Goal: Information Seeking & Learning: Learn about a topic

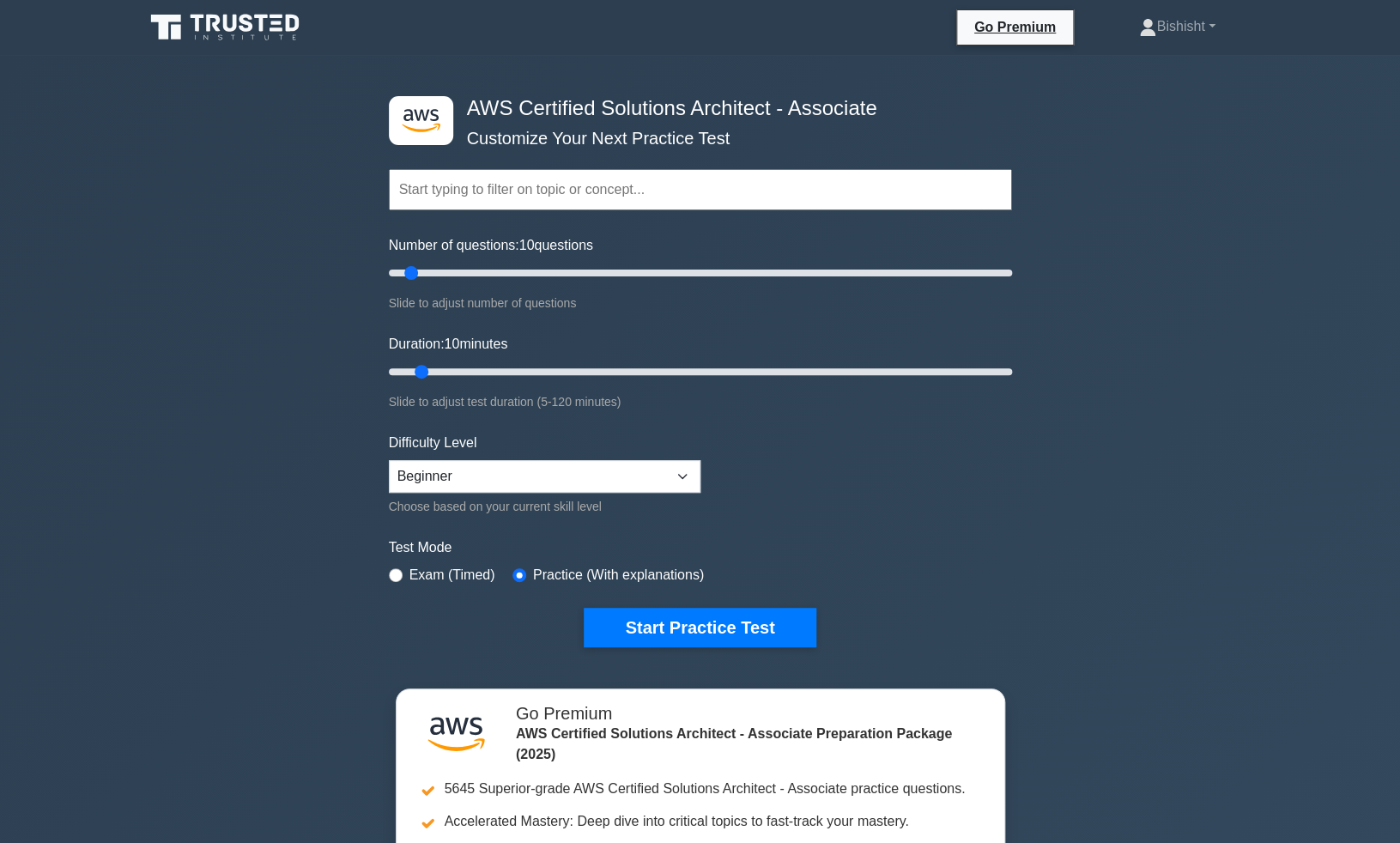
scroll to position [65, 0]
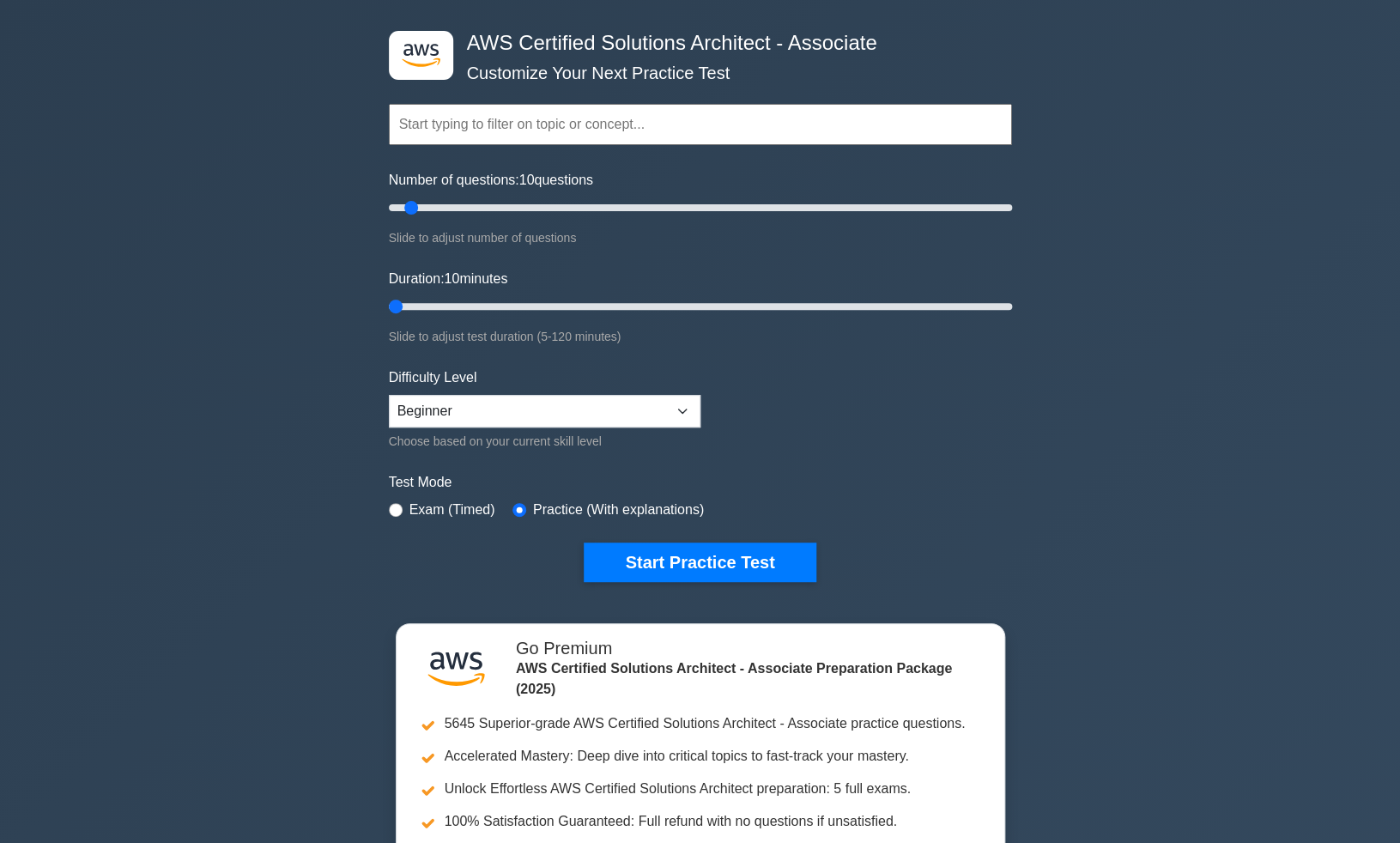
drag, startPoint x: 424, startPoint y: 302, endPoint x: 355, endPoint y: 297, distance: 69.2
type input "5"
click at [389, 297] on input "Duration: 10 minutes" at bounding box center [701, 306] width 623 height 21
drag, startPoint x: 412, startPoint y: 208, endPoint x: 229, endPoint y: 203, distance: 183.1
type input "5"
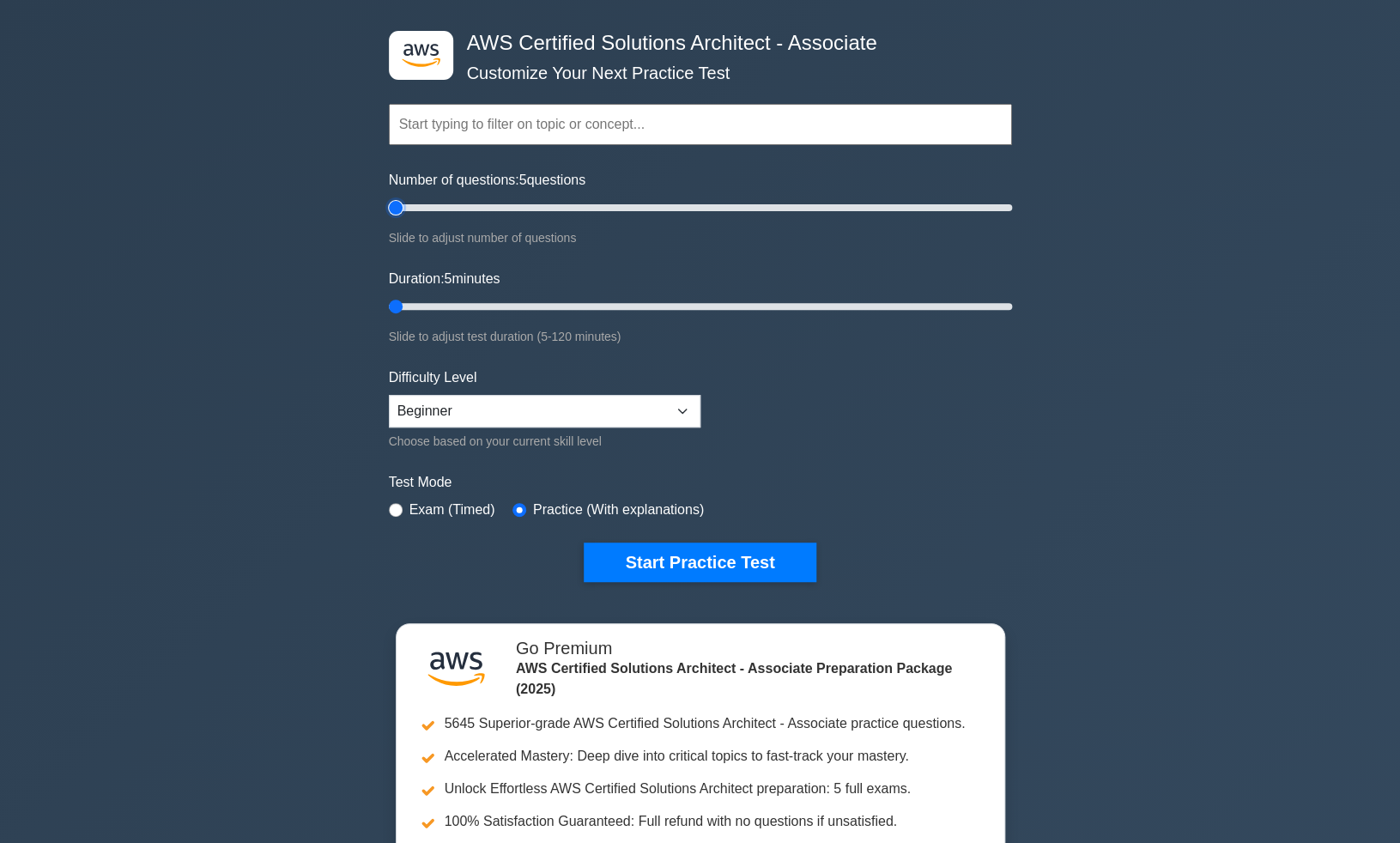
click at [389, 203] on input "Number of questions: 5 questions" at bounding box center [701, 208] width 623 height 21
click at [747, 560] on button "Start Practice Test" at bounding box center [699, 562] width 232 height 39
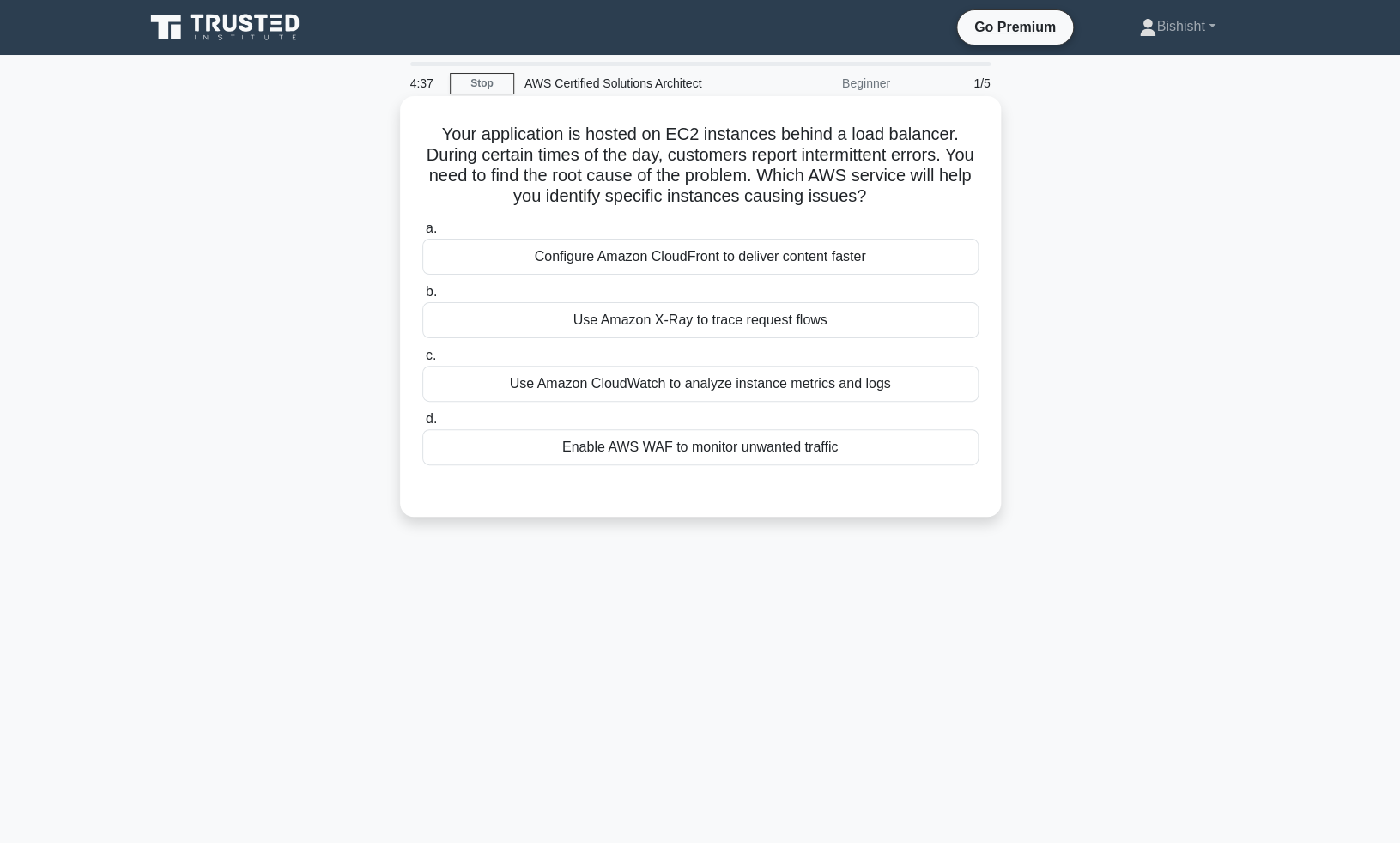
click at [681, 382] on div "Use Amazon CloudWatch to analyze instance metrics and logs" at bounding box center [701, 384] width 557 height 36
click at [423, 362] on input "c. Use Amazon CloudWatch to analyze instance metrics and logs" at bounding box center [423, 355] width 0 height 11
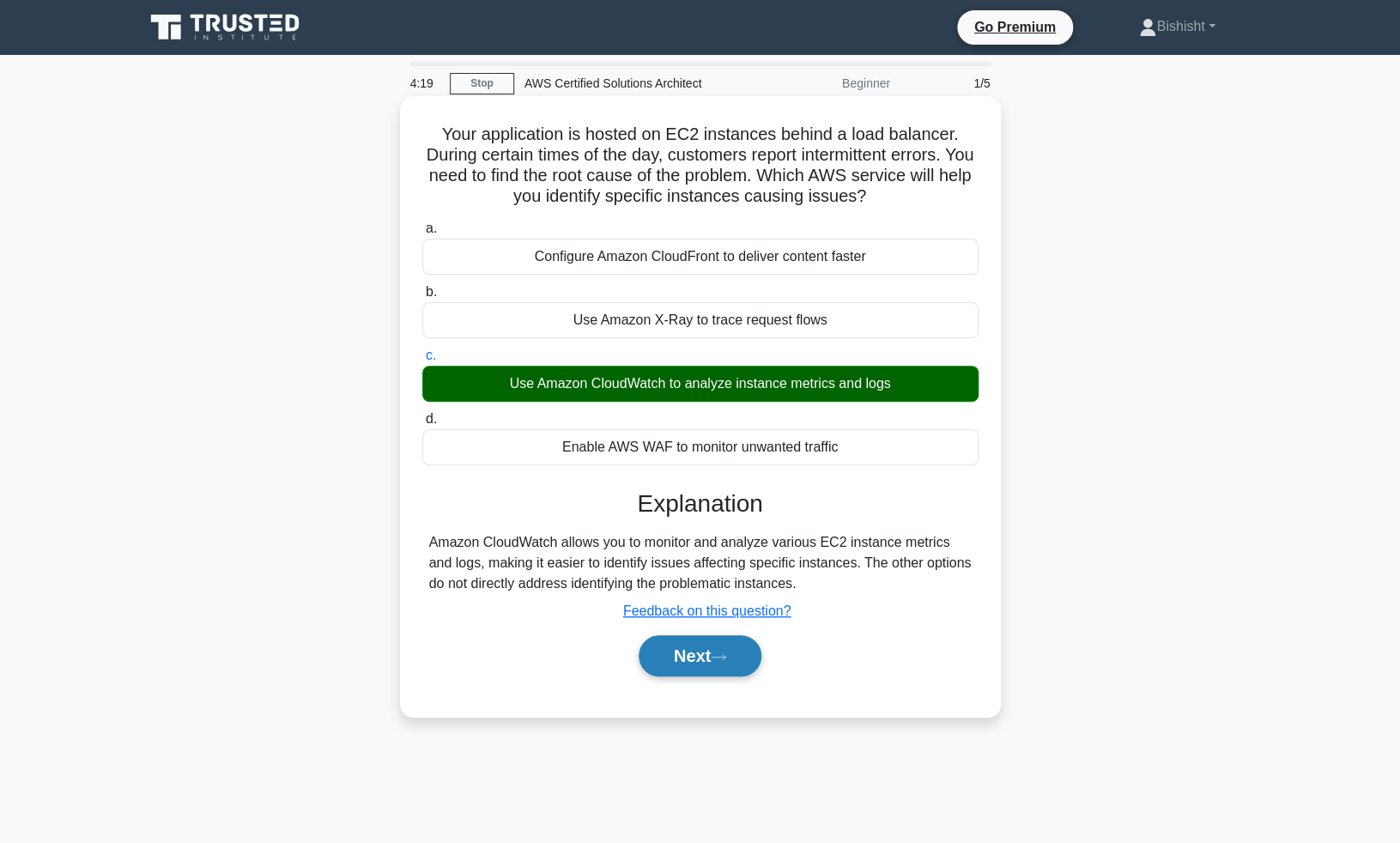
click at [694, 659] on button "Next" at bounding box center [700, 656] width 123 height 41
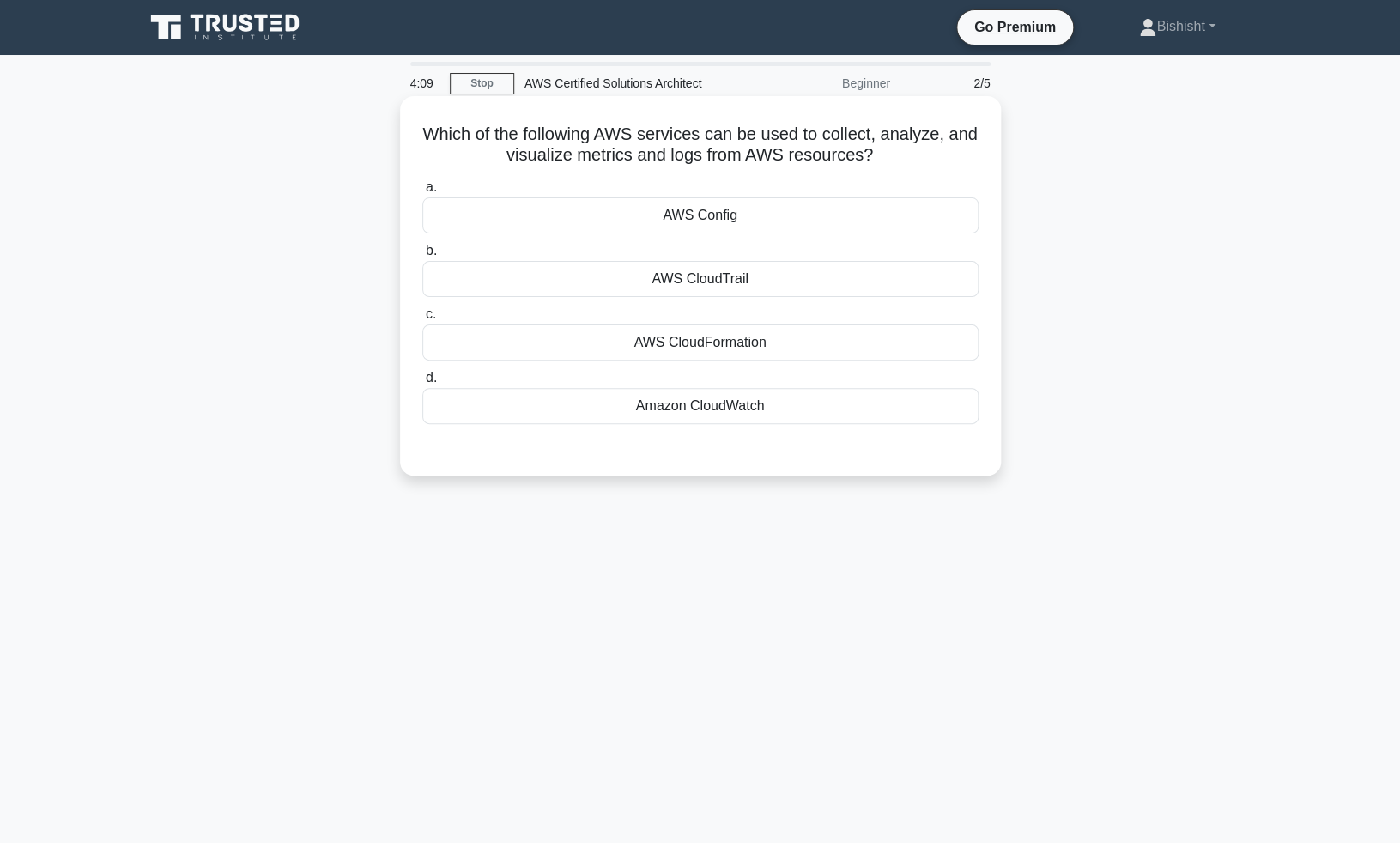
click at [707, 279] on div "AWS CloudTrail" at bounding box center [701, 279] width 557 height 36
click at [423, 257] on input "b. AWS CloudTrail" at bounding box center [423, 251] width 0 height 11
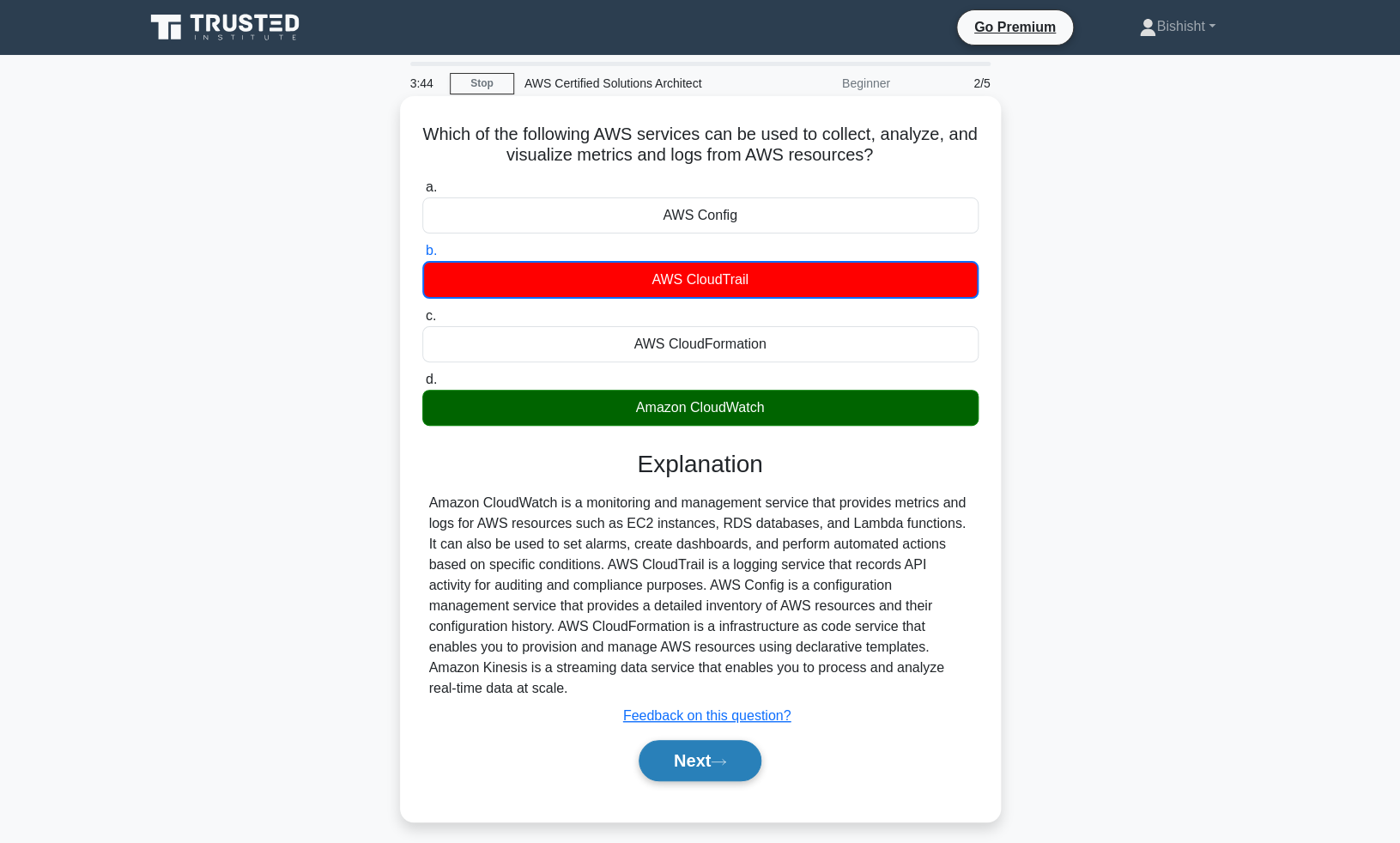
click at [717, 740] on button "Next" at bounding box center [700, 761] width 123 height 41
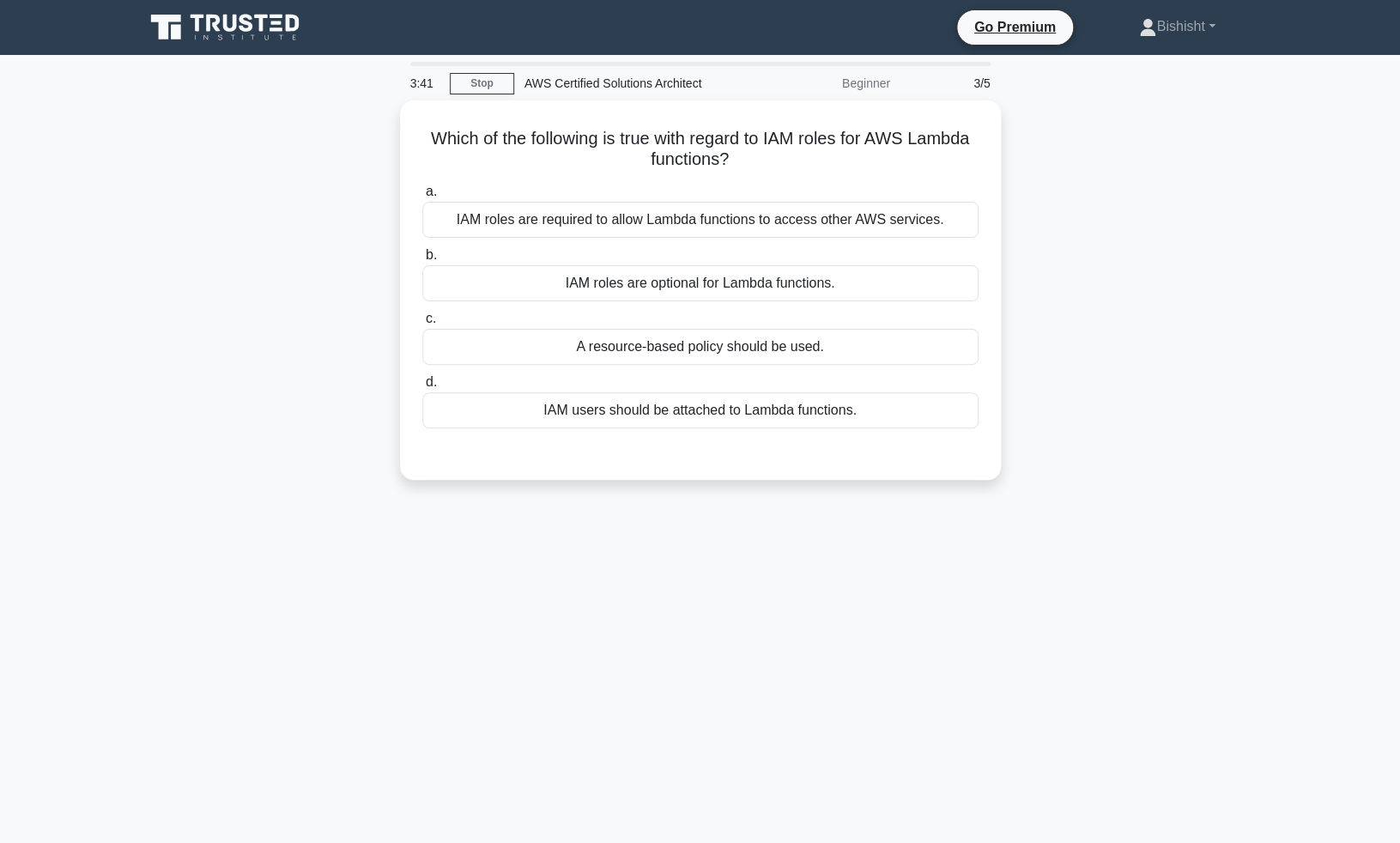
click at [1122, 445] on div "Which of the following is true with regard to IAM roles for AWS Lambda function…" at bounding box center [701, 300] width 1133 height 400
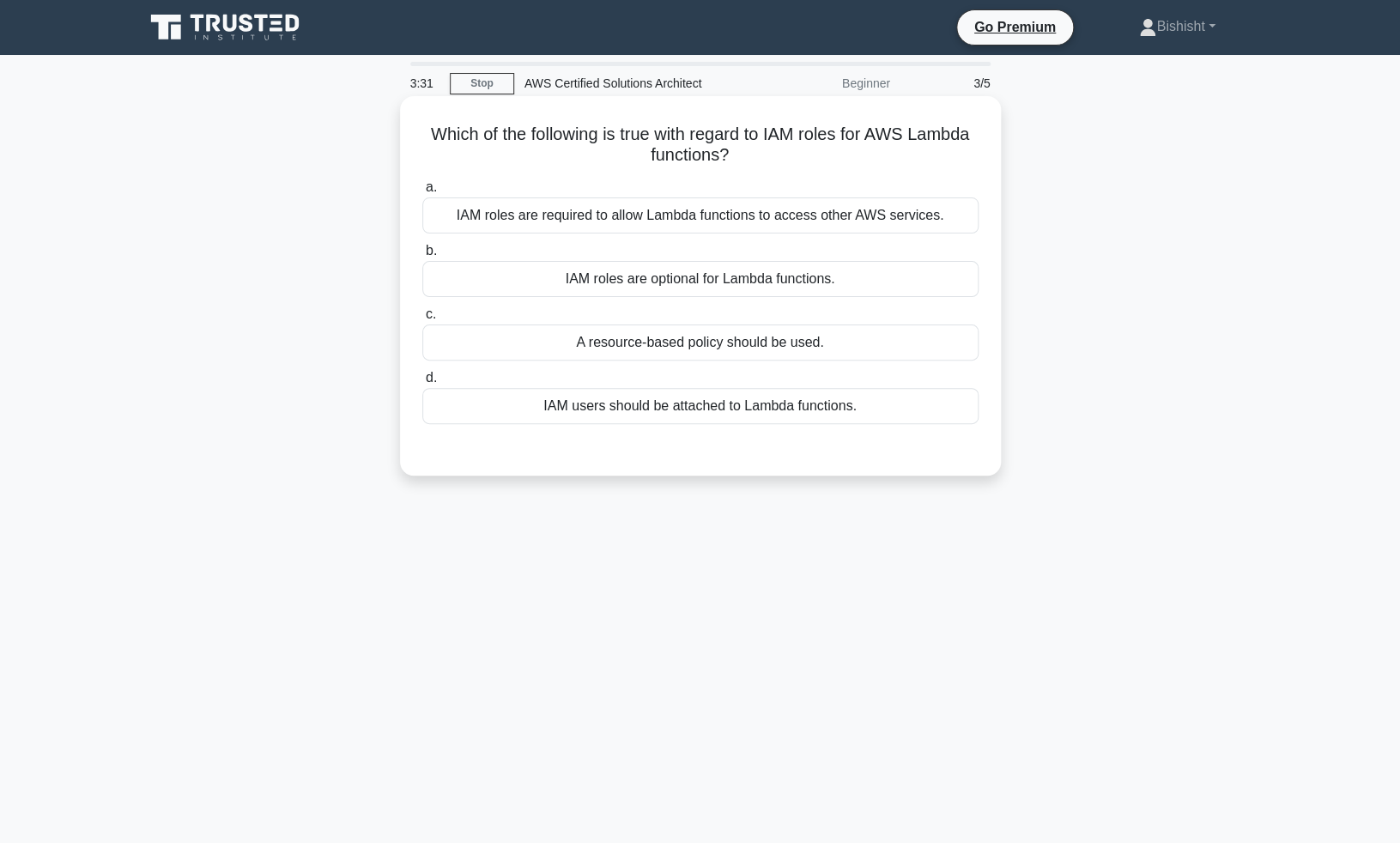
click at [831, 218] on div "IAM roles are required to allow Lambda functions to access other AWS services." at bounding box center [701, 216] width 557 height 36
click at [423, 193] on input "a. IAM roles are required to allow Lambda functions to access other AWS service…" at bounding box center [423, 187] width 0 height 11
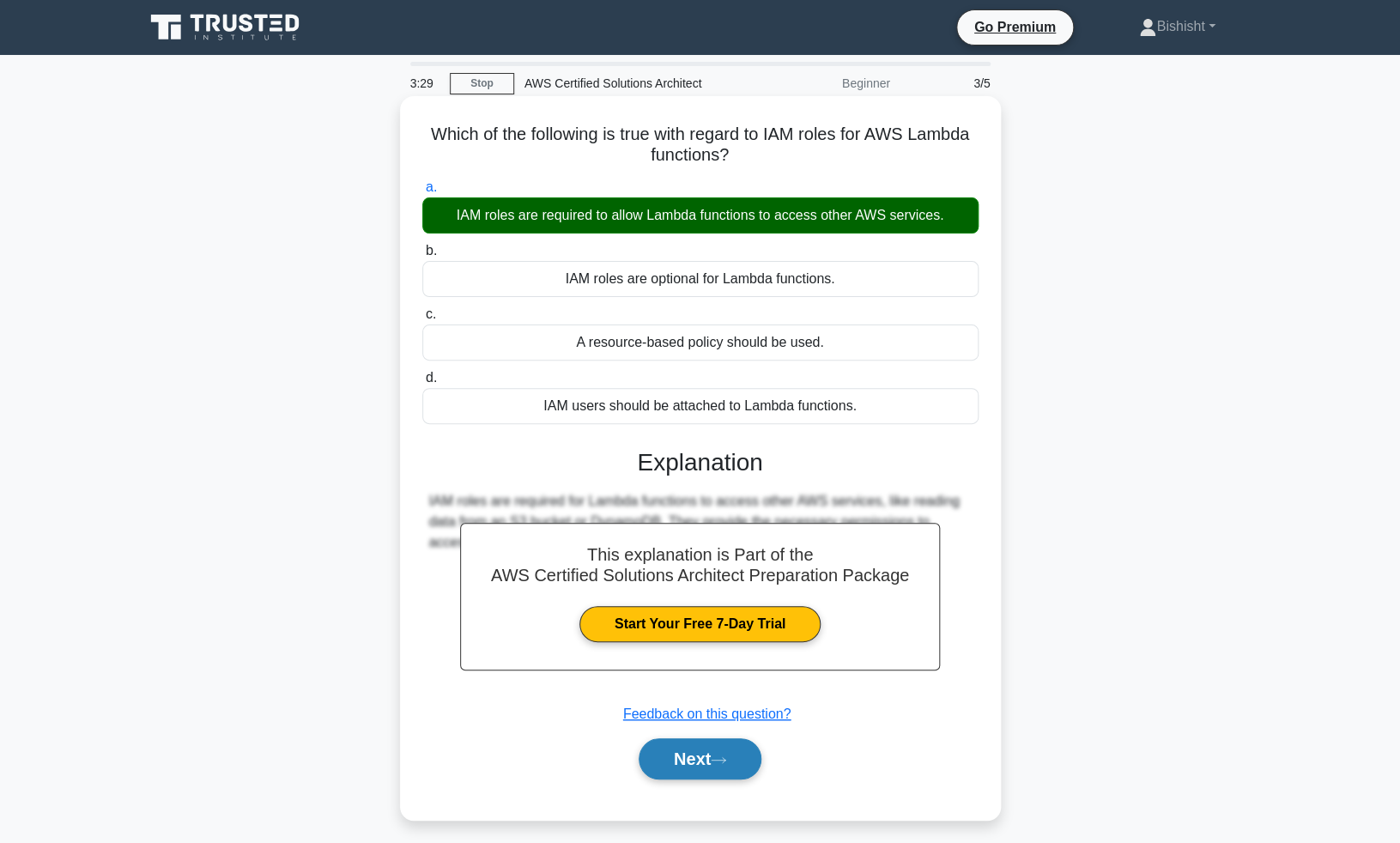
click at [694, 772] on button "Next" at bounding box center [700, 759] width 123 height 41
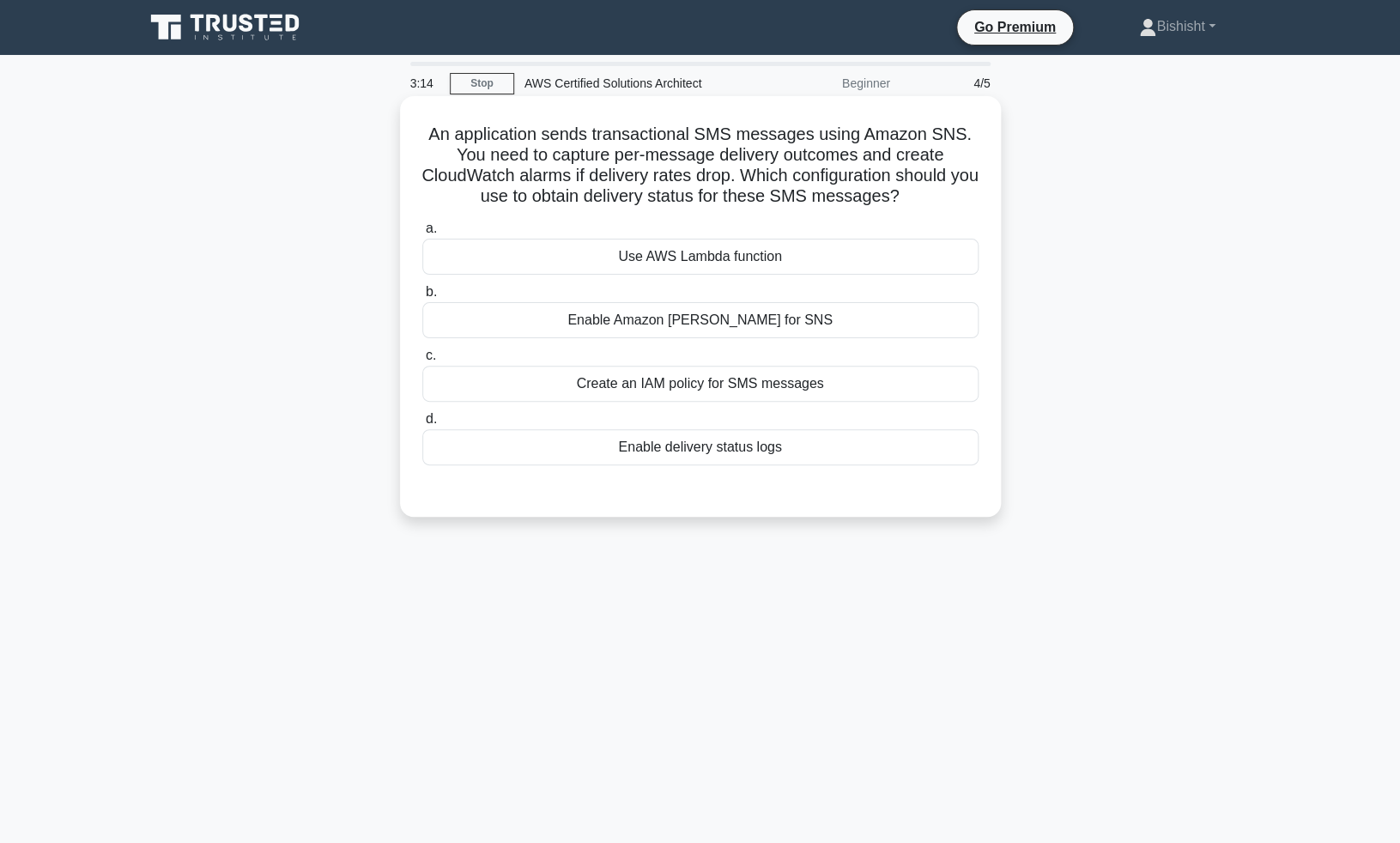
click at [771, 453] on div "Enable delivery status logs" at bounding box center [701, 447] width 557 height 36
click at [423, 425] on input "d. Enable delivery status logs" at bounding box center [423, 419] width 0 height 11
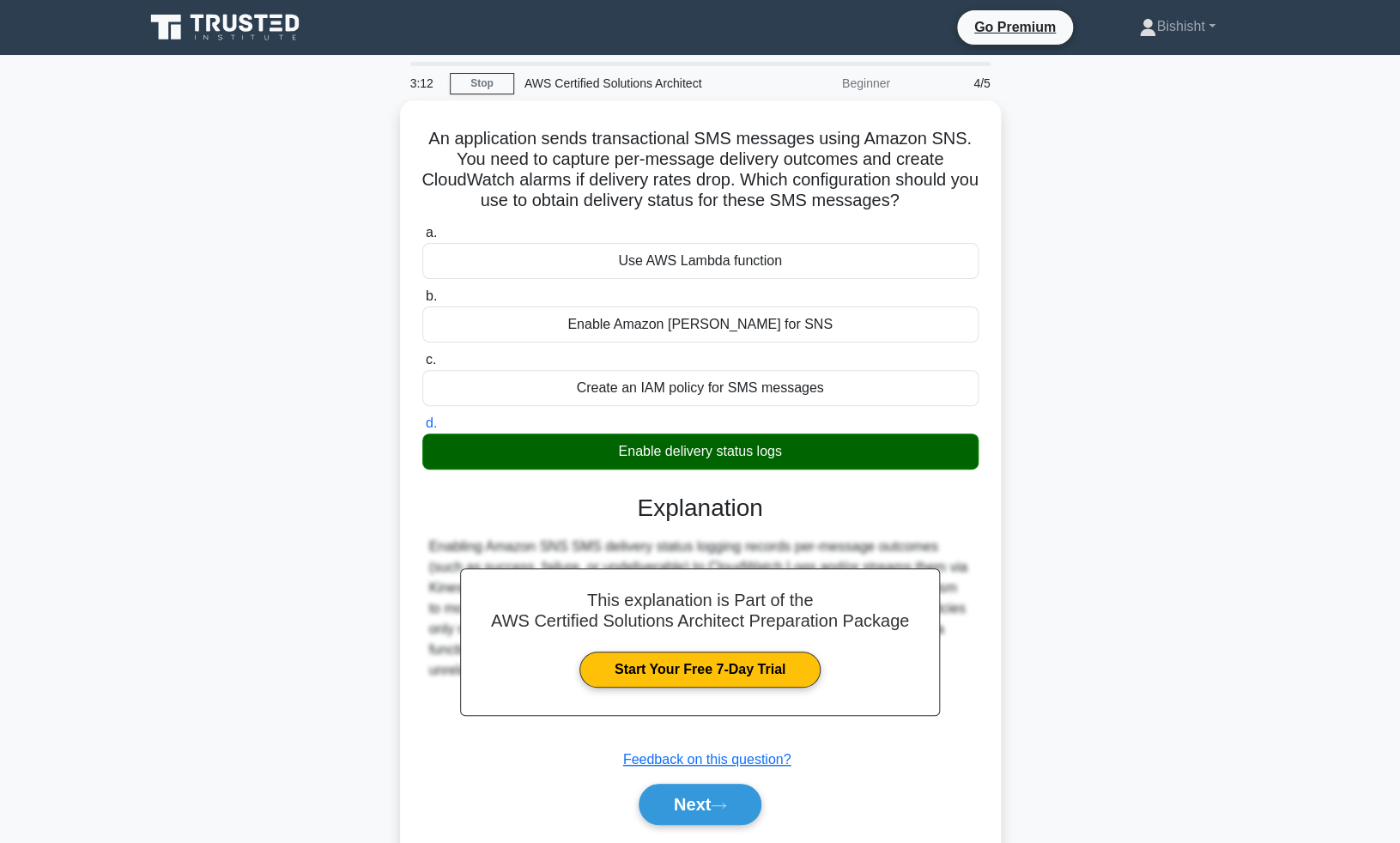
scroll to position [64, 0]
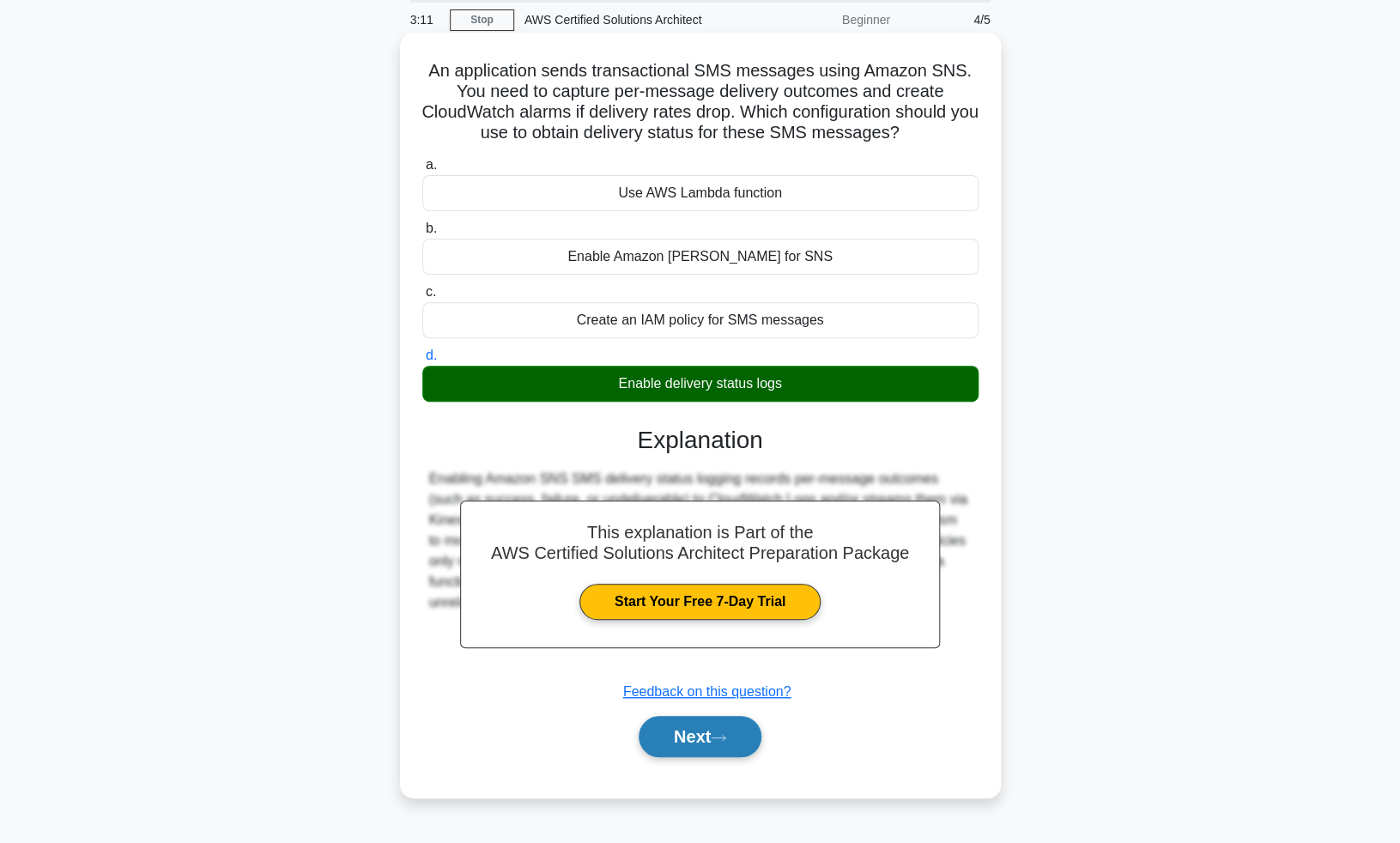
click at [674, 746] on button "Next" at bounding box center [700, 737] width 123 height 41
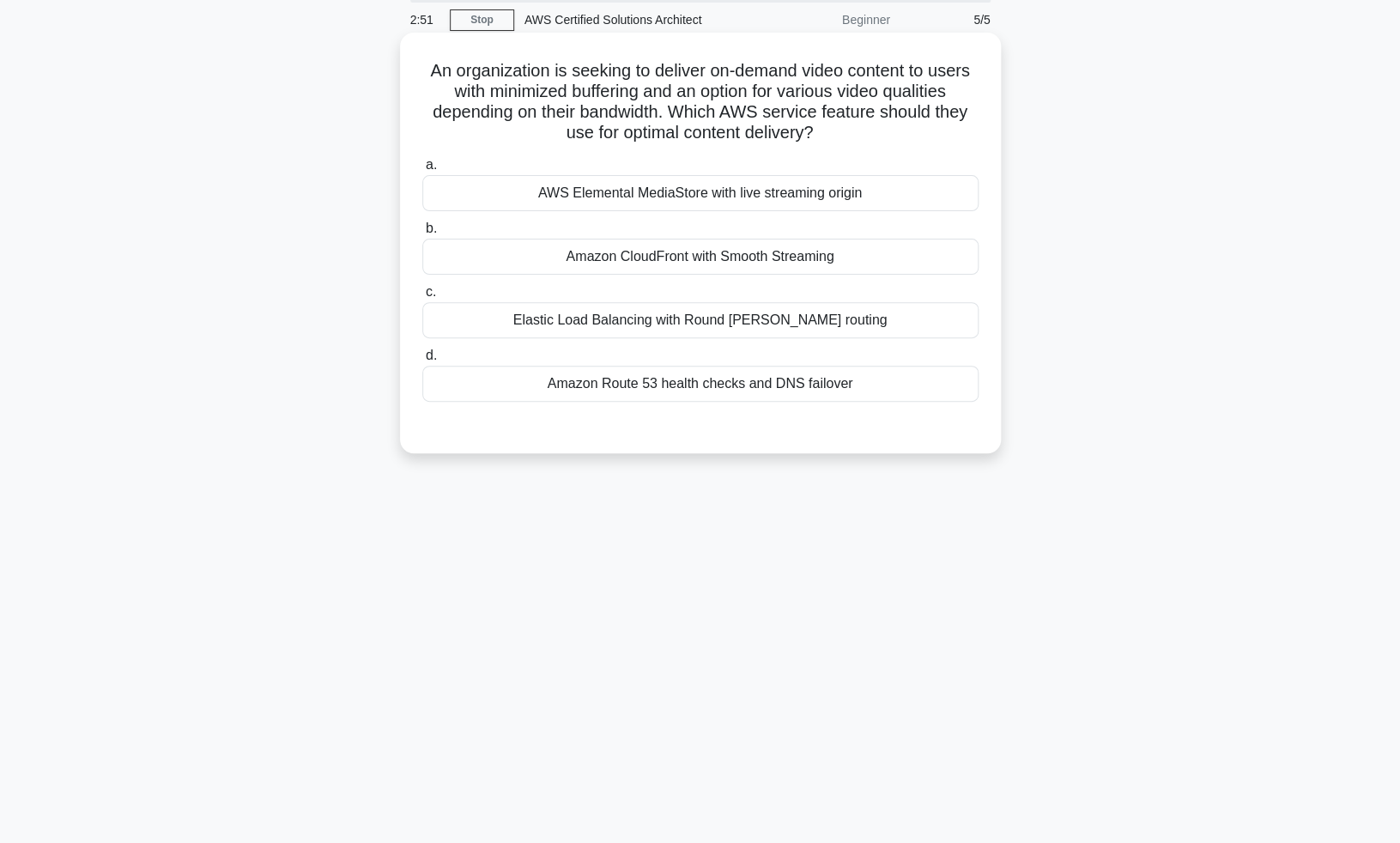
click at [792, 256] on div "Amazon CloudFront with Smooth Streaming" at bounding box center [701, 257] width 557 height 36
click at [423, 234] on input "b. Amazon CloudFront with Smooth Streaming" at bounding box center [423, 228] width 0 height 11
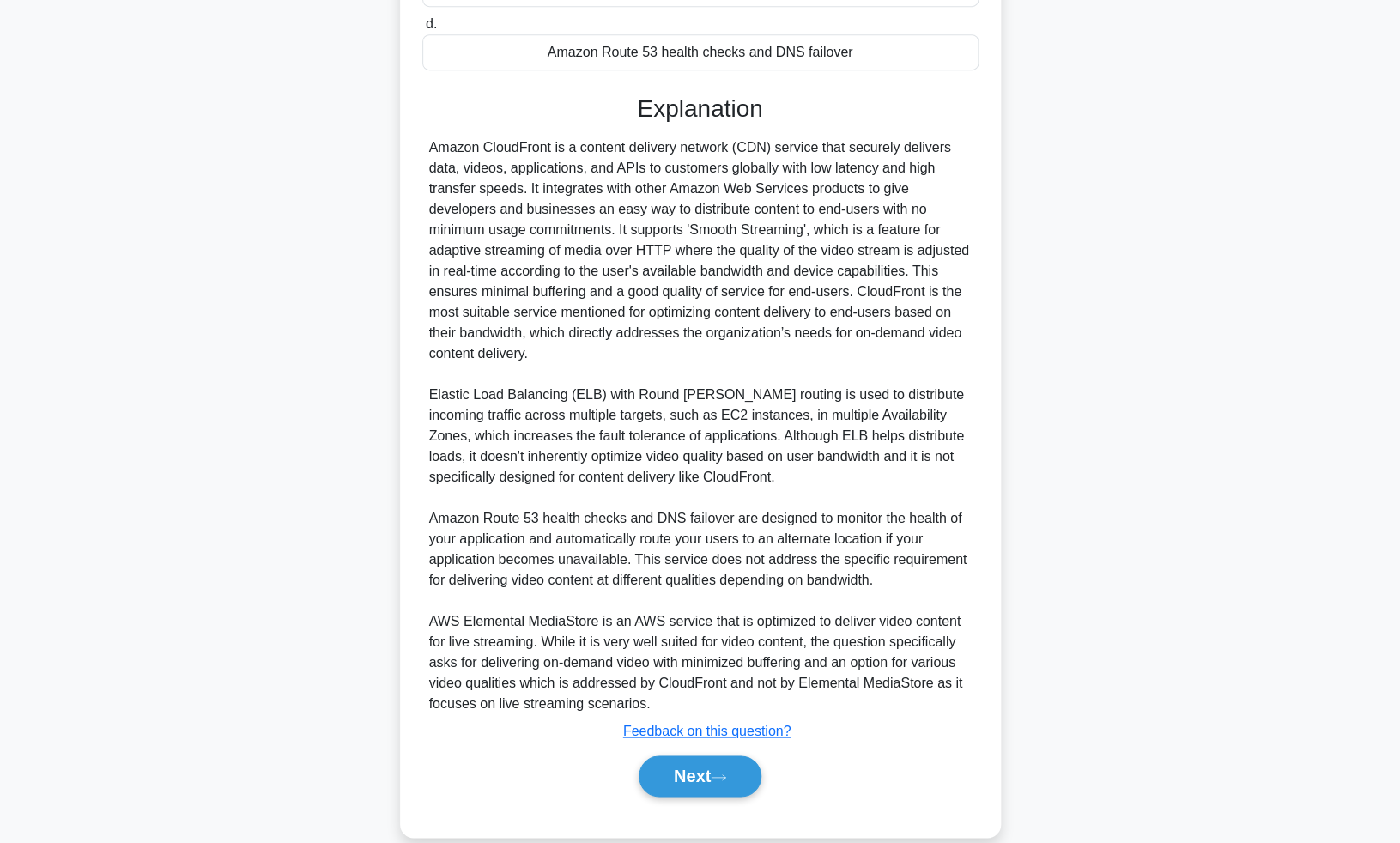
scroll to position [403, 0]
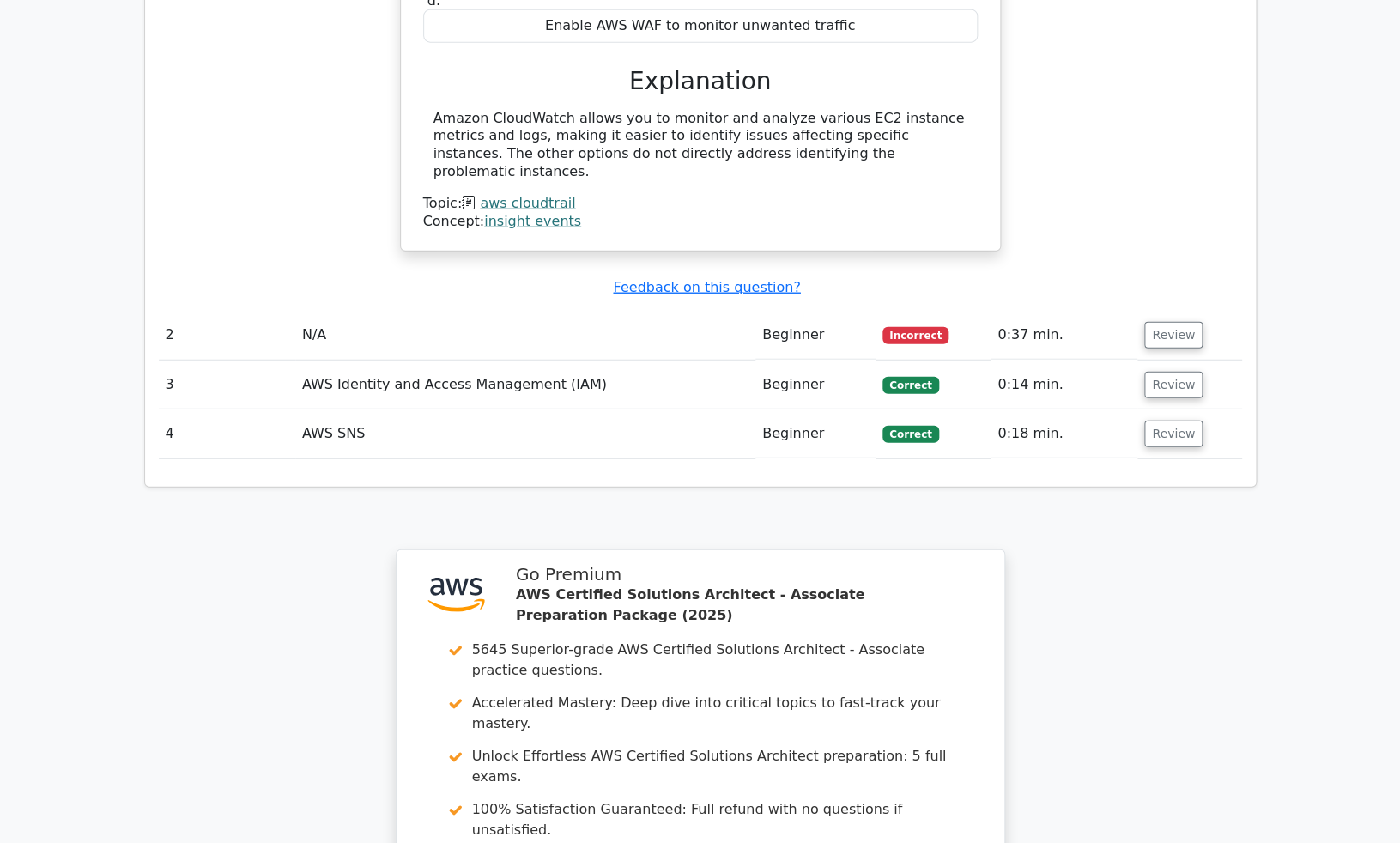
scroll to position [1734, 0]
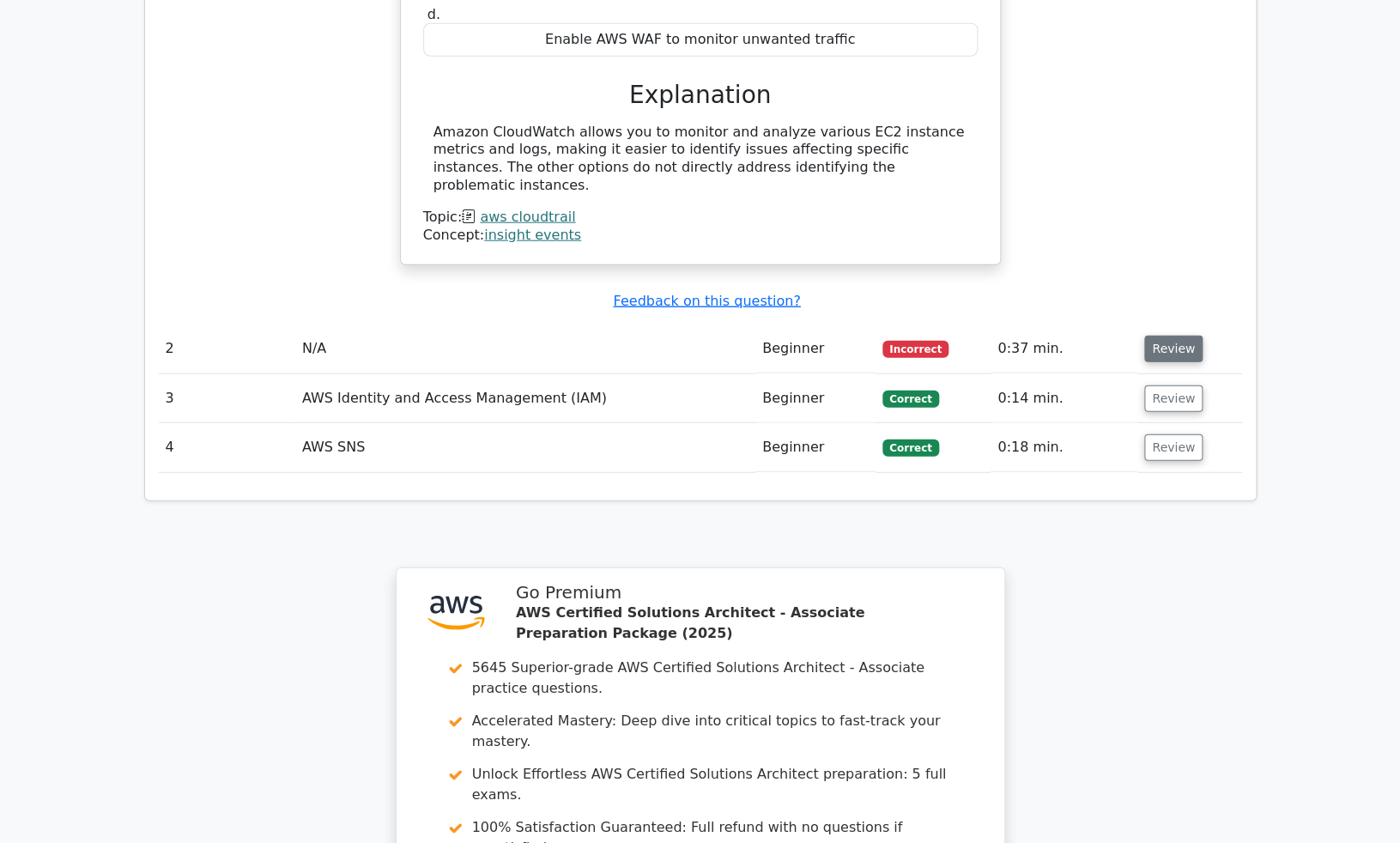
click at [1174, 336] on button "Review" at bounding box center [1174, 349] width 58 height 27
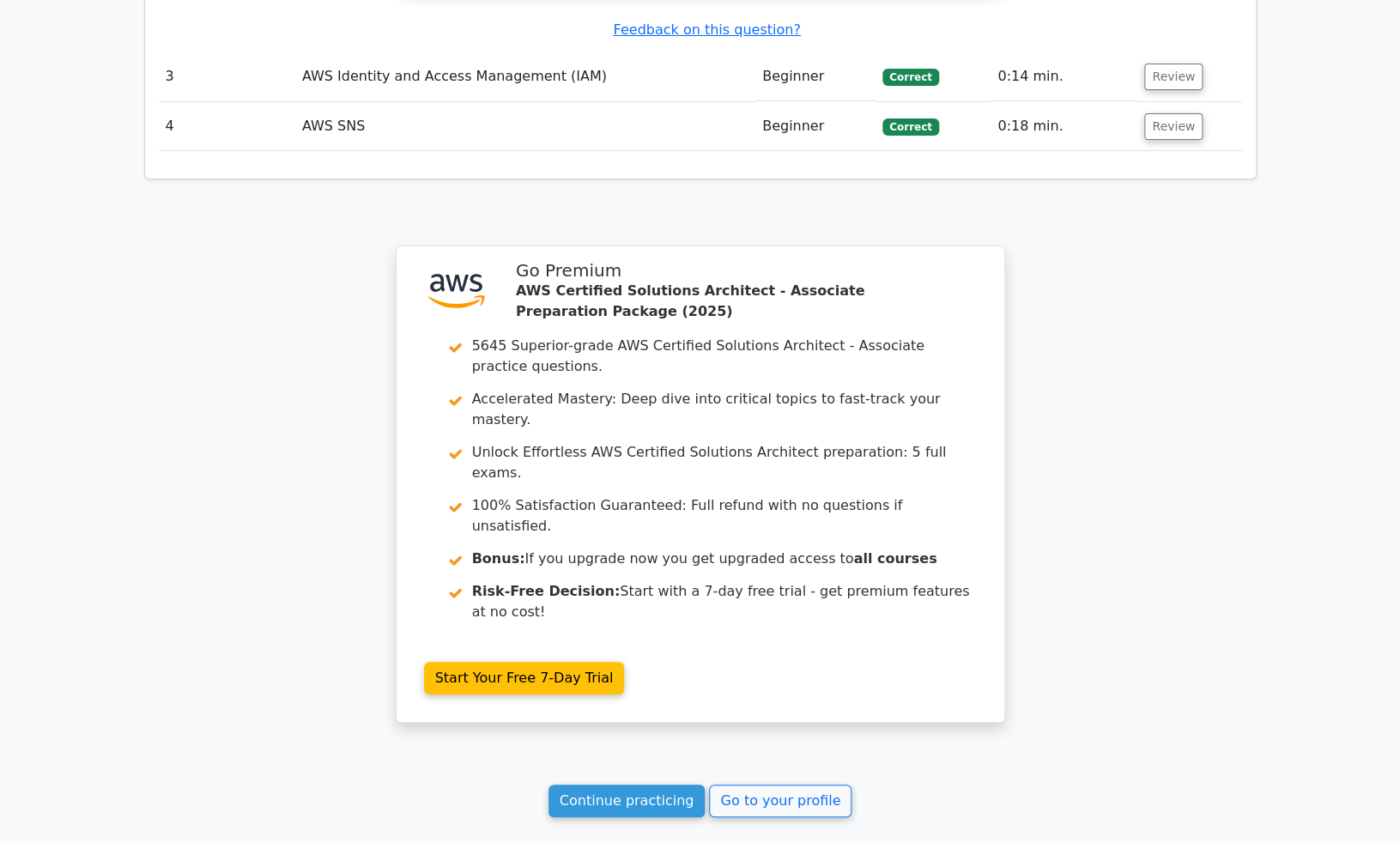
scroll to position [2755, 0]
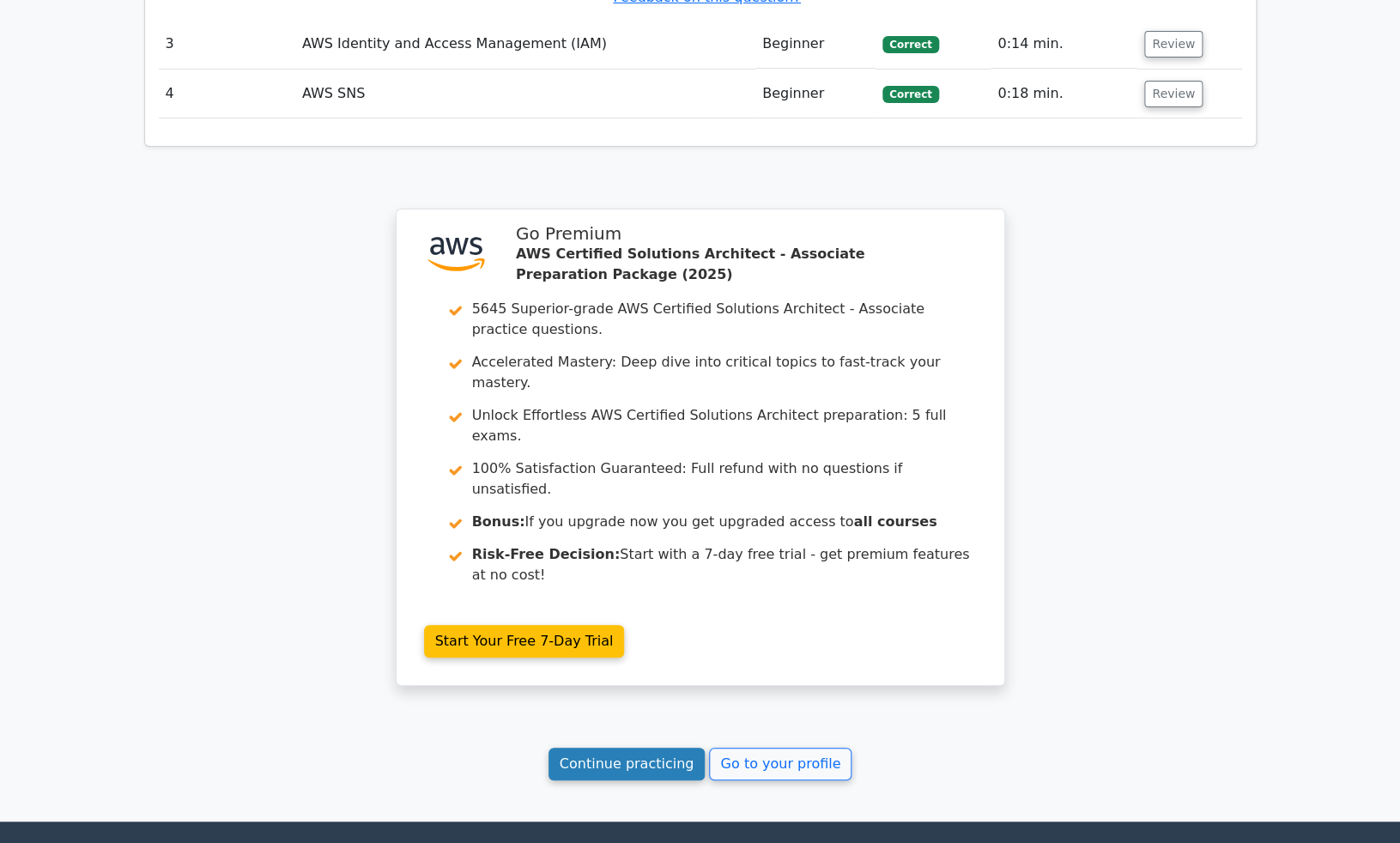
click at [642, 747] on link "Continue practicing" at bounding box center [627, 763] width 158 height 32
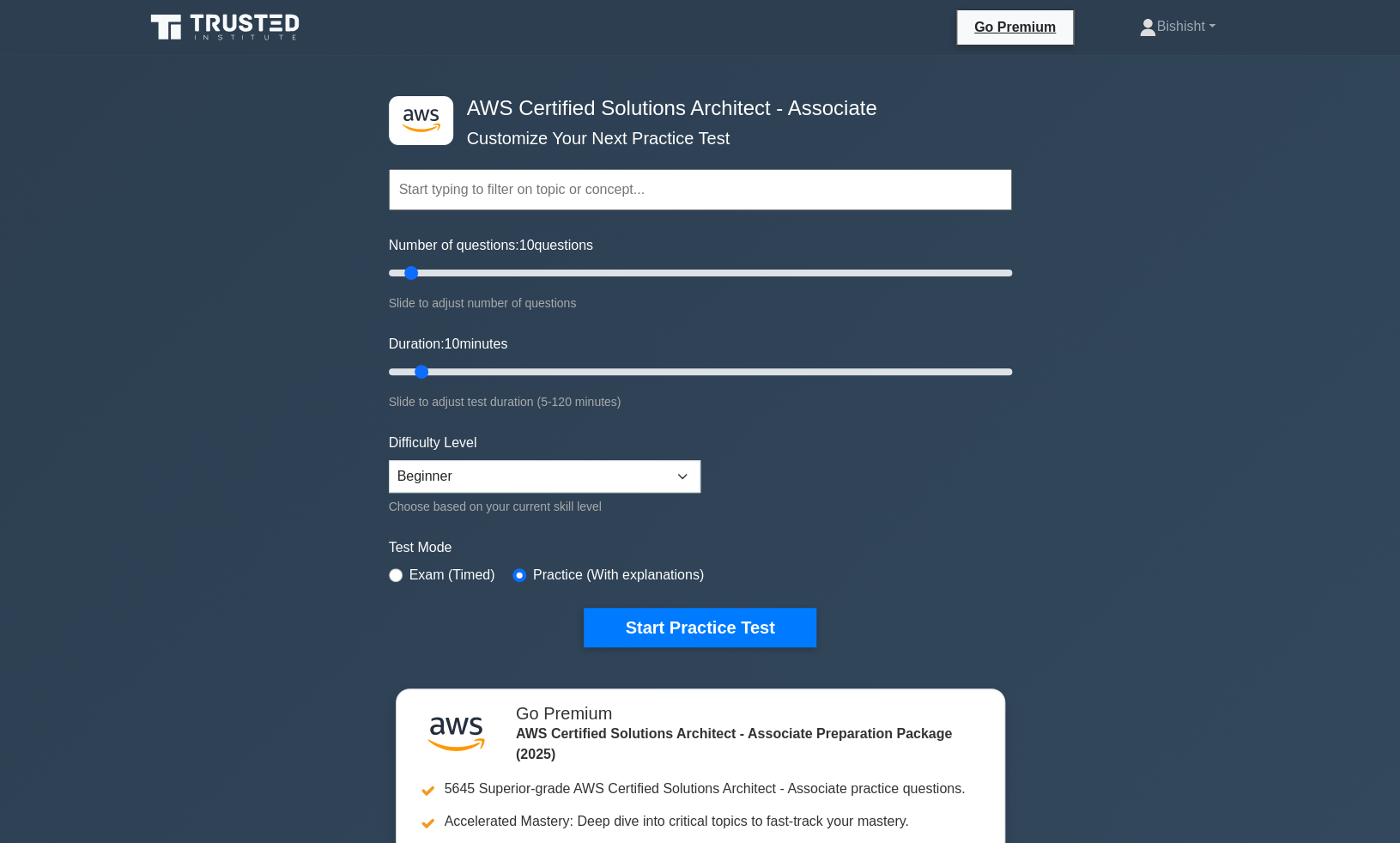
click at [480, 179] on input "text" at bounding box center [701, 190] width 623 height 41
drag, startPoint x: 409, startPoint y: 277, endPoint x: 357, endPoint y: 279, distance: 52.0
type input "5"
click at [389, 279] on input "Number of questions: 5 questions" at bounding box center [701, 273] width 623 height 21
drag, startPoint x: 420, startPoint y: 373, endPoint x: 336, endPoint y: 373, distance: 84.0
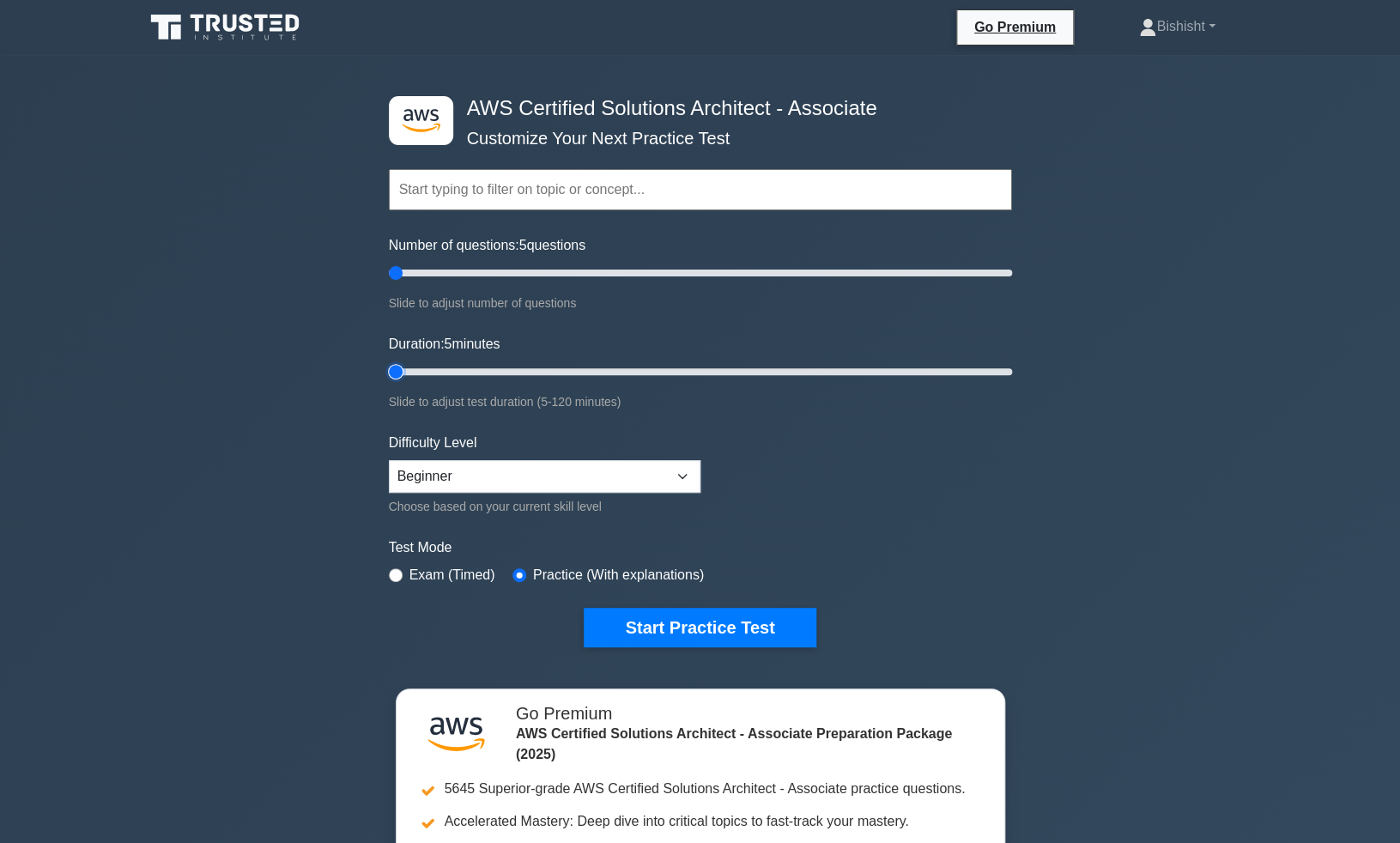
type input "5"
click at [389, 373] on input "Duration: 5 minutes" at bounding box center [701, 371] width 623 height 21
drag, startPoint x: 399, startPoint y: 275, endPoint x: 415, endPoint y: 277, distance: 16.1
type input "10"
click at [415, 277] on input "Number of questions: 10 questions" at bounding box center [701, 273] width 623 height 21
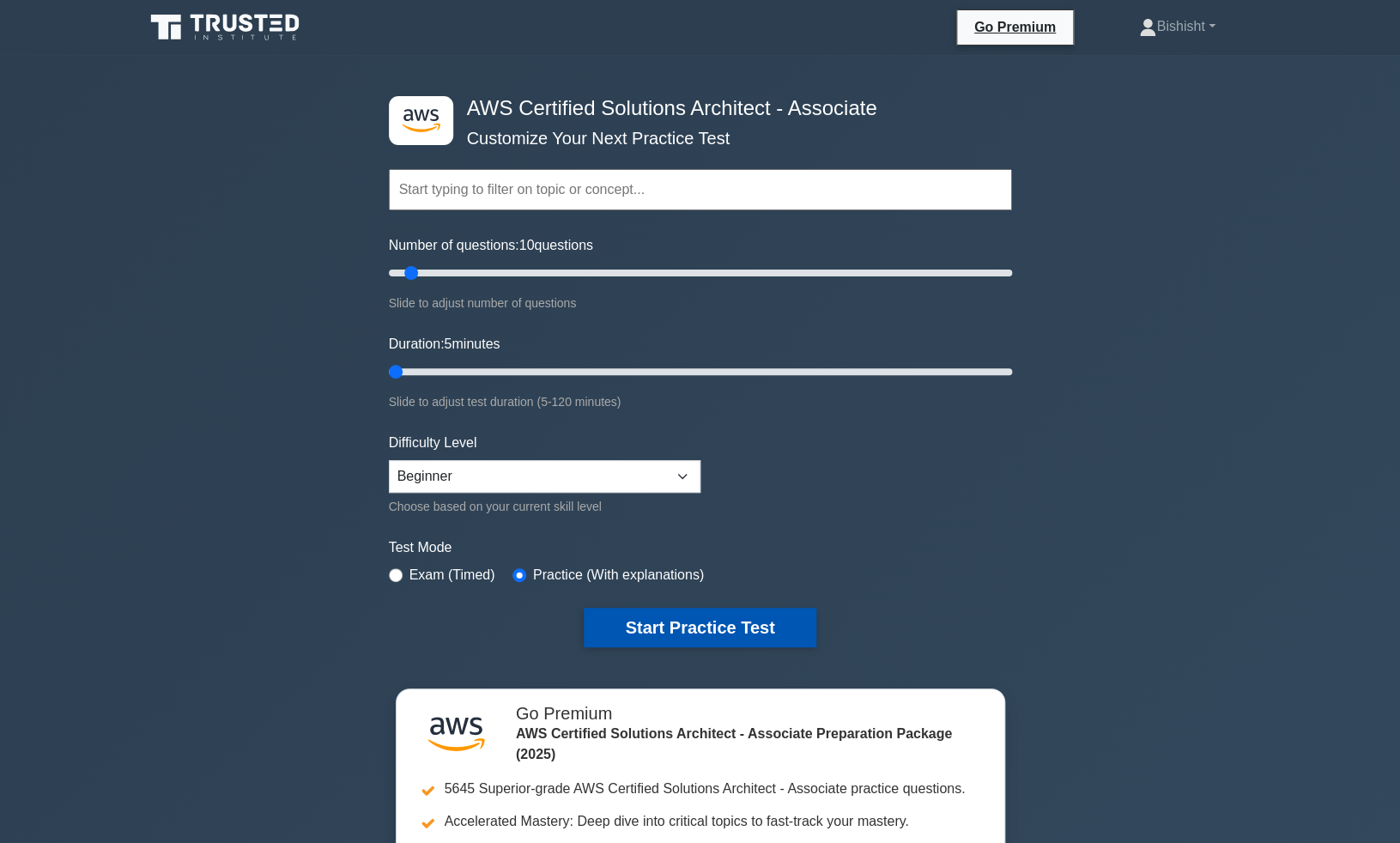
click at [718, 617] on button "Start Practice Test" at bounding box center [699, 627] width 232 height 39
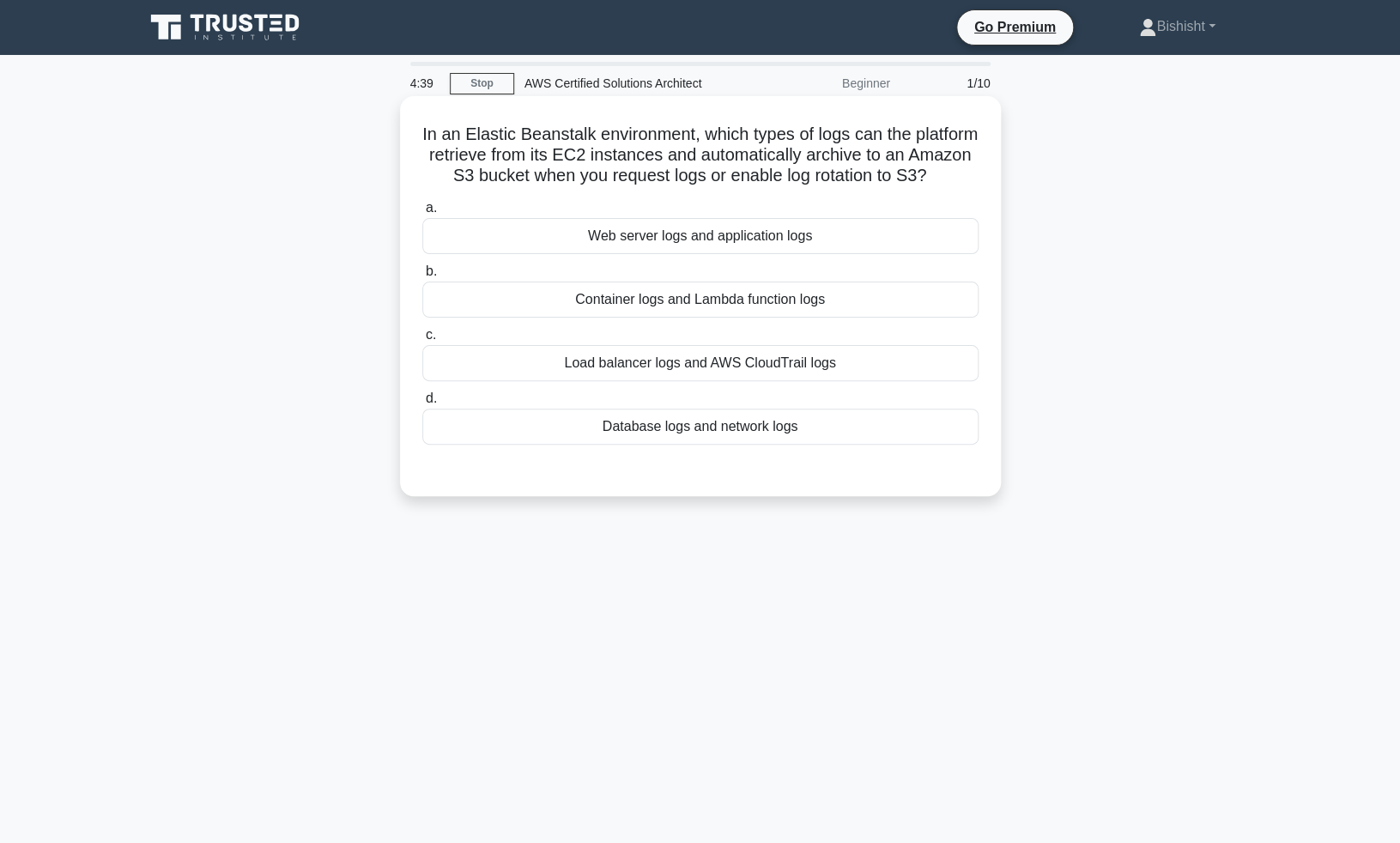
click at [811, 243] on div "Web server logs and application logs" at bounding box center [701, 236] width 557 height 36
click at [423, 214] on input "a. Web server logs and application logs" at bounding box center [423, 208] width 0 height 11
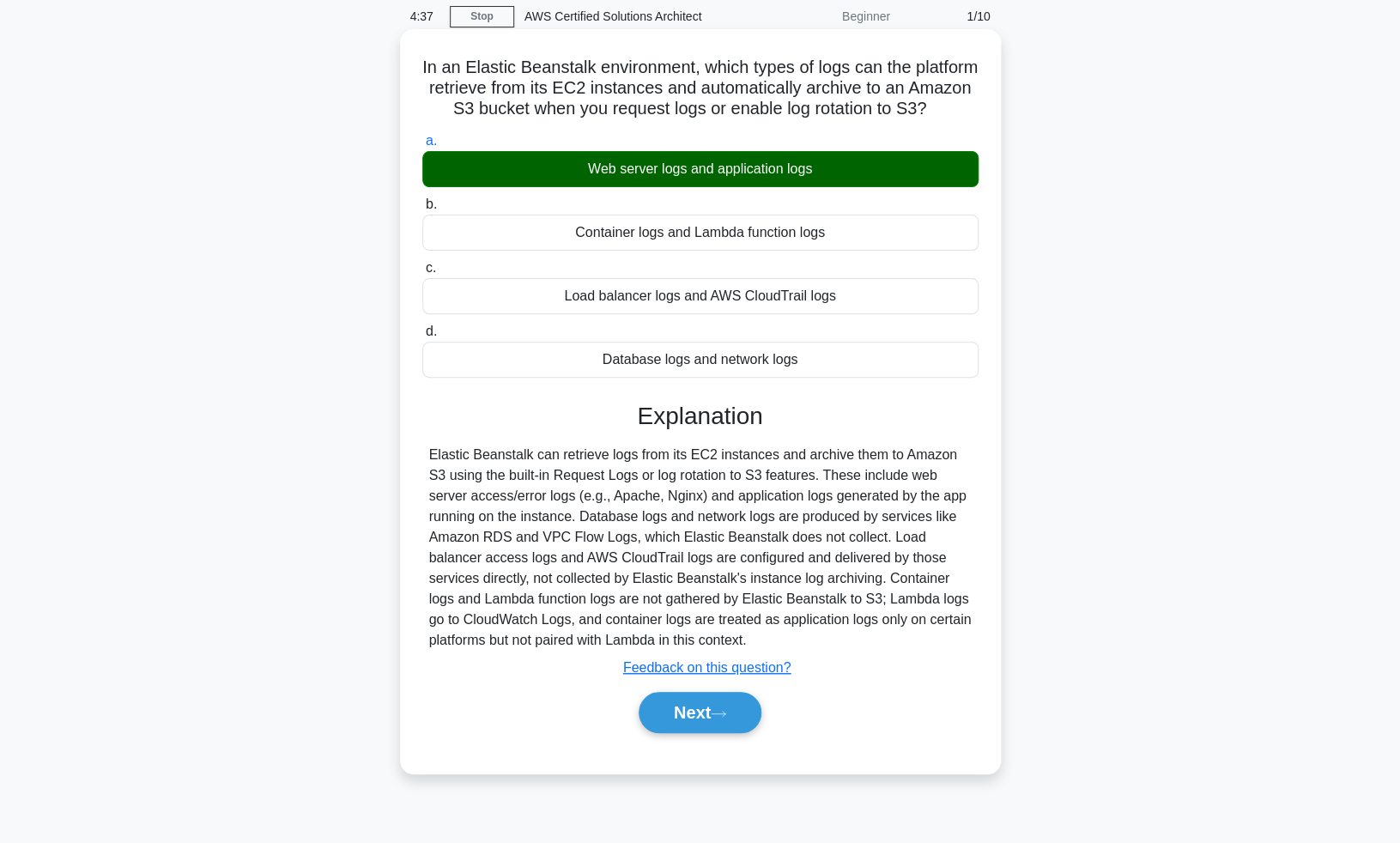
scroll to position [84, 0]
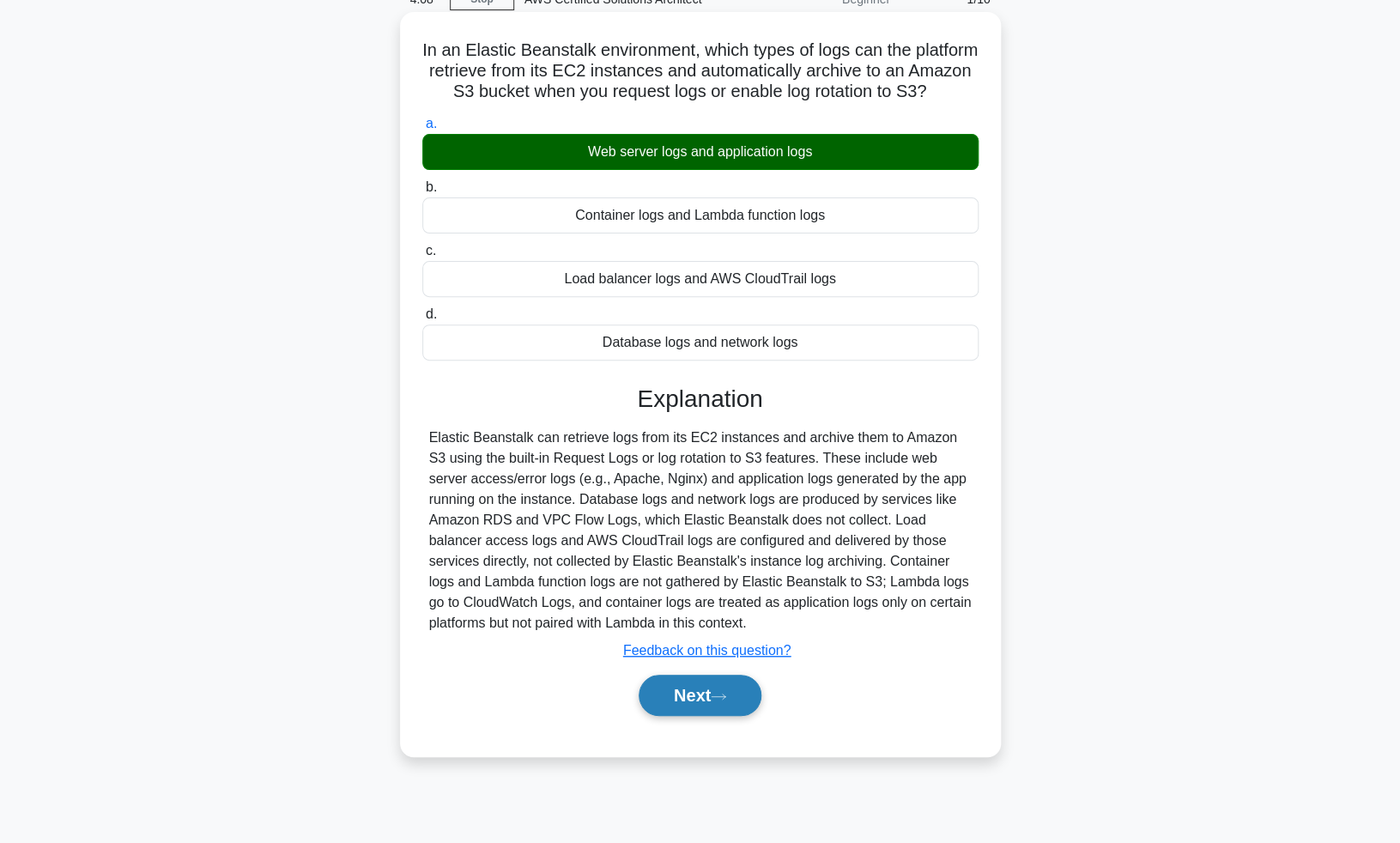
click at [682, 693] on button "Next" at bounding box center [700, 695] width 123 height 41
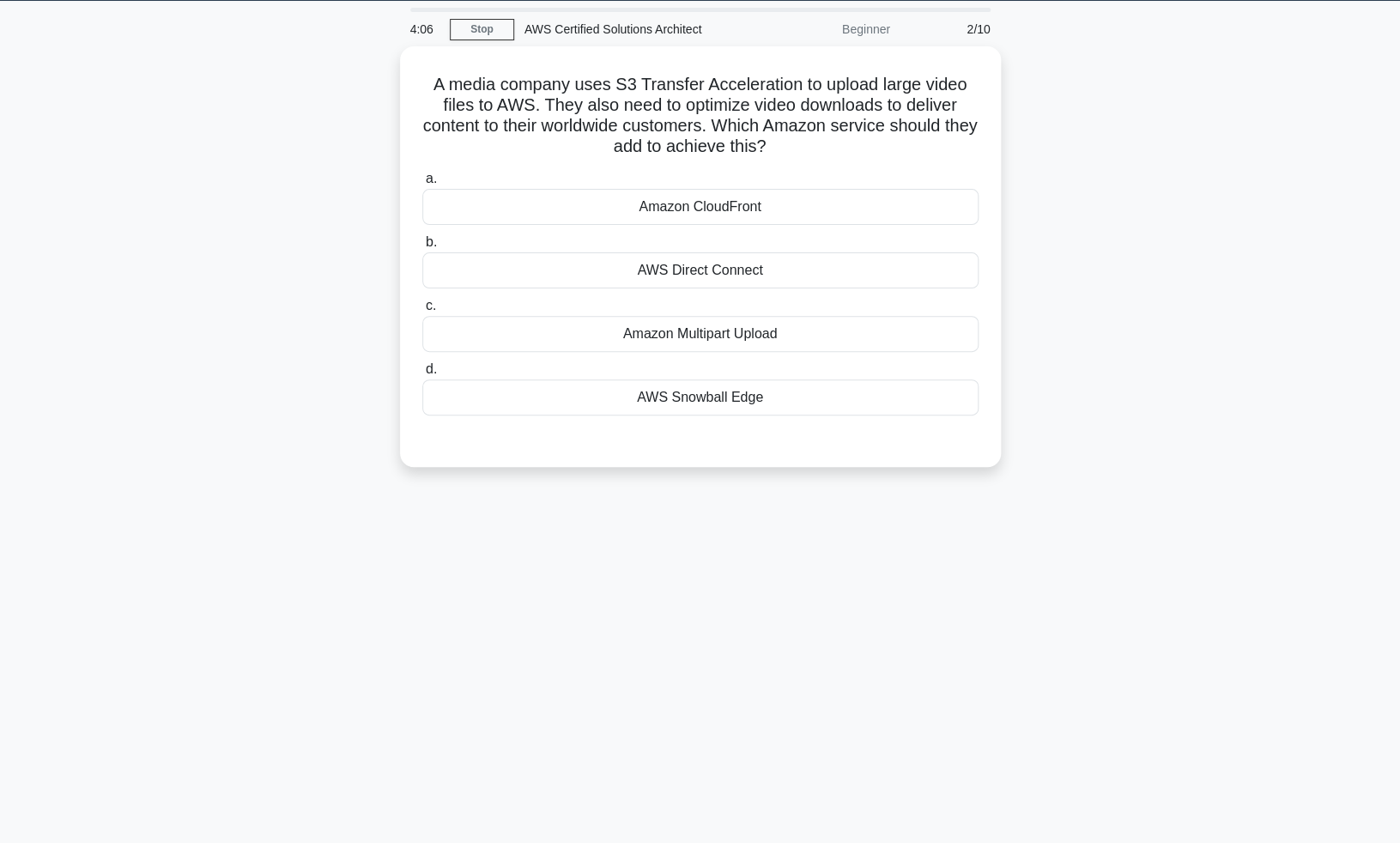
scroll to position [48, 0]
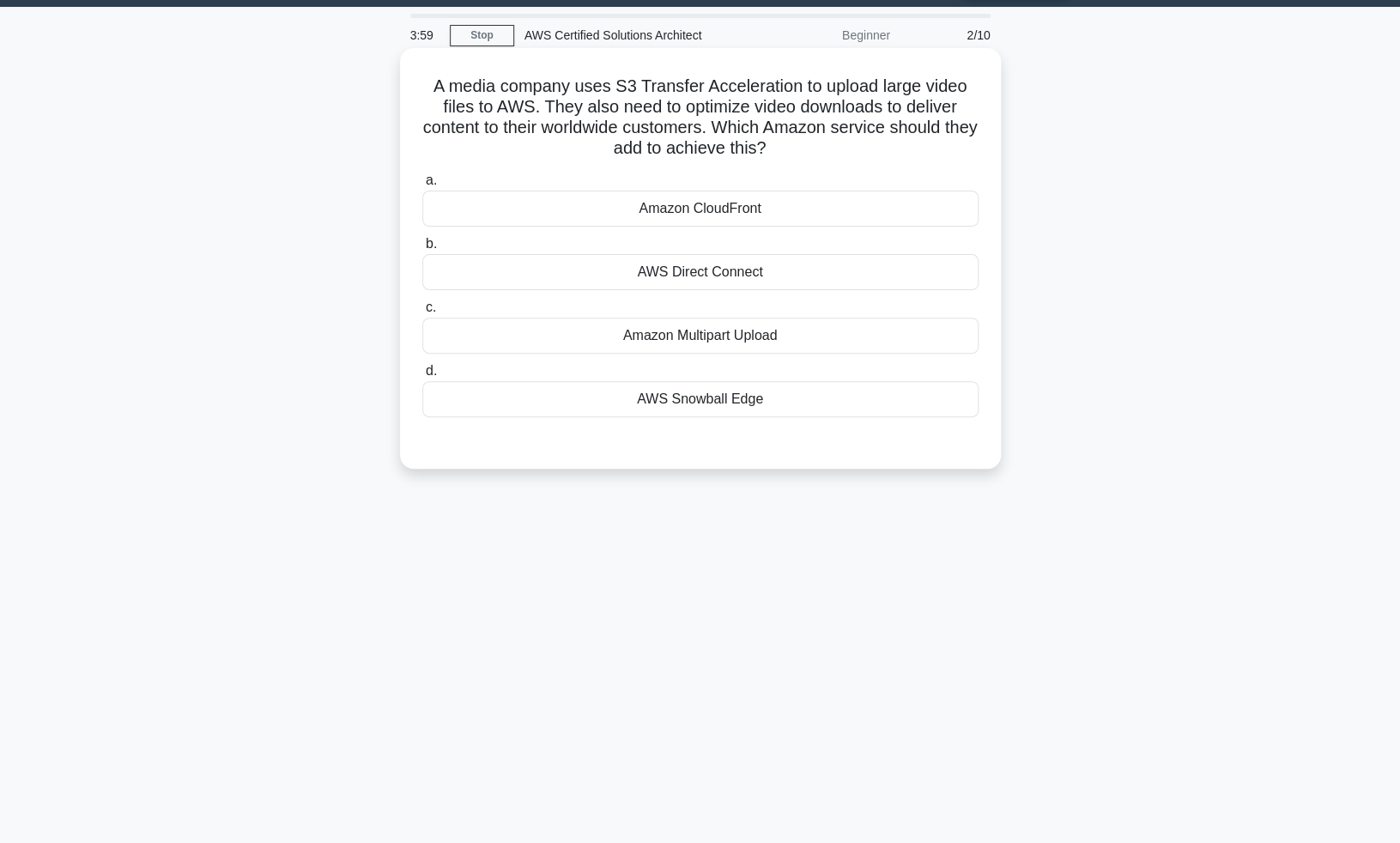
click at [758, 207] on div "Amazon CloudFront" at bounding box center [701, 209] width 557 height 36
click at [423, 186] on input "a. Amazon CloudFront" at bounding box center [423, 181] width 0 height 11
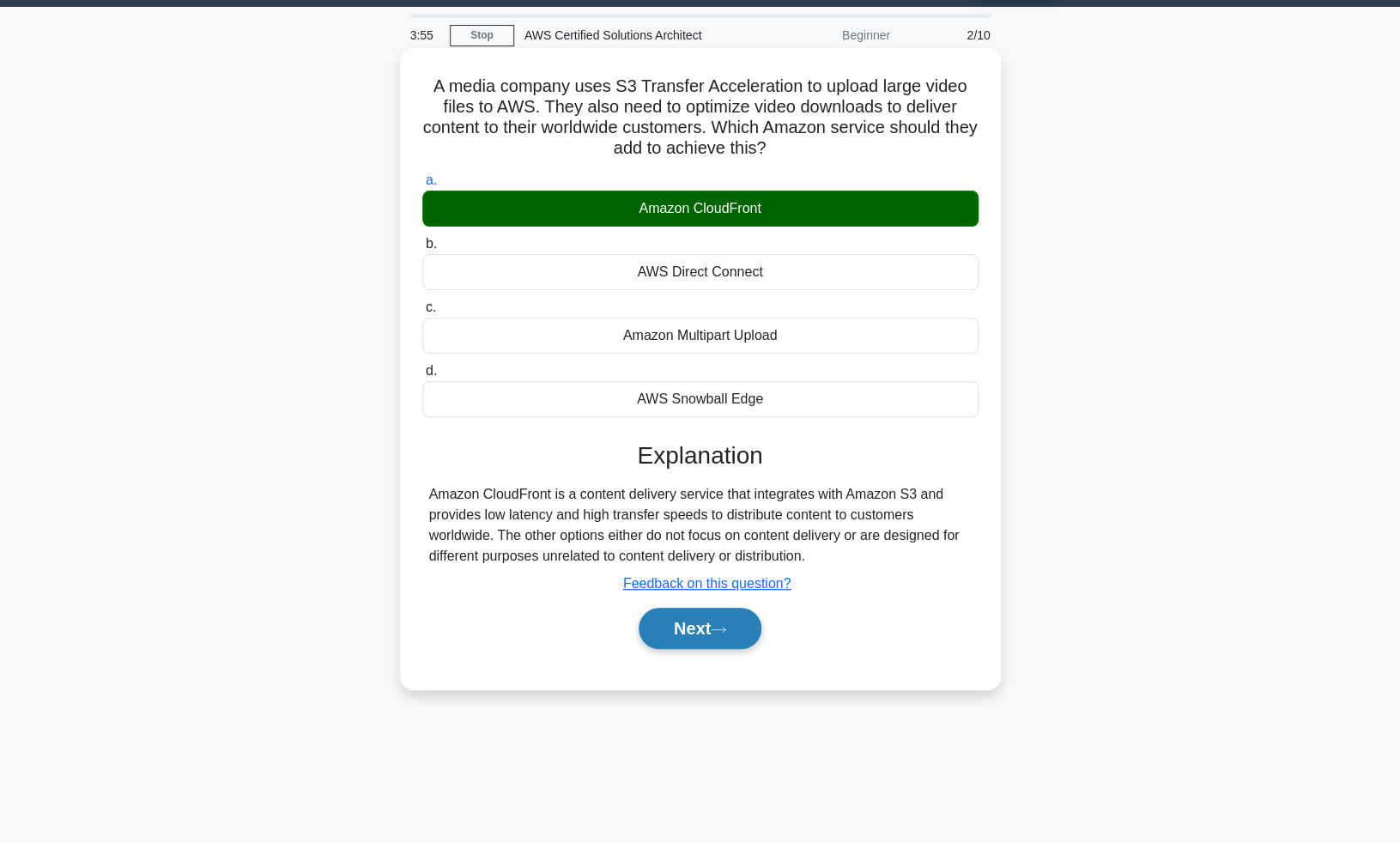
click at [704, 635] on button "Next" at bounding box center [700, 628] width 123 height 41
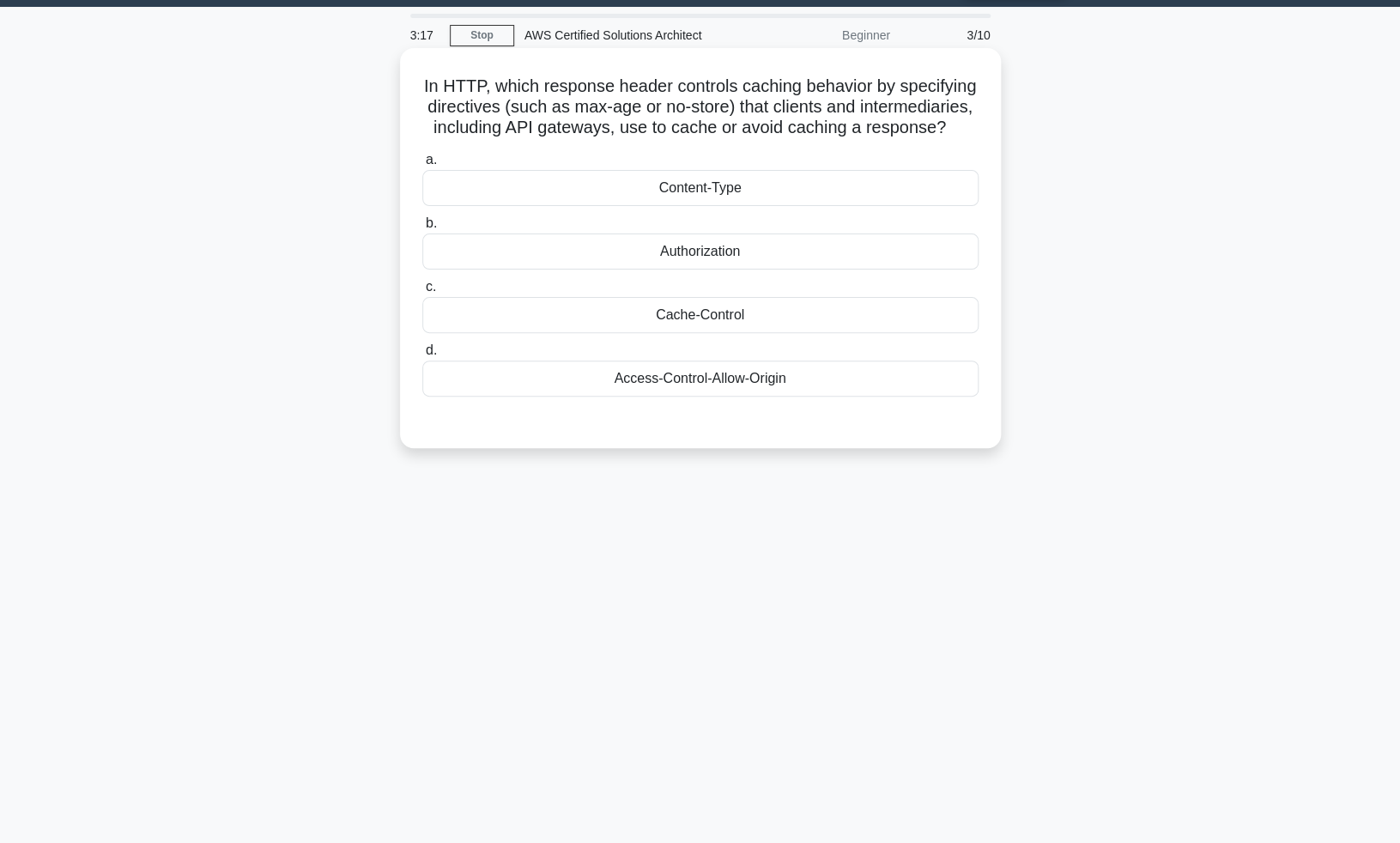
click at [762, 314] on div "Cache-Control" at bounding box center [701, 315] width 557 height 36
click at [423, 293] on input "c. Cache-Control" at bounding box center [423, 287] width 0 height 11
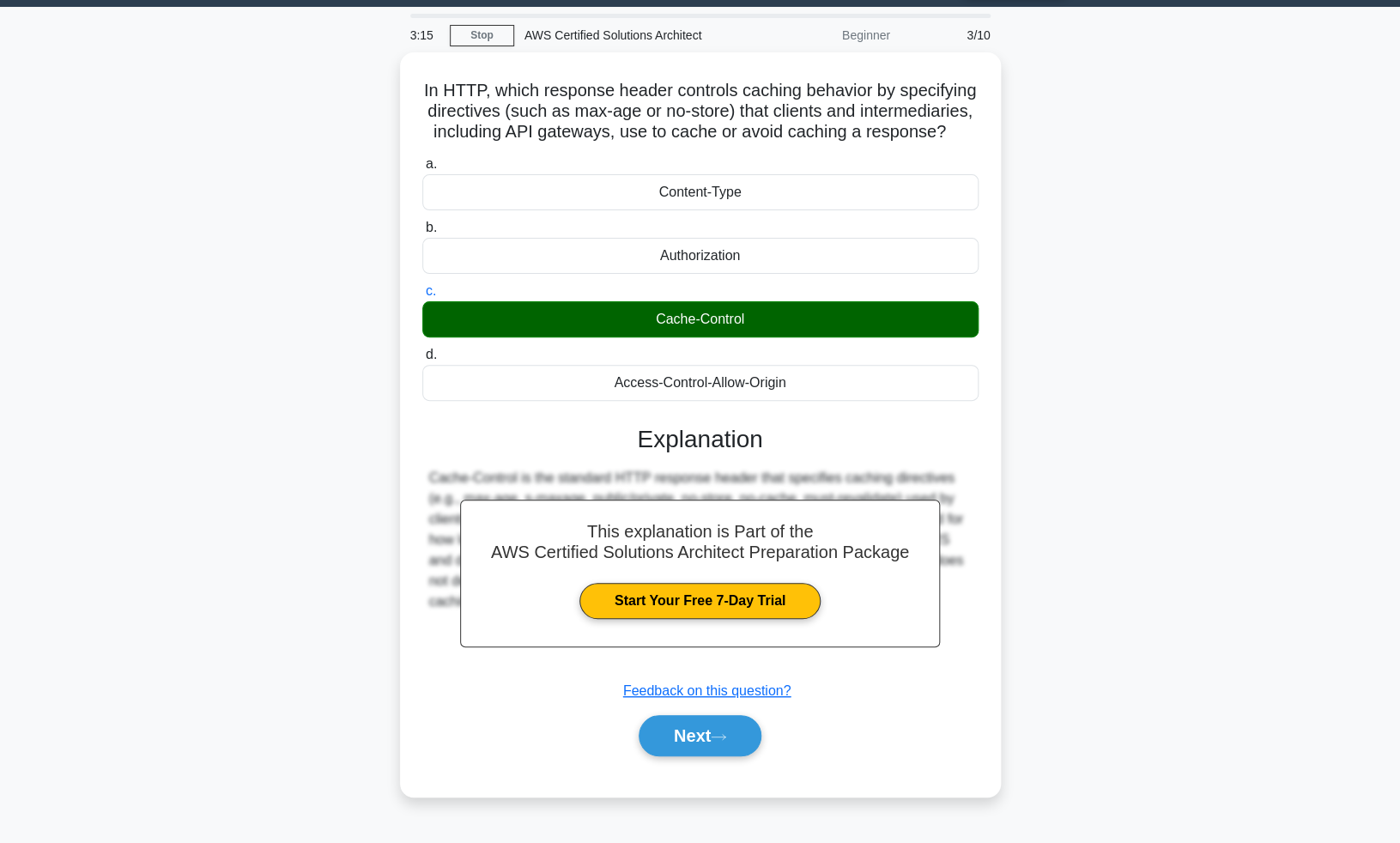
scroll to position [84, 0]
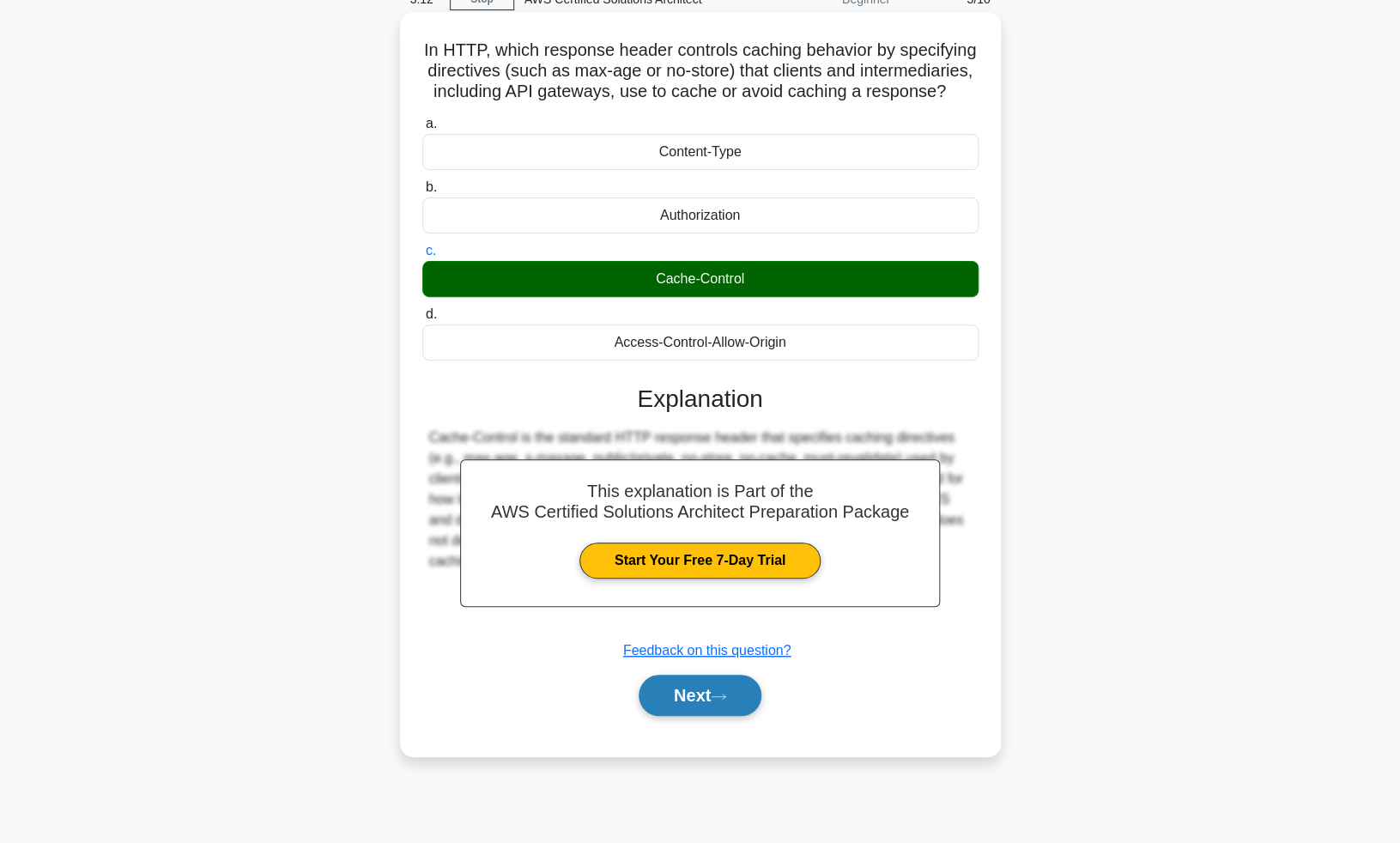
click at [697, 694] on button "Next" at bounding box center [700, 695] width 123 height 41
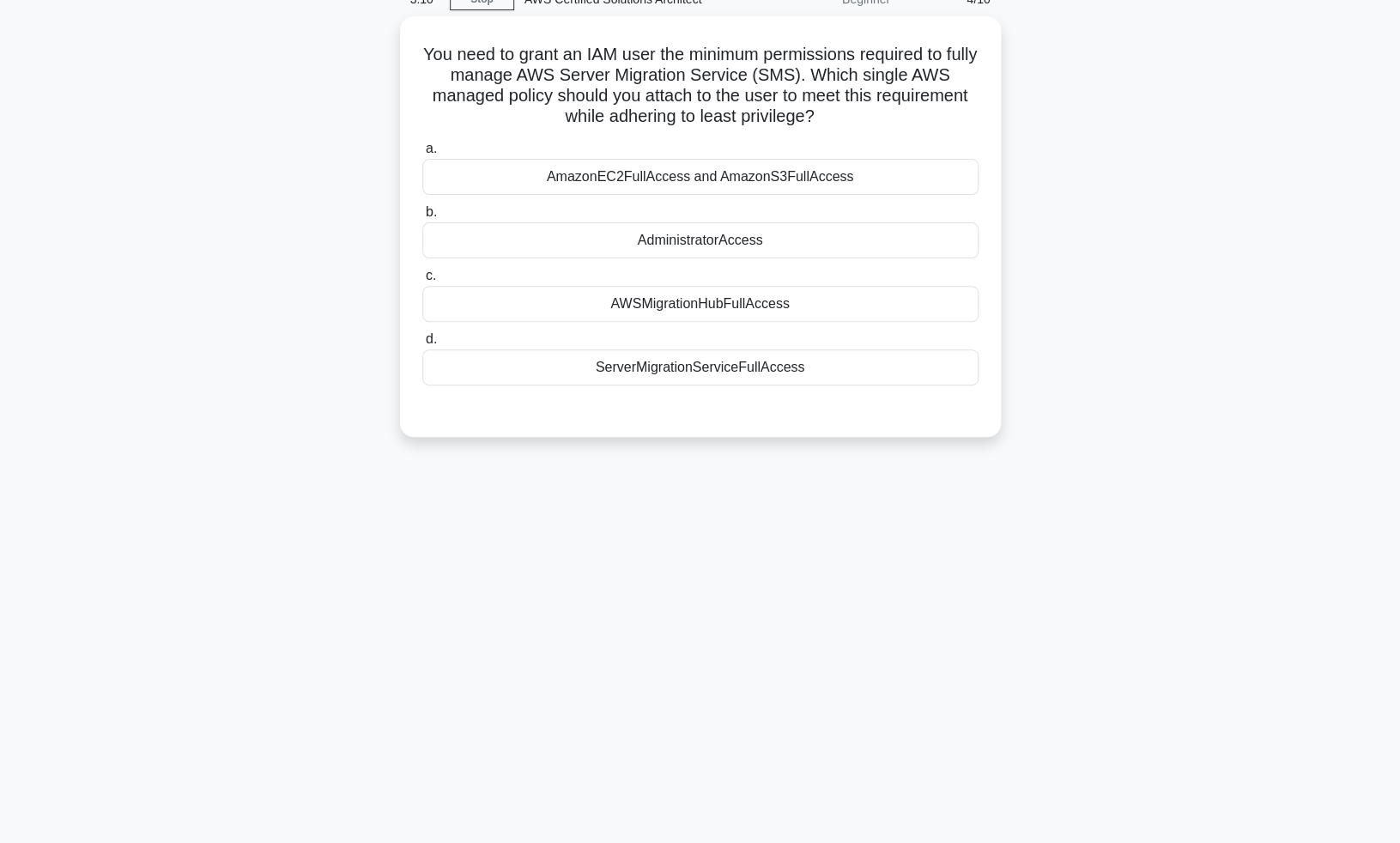
scroll to position [0, 0]
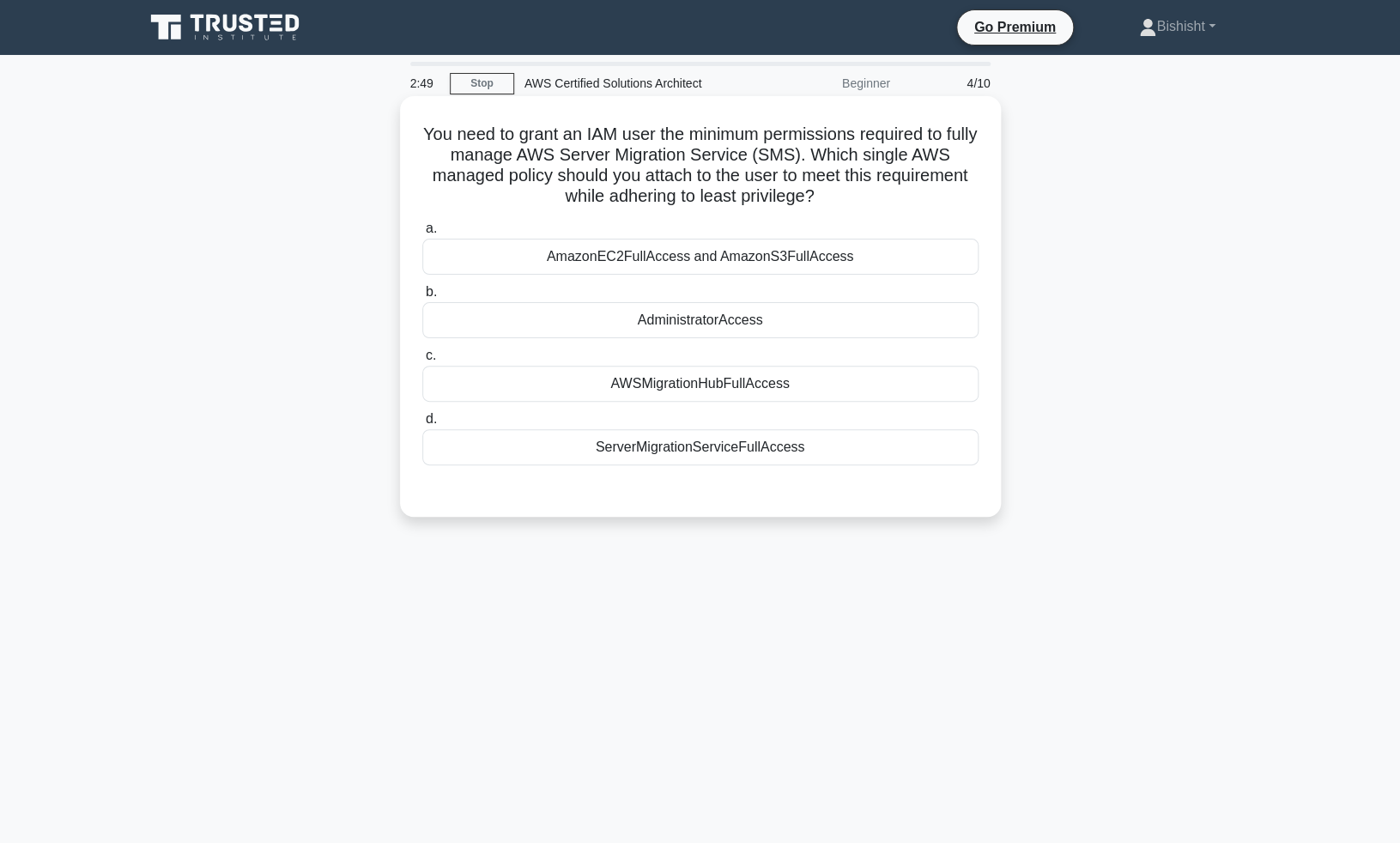
click at [782, 390] on div "AWSMigrationHubFullAccess" at bounding box center [701, 384] width 557 height 36
click at [423, 362] on input "c. AWSMigrationHubFullAccess" at bounding box center [423, 355] width 0 height 11
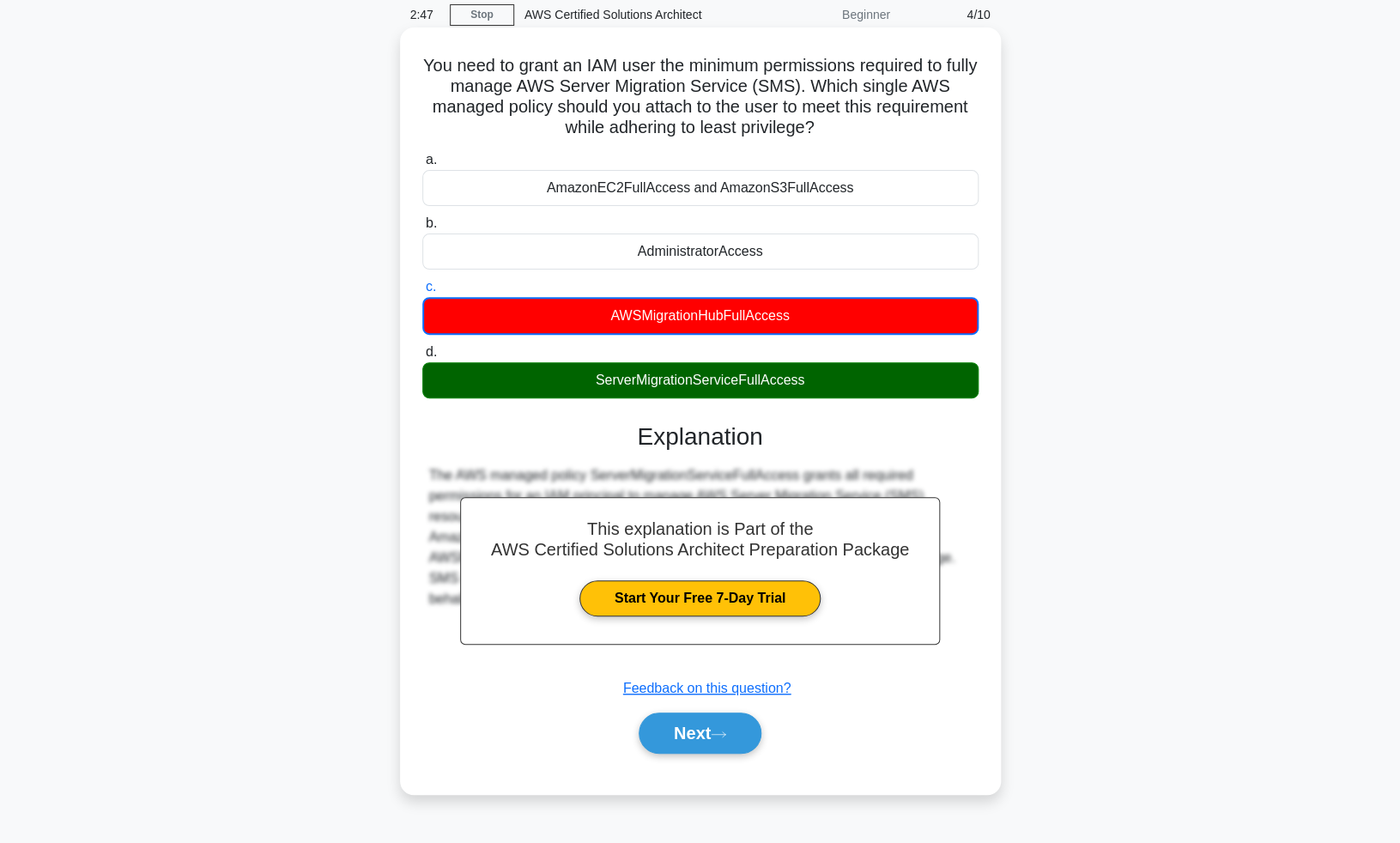
scroll to position [84, 0]
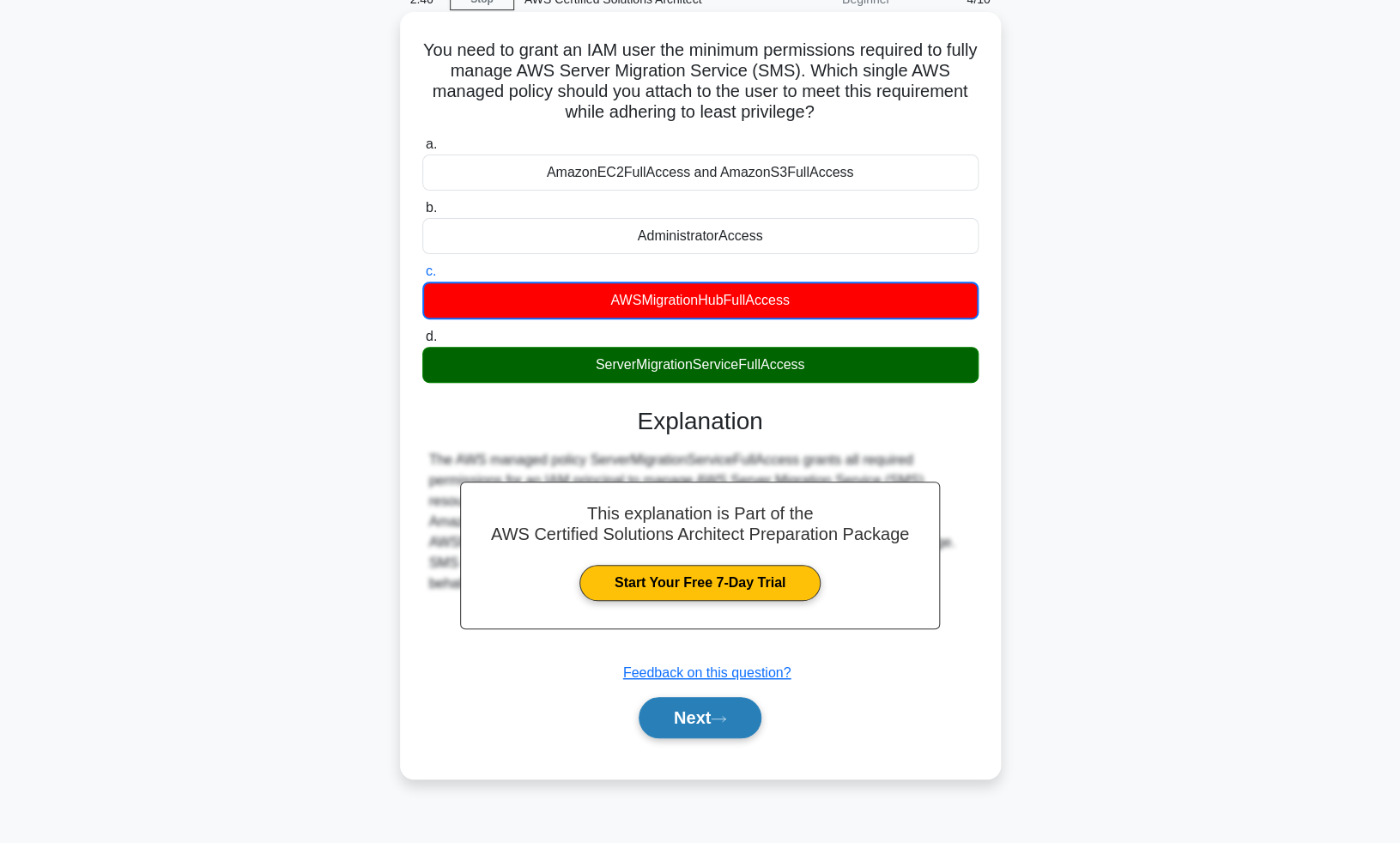
click at [713, 719] on button "Next" at bounding box center [700, 718] width 123 height 41
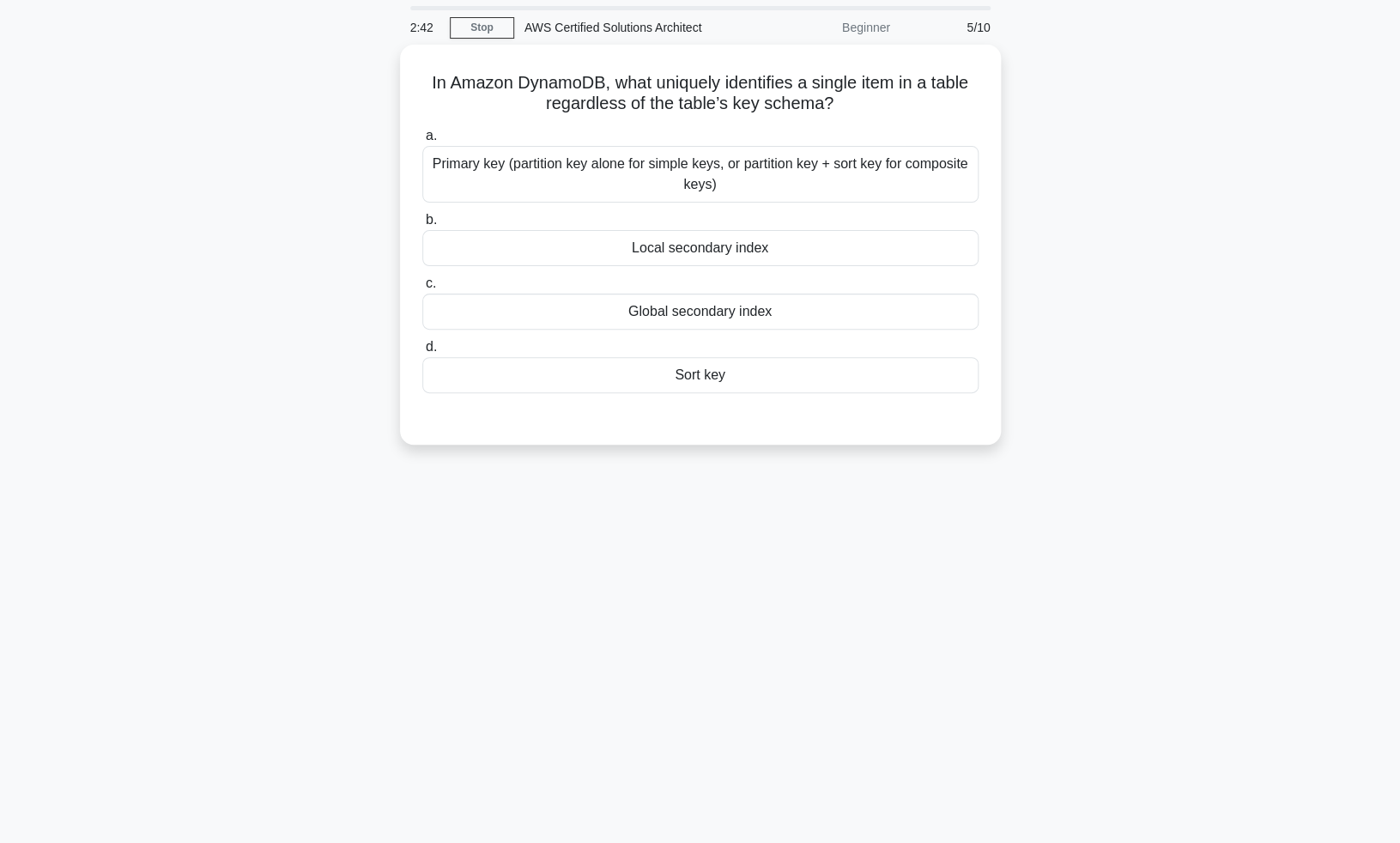
scroll to position [54, 0]
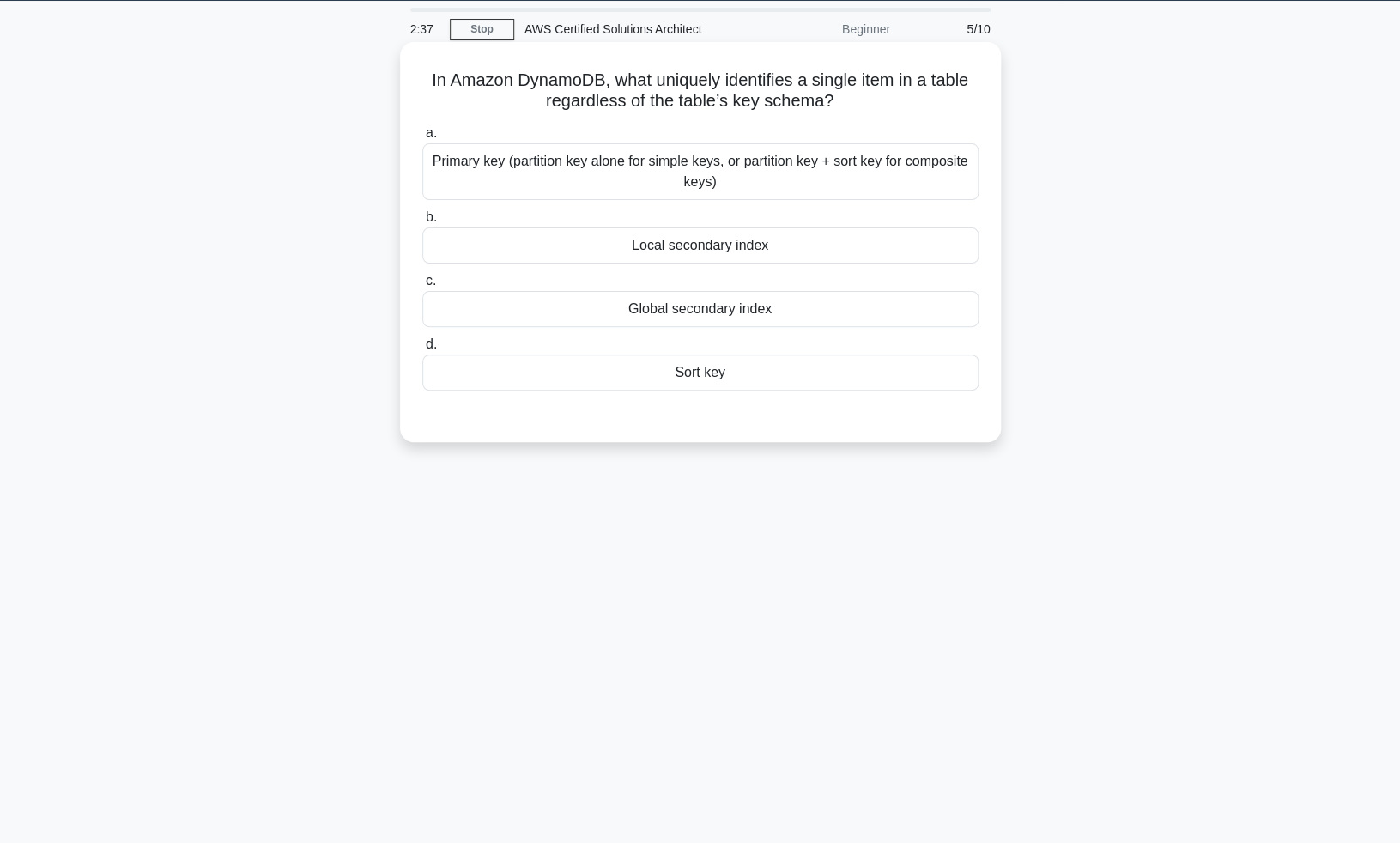
click at [818, 151] on div "Primary key (partition key alone for simple keys, or partition key + sort key f…" at bounding box center [701, 171] width 557 height 56
click at [423, 139] on input "a. Primary key (partition key alone for simple keys, or partition key + sort ke…" at bounding box center [423, 133] width 0 height 11
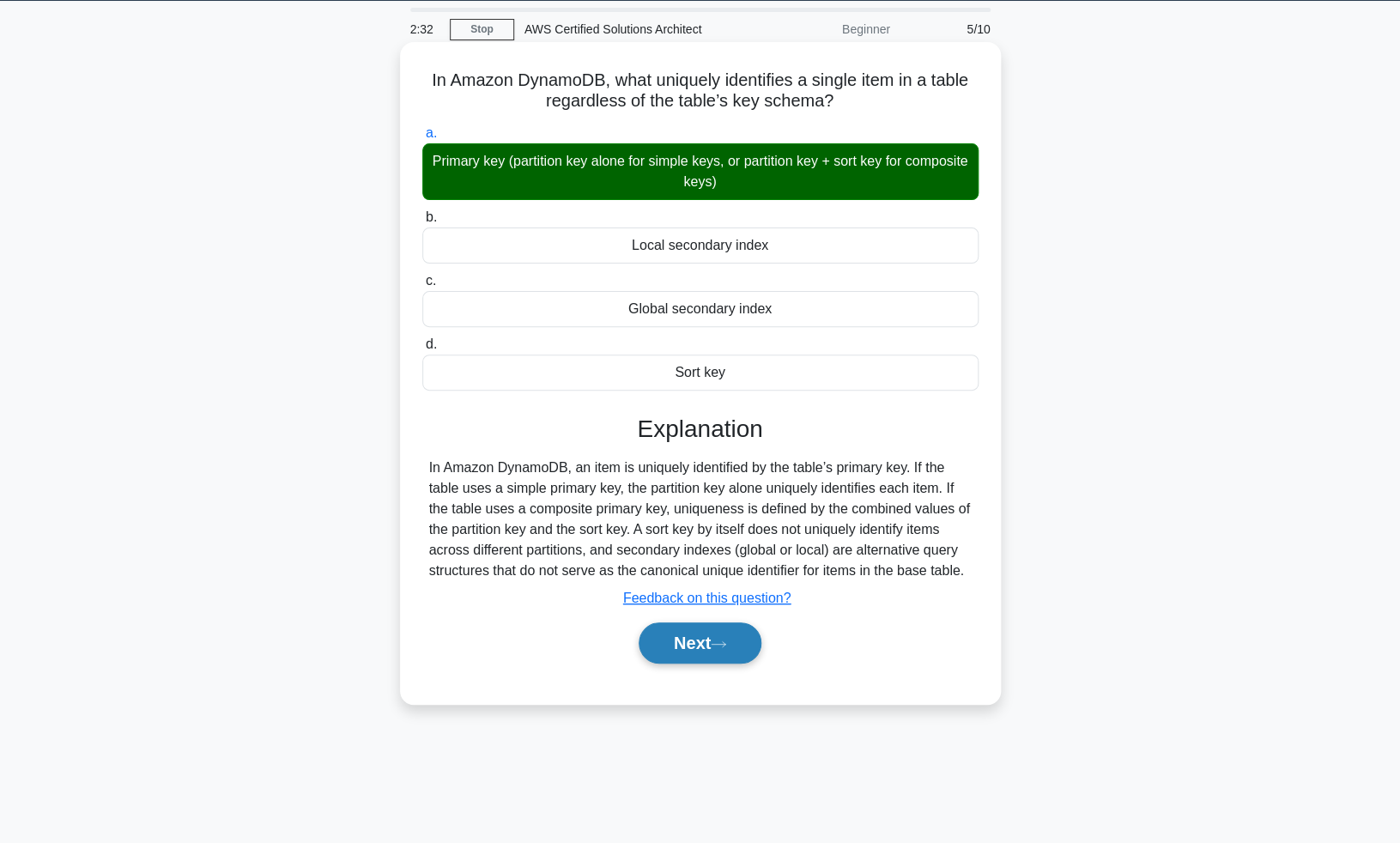
click at [717, 646] on button "Next" at bounding box center [700, 643] width 123 height 41
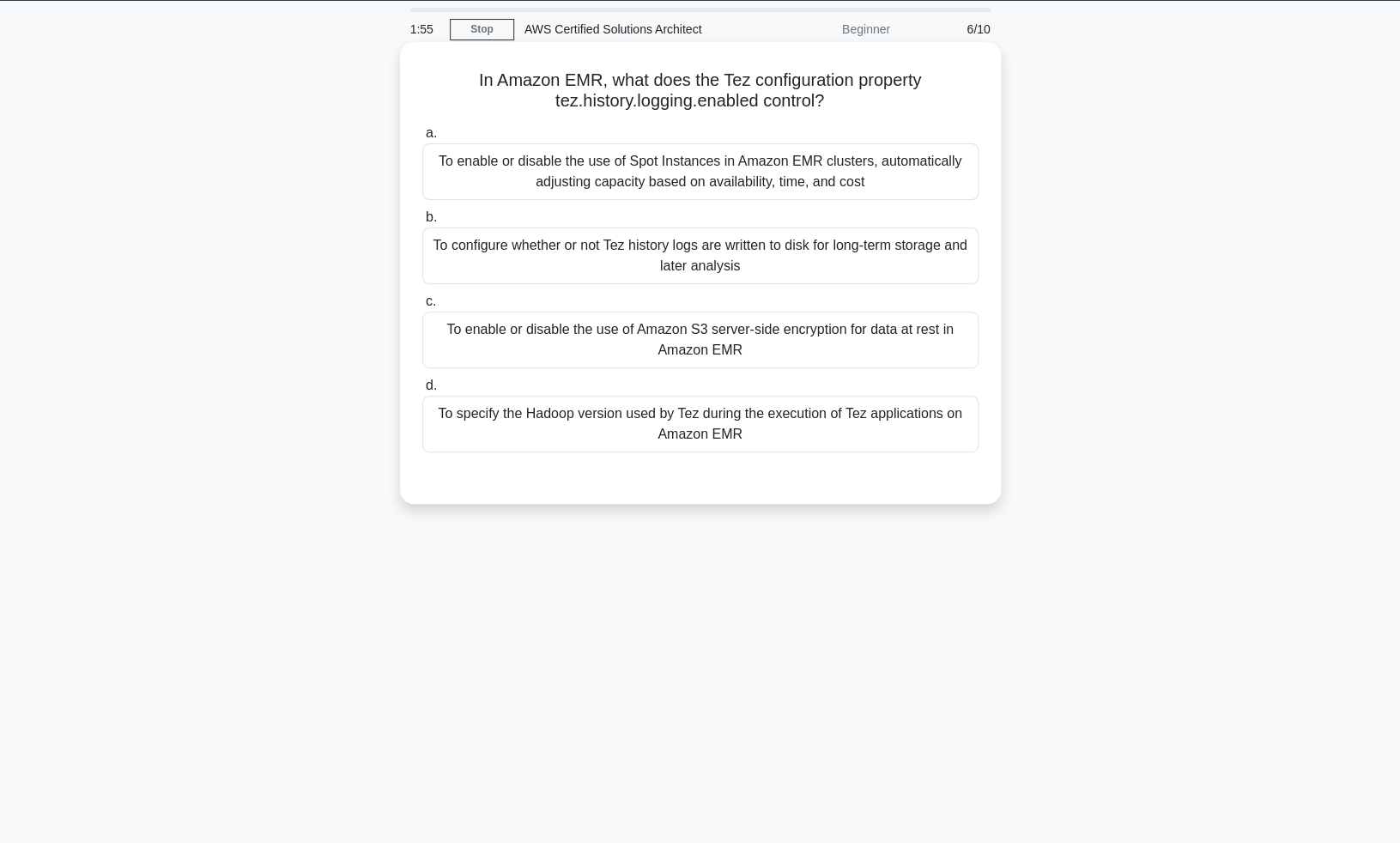
click at [849, 261] on div "To configure whether or not Tez history logs are written to disk for long-term …" at bounding box center [701, 255] width 557 height 56
click at [423, 223] on input "b. To configure whether or not Tez history logs are written to disk for long-te…" at bounding box center [423, 217] width 0 height 11
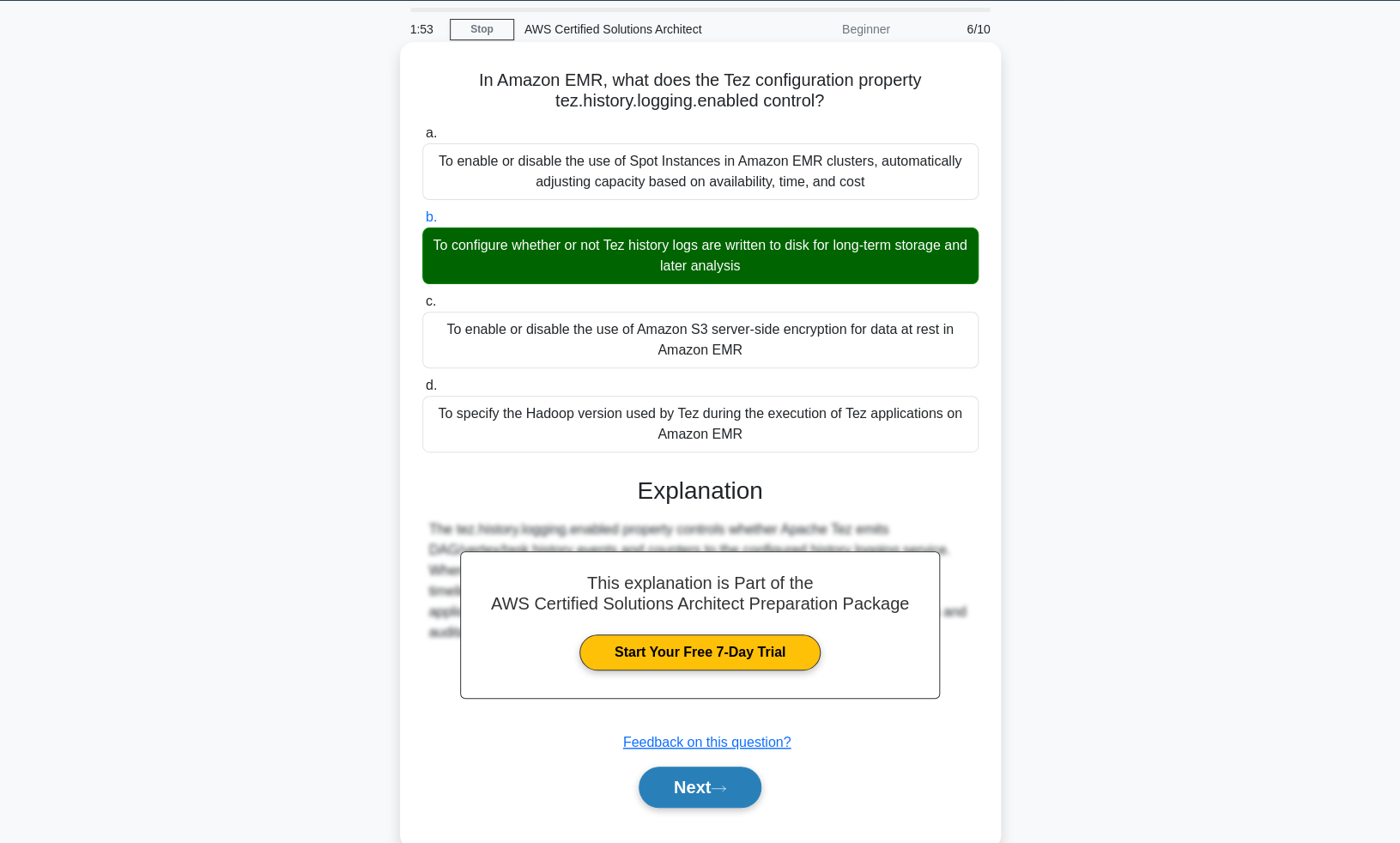
click at [725, 784] on icon at bounding box center [718, 788] width 15 height 10
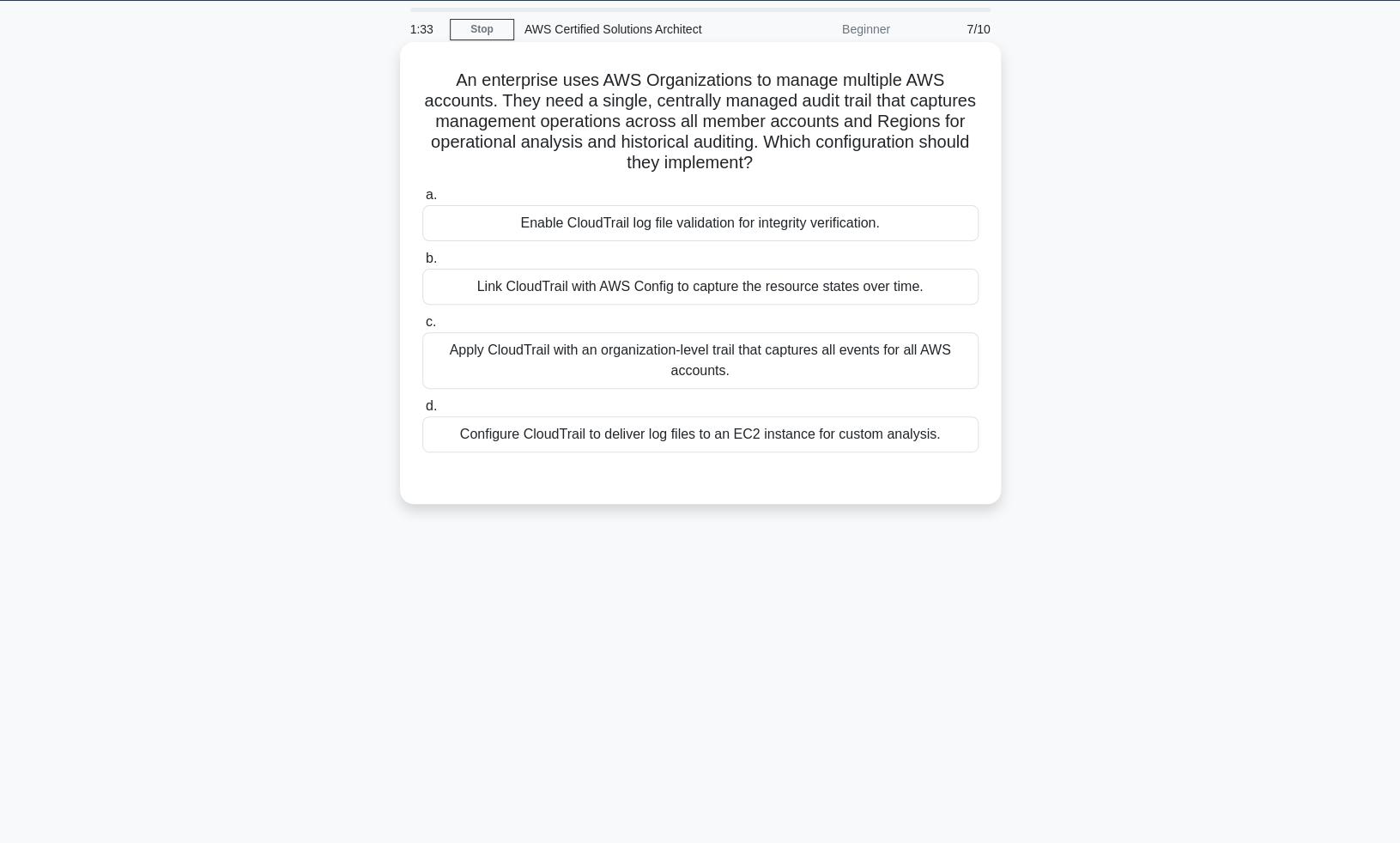
click at [846, 367] on div "Apply CloudTrail with an organization-level trail that captures all events for …" at bounding box center [701, 360] width 557 height 56
click at [423, 328] on input "c. Apply CloudTrail with an organization-level trail that captures all events f…" at bounding box center [423, 322] width 0 height 11
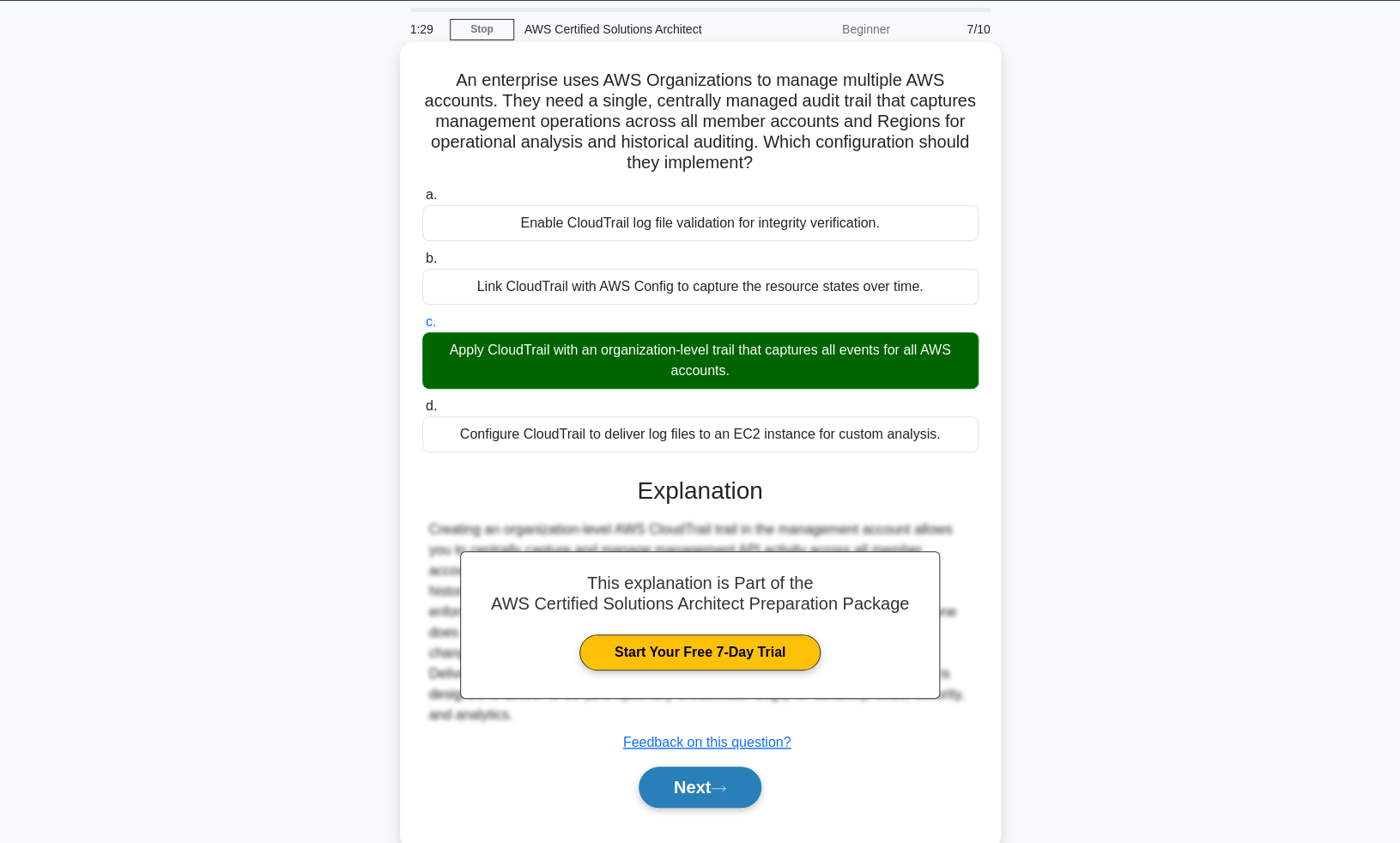
click at [726, 793] on button "Next" at bounding box center [700, 788] width 123 height 41
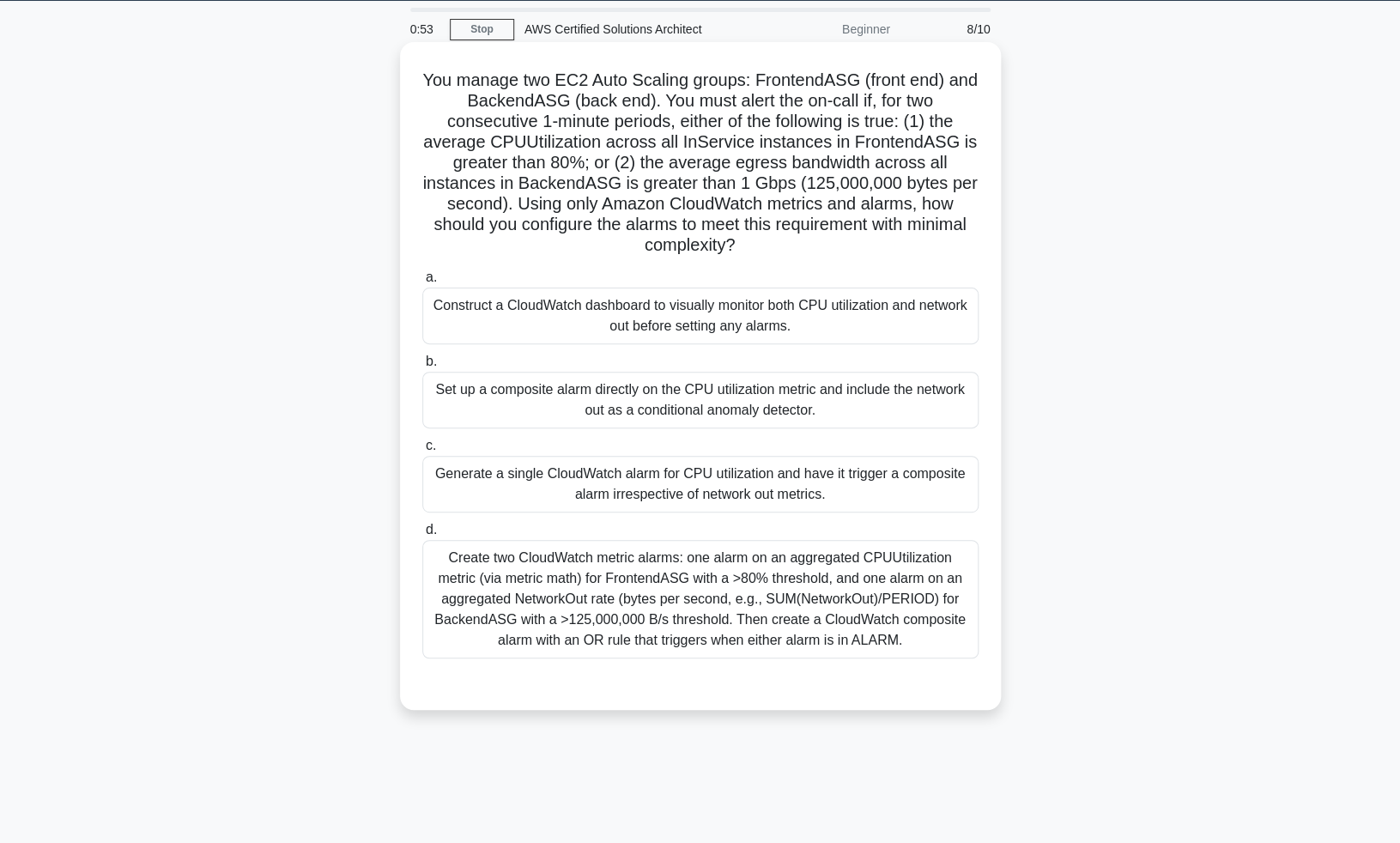
click at [808, 599] on div "Create two CloudWatch metric alarms: one alarm on an aggregated CPUUtilization …" at bounding box center [701, 599] width 557 height 118
click at [423, 536] on input "d. Create two CloudWatch metric alarms: one alarm on an aggregated CPUUtilizati…" at bounding box center [423, 530] width 0 height 11
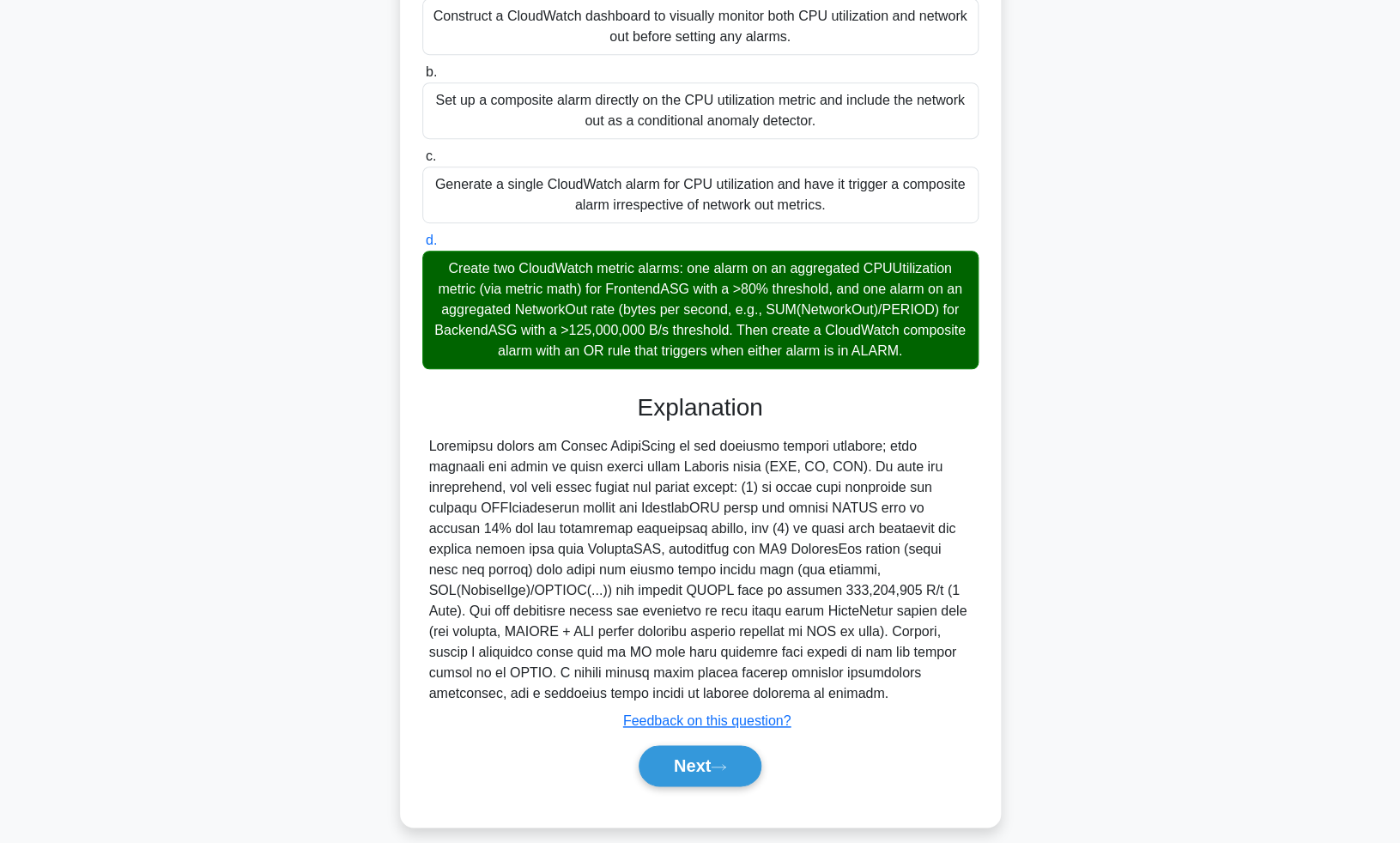
scroll to position [360, 0]
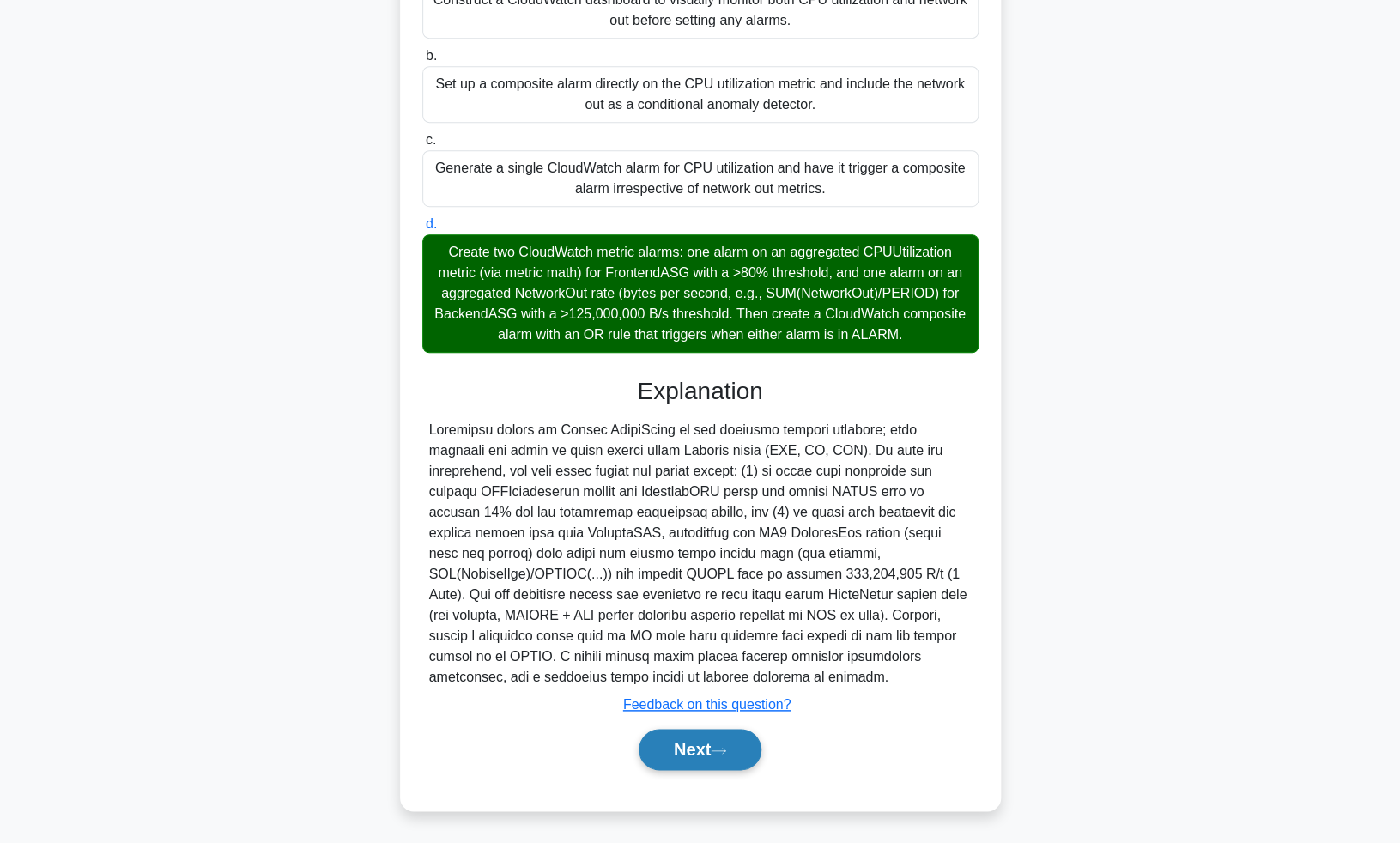
click at [705, 751] on button "Next" at bounding box center [700, 749] width 123 height 41
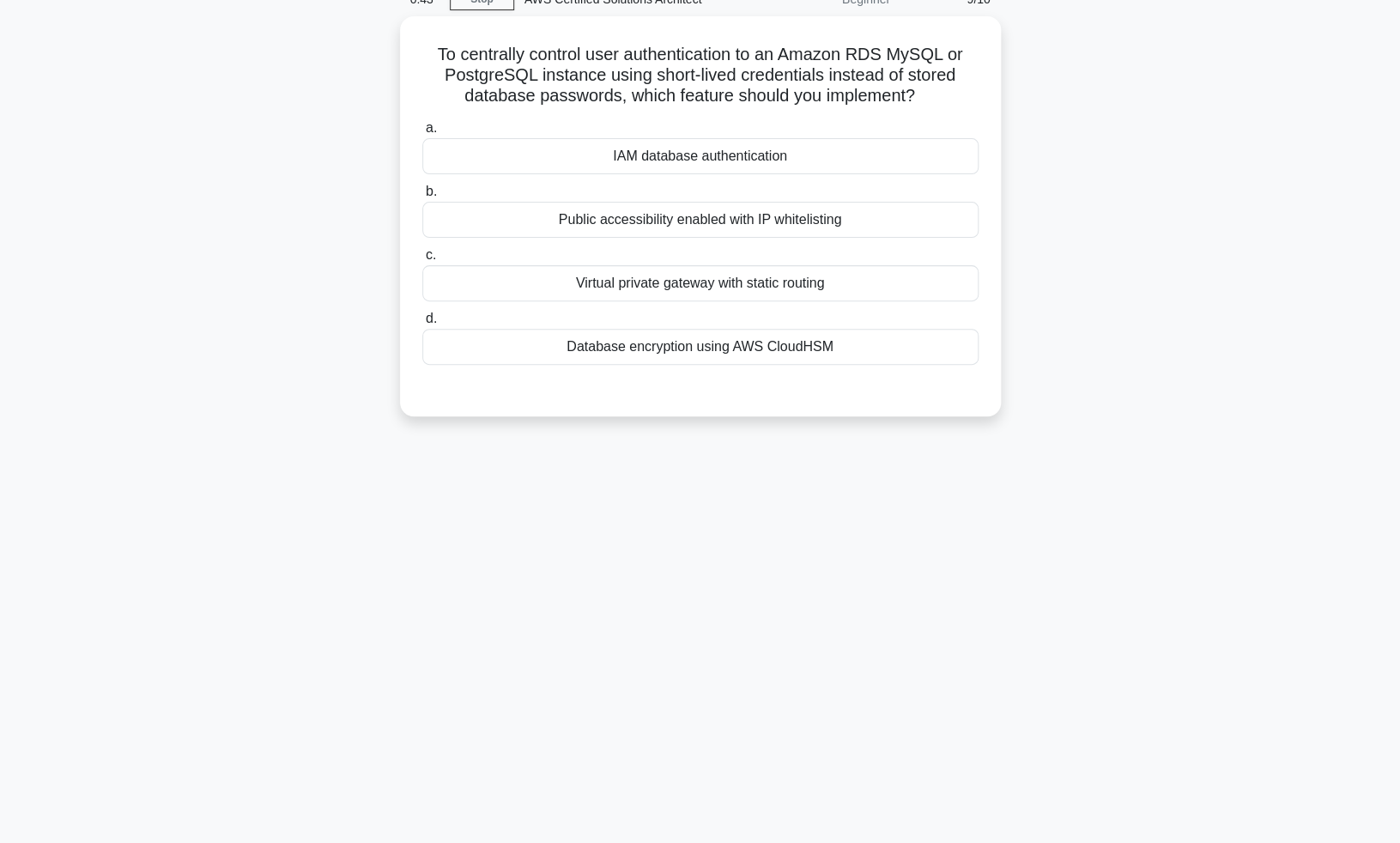
scroll to position [0, 0]
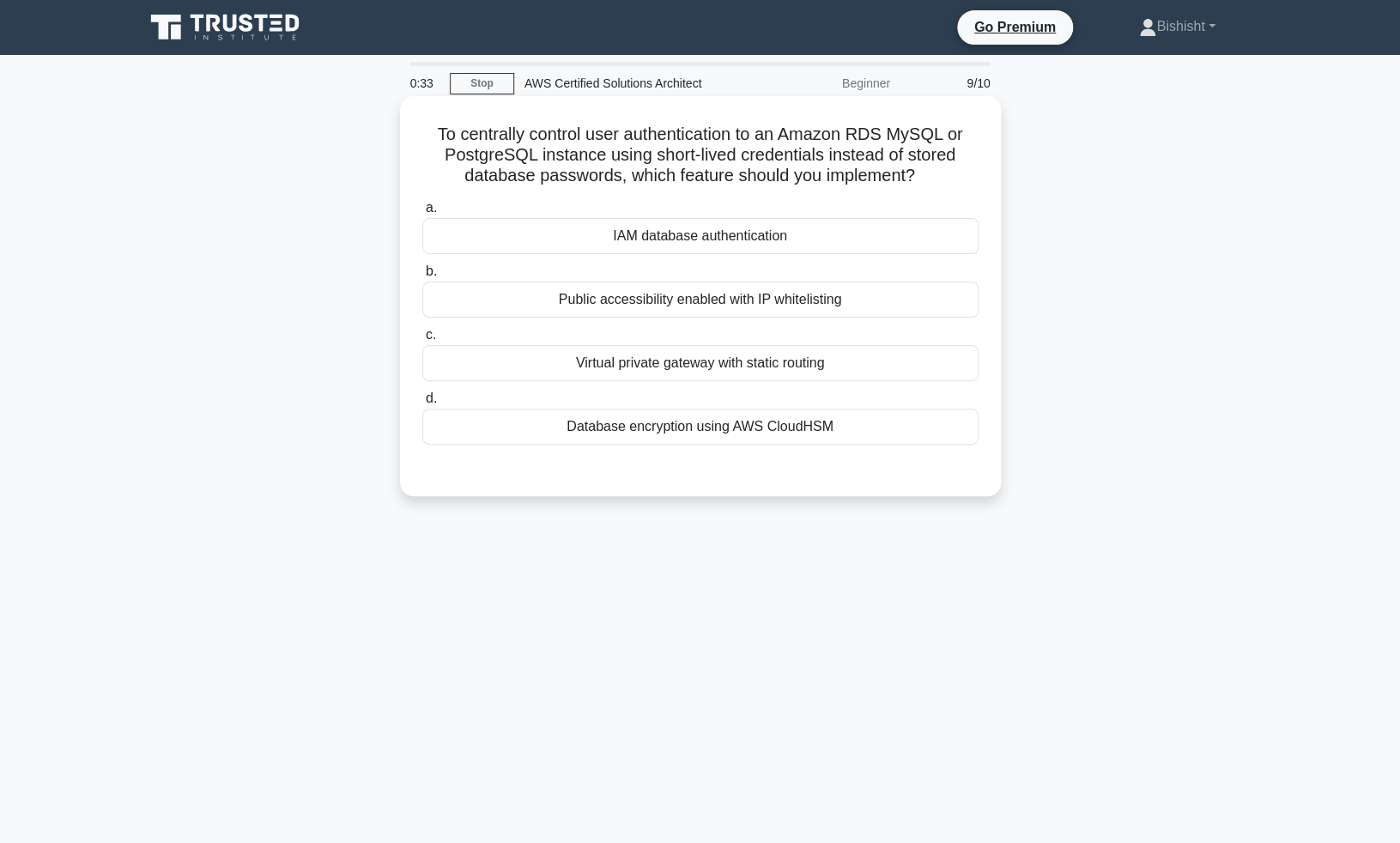
click at [800, 241] on div "IAM database authentication" at bounding box center [701, 236] width 557 height 36
click at [423, 214] on input "a. IAM database authentication" at bounding box center [423, 208] width 0 height 11
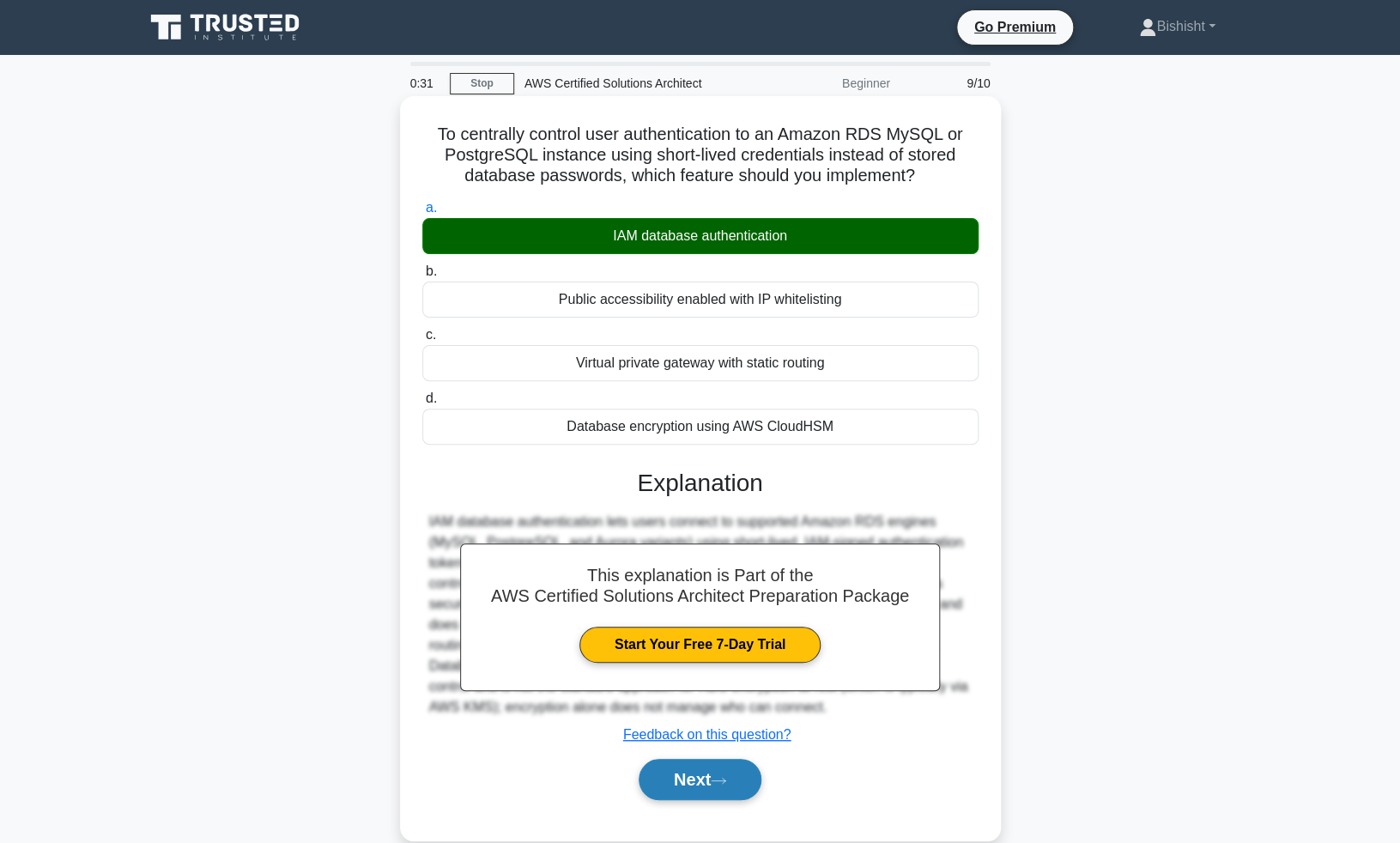
click at [721, 769] on button "Next" at bounding box center [700, 779] width 123 height 41
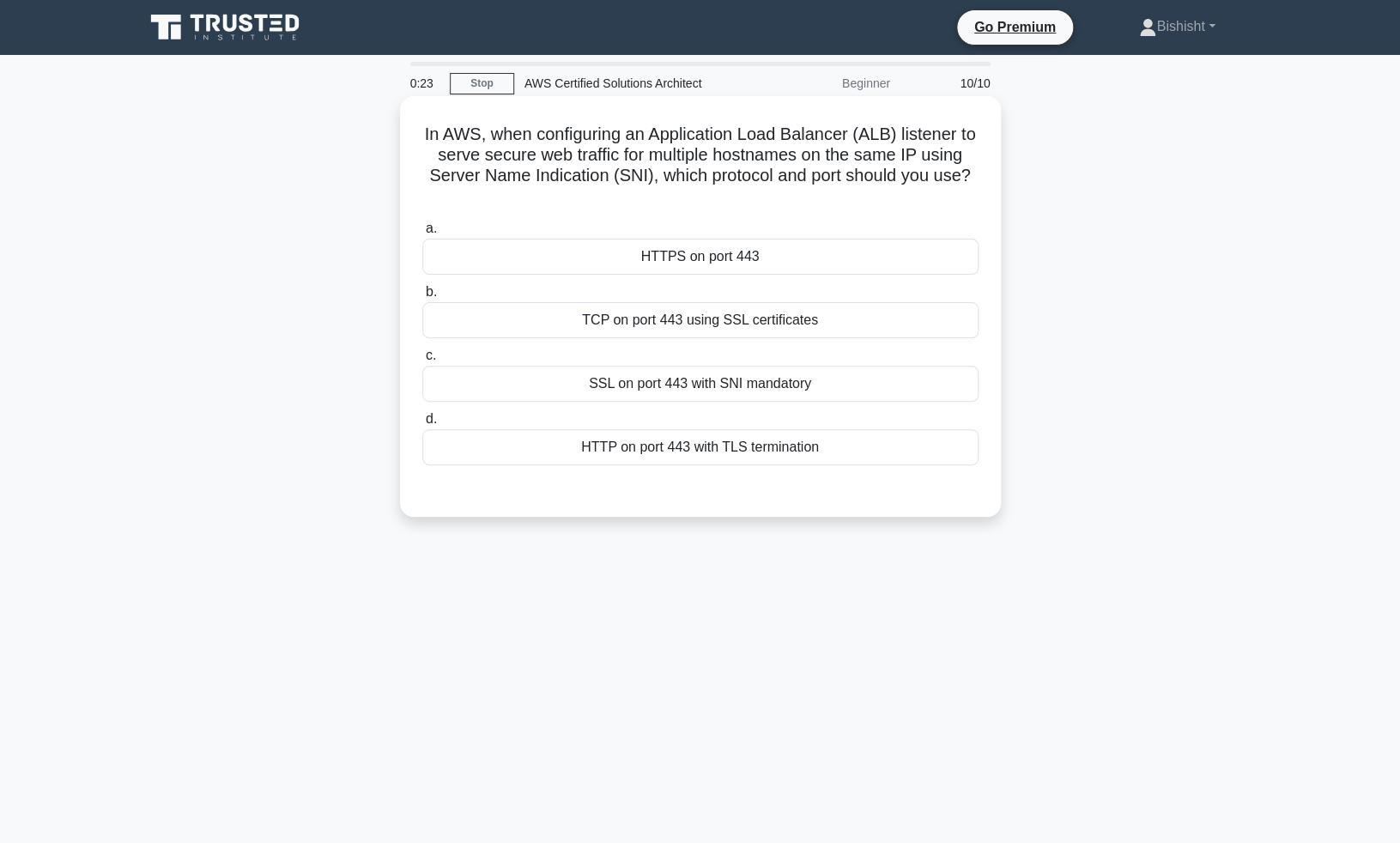
click at [799, 257] on div "HTTPS on port 443" at bounding box center [701, 257] width 557 height 36
click at [423, 234] on input "a. HTTPS on port 443" at bounding box center [423, 228] width 0 height 11
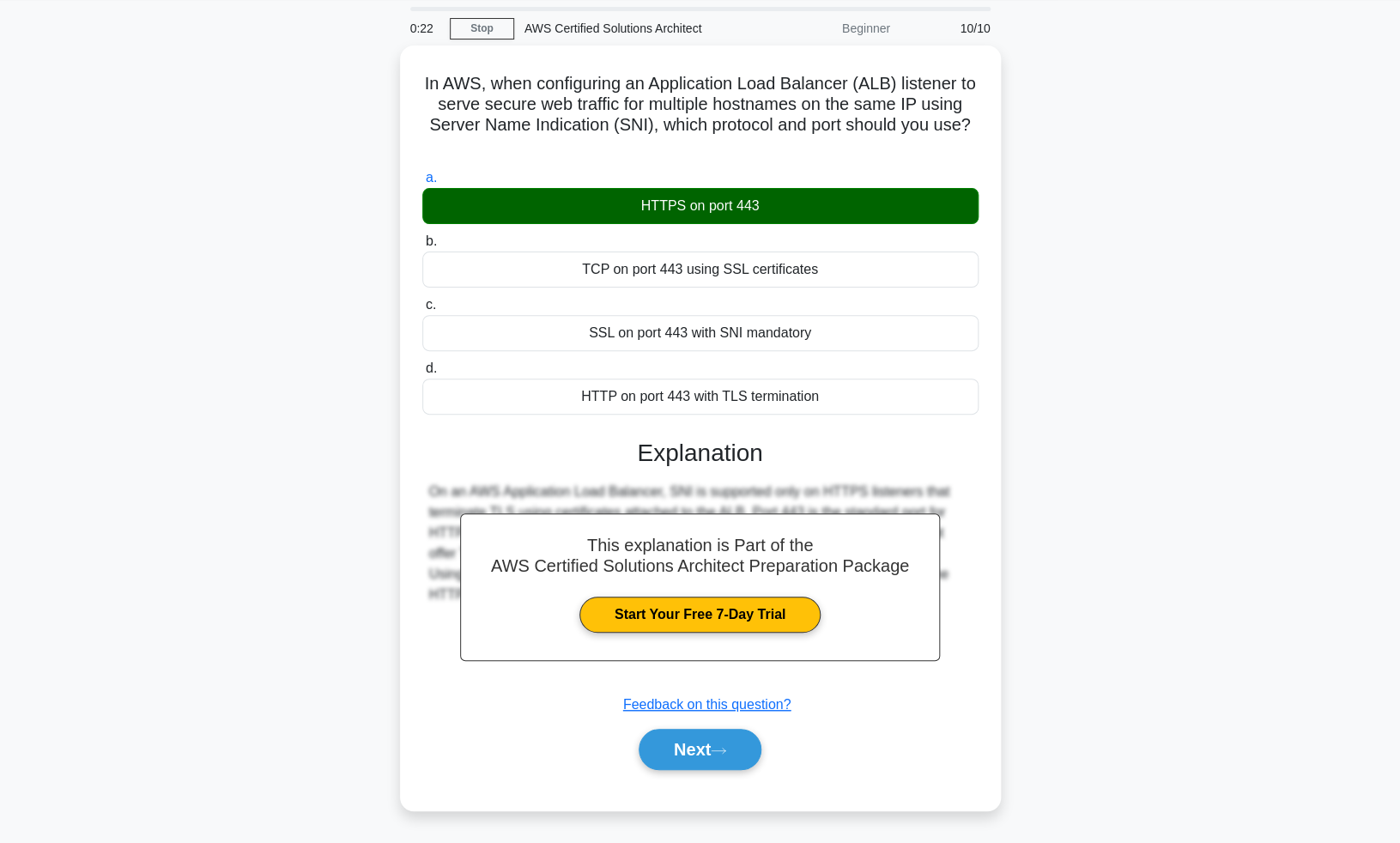
scroll to position [74, 0]
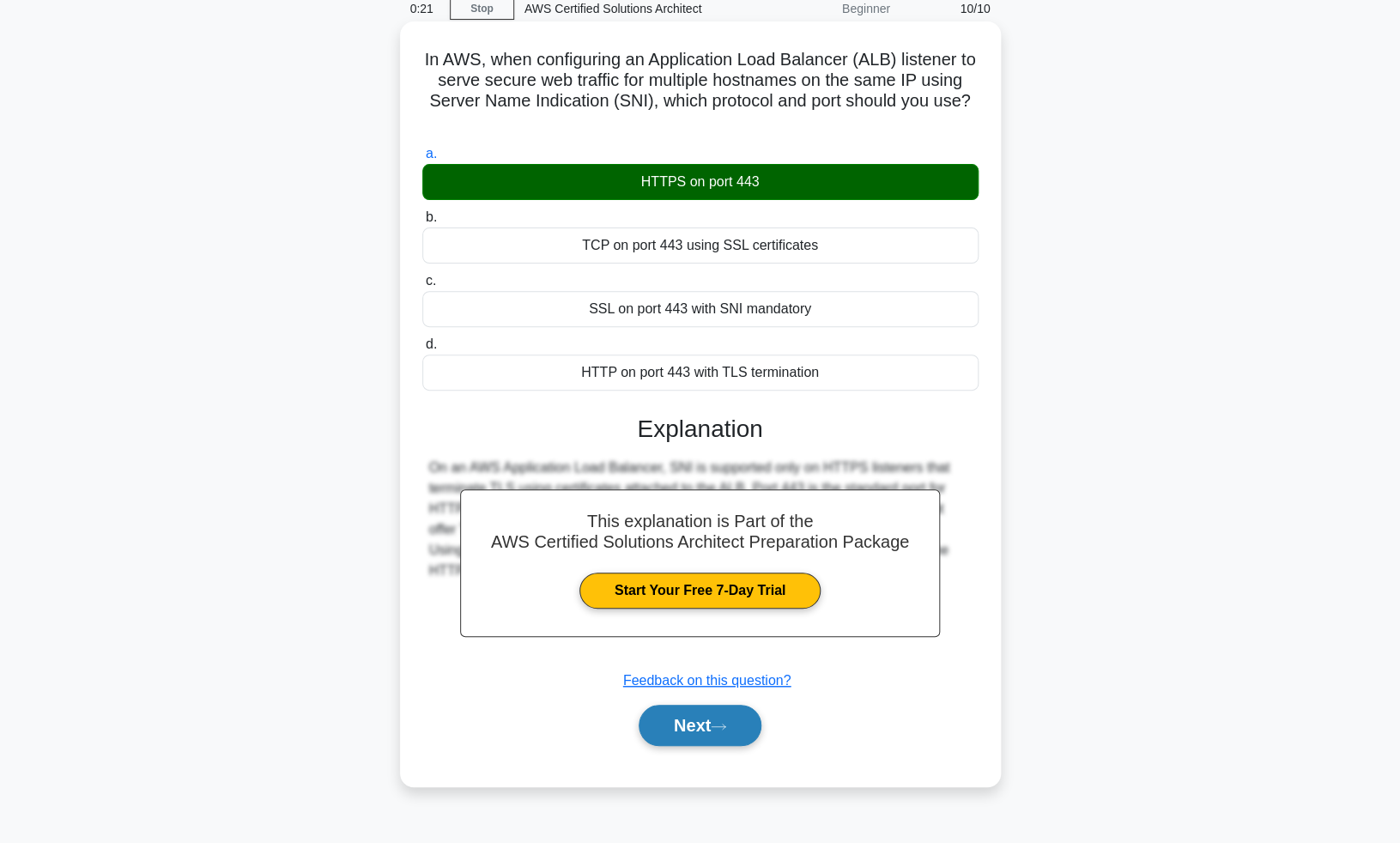
click at [705, 720] on button "Next" at bounding box center [700, 725] width 123 height 41
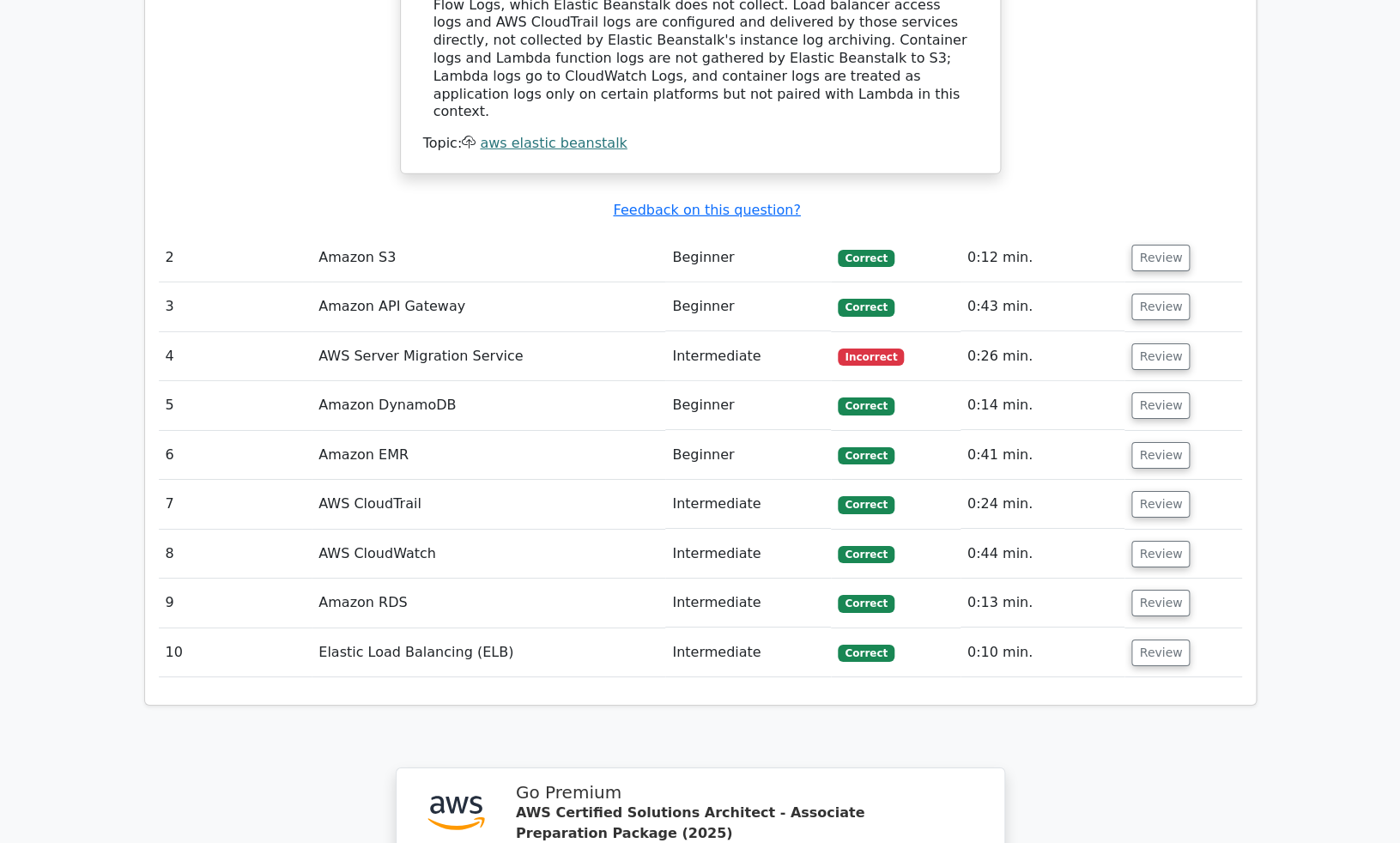
scroll to position [2141, 0]
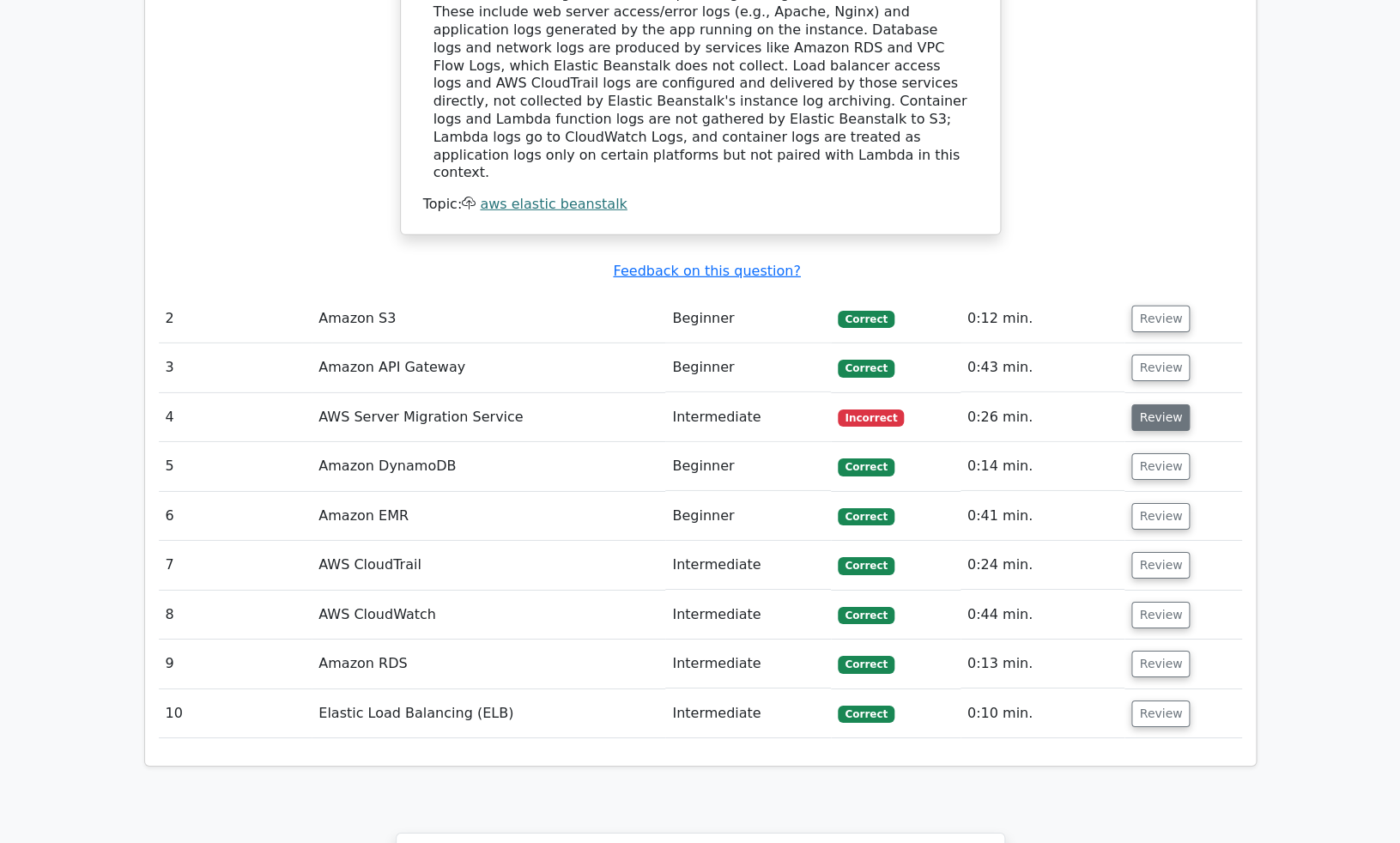
click at [1161, 404] on button "Review" at bounding box center [1160, 418] width 58 height 27
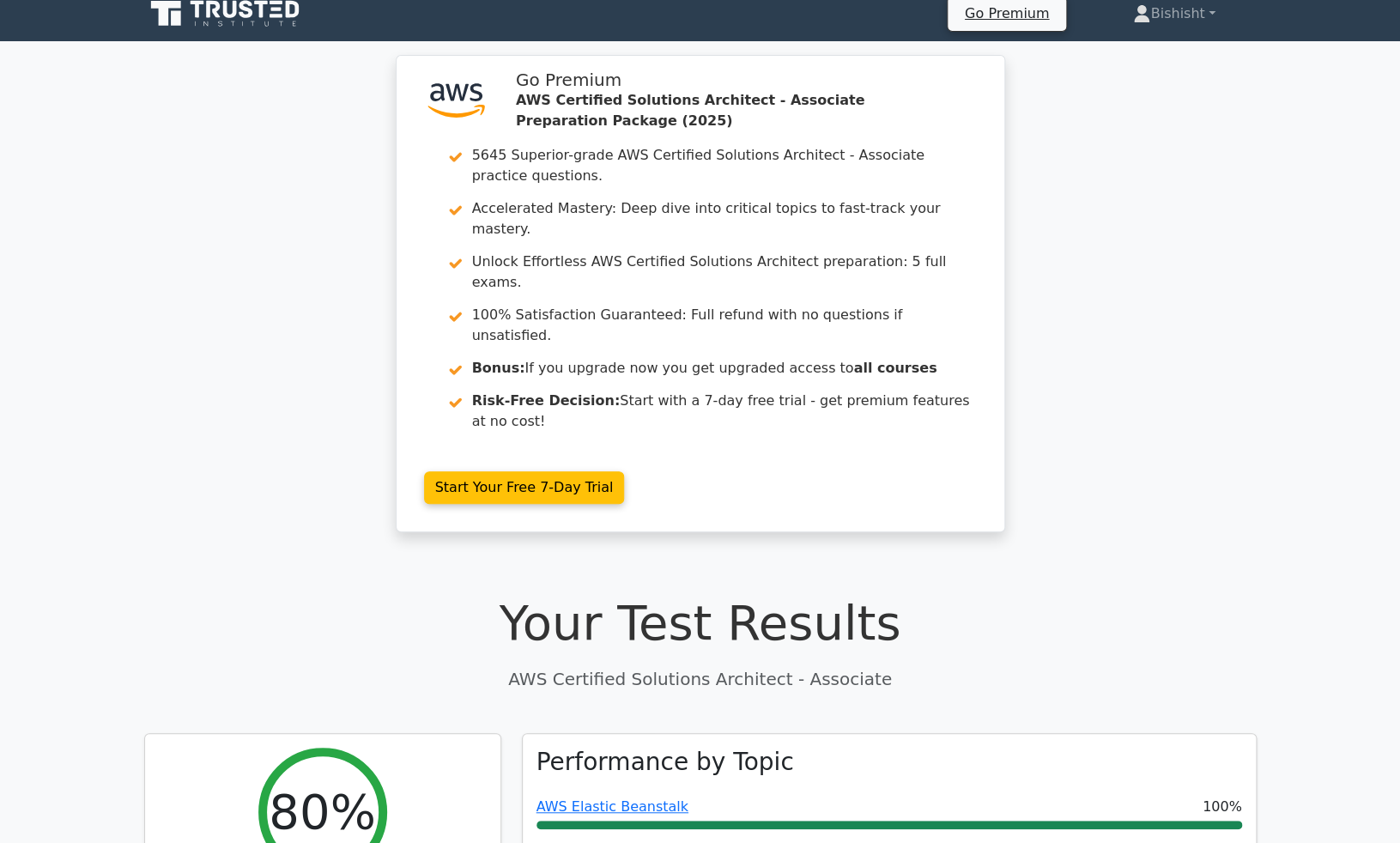
scroll to position [0, 0]
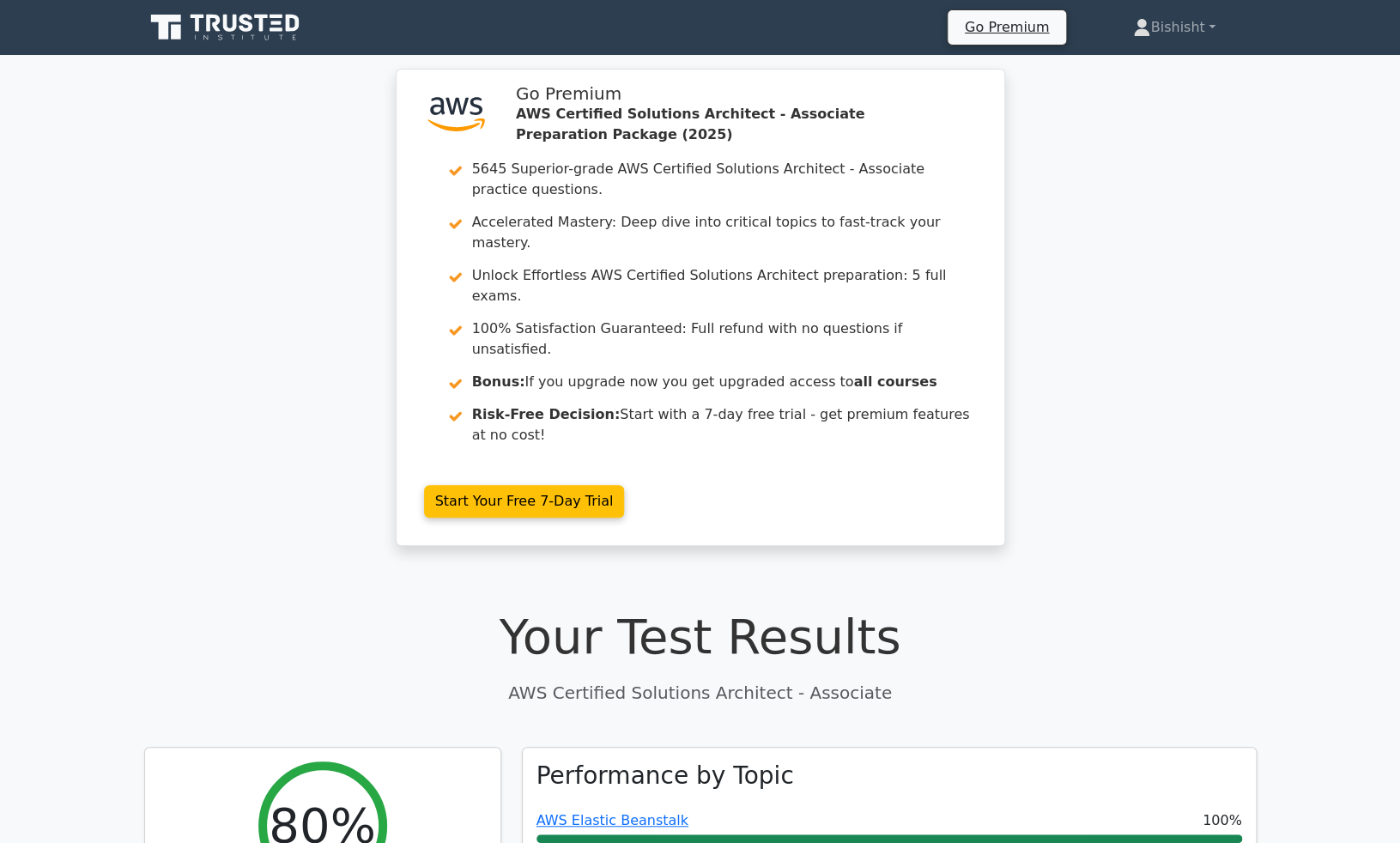
click at [260, 33] on icon at bounding box center [226, 27] width 165 height 32
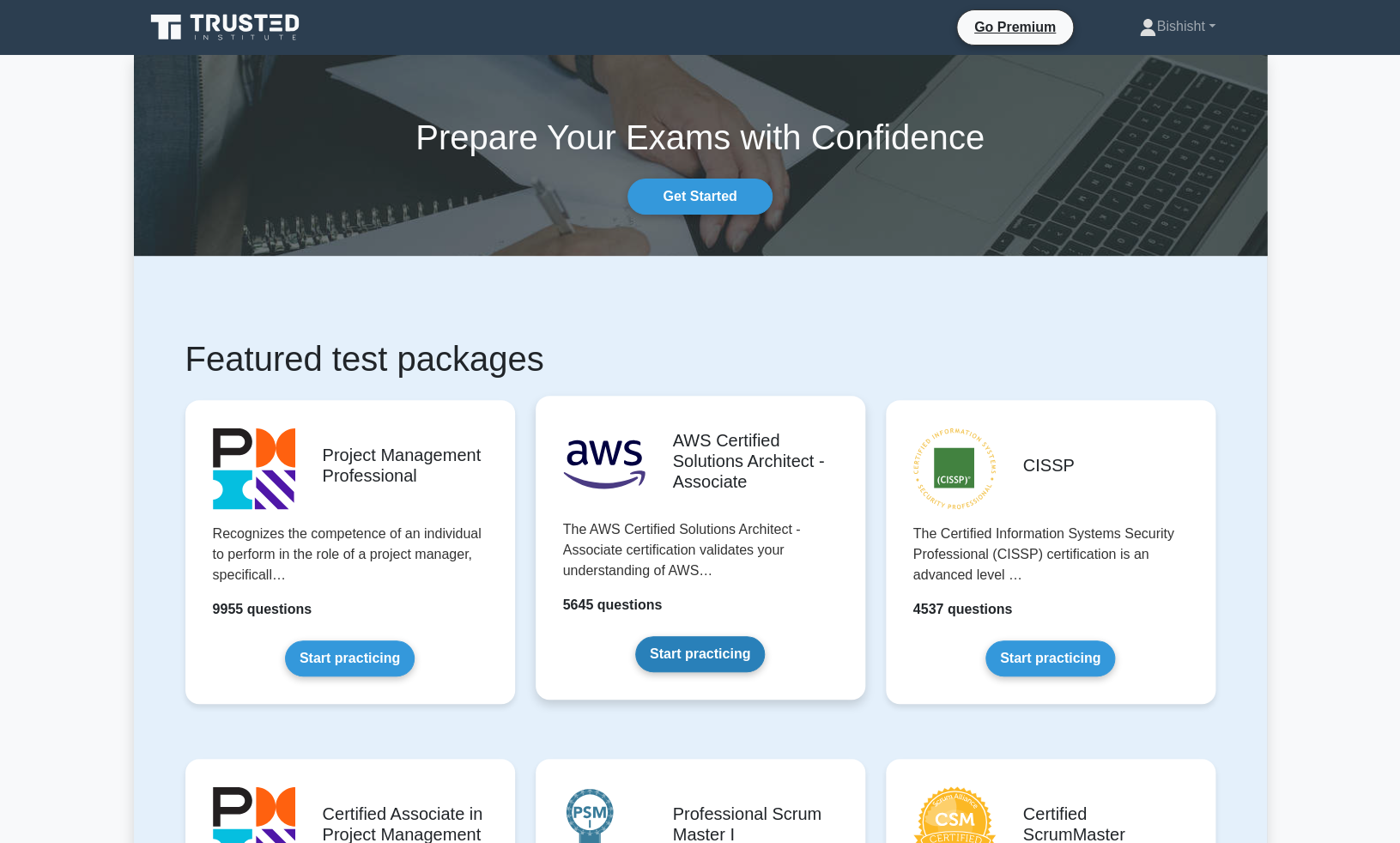
click at [704, 636] on link "Start practicing" at bounding box center [700, 654] width 130 height 36
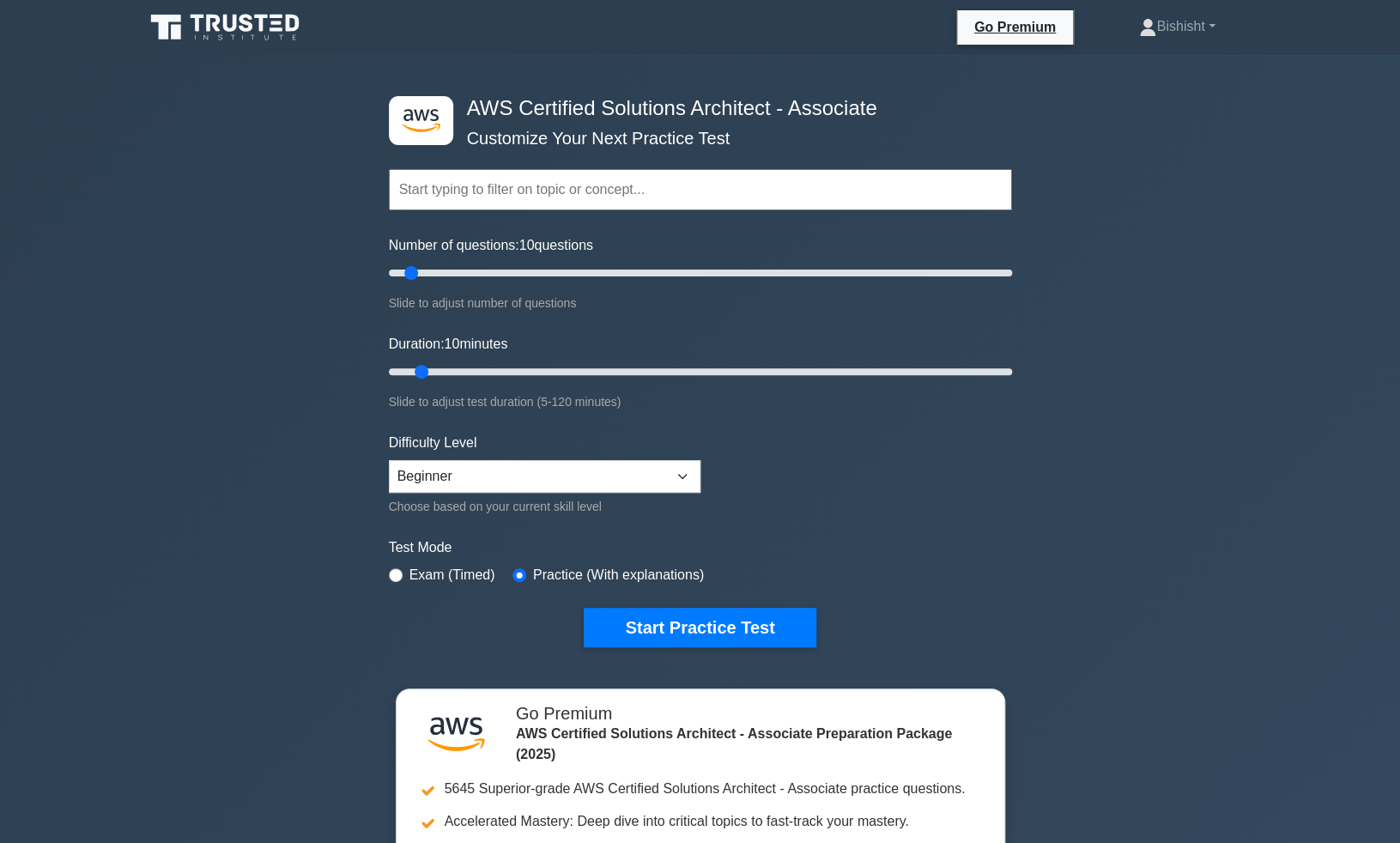
click at [451, 576] on label "Exam (Timed)" at bounding box center [453, 575] width 86 height 21
click at [404, 574] on div "Exam (Timed)" at bounding box center [442, 575] width 107 height 21
click at [394, 574] on input "radio" at bounding box center [396, 575] width 13 height 13
radio input "true"
click at [516, 575] on input "radio" at bounding box center [519, 575] width 13 height 13
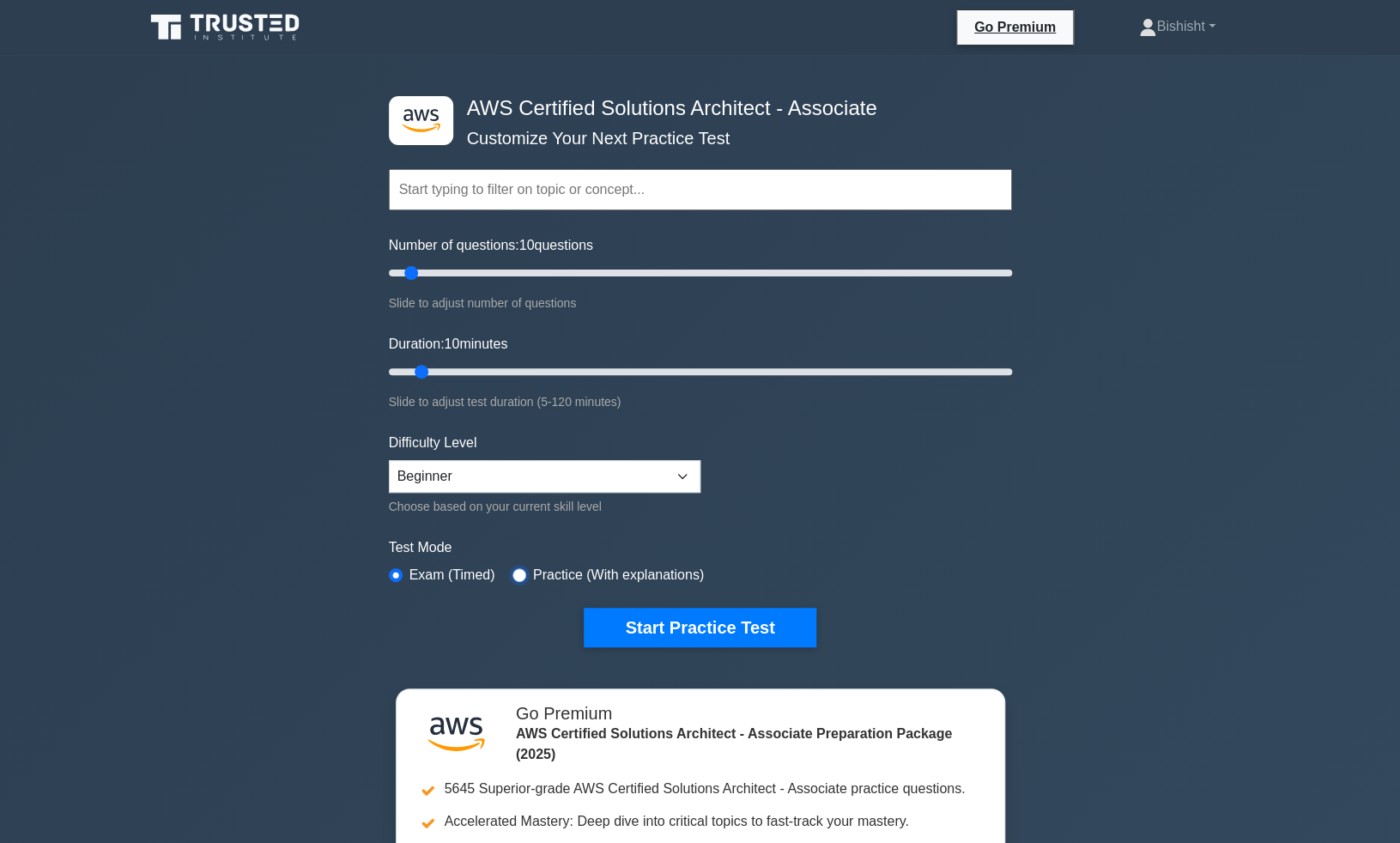
radio input "true"
click at [723, 620] on button "Start Practice Test" at bounding box center [699, 627] width 232 height 39
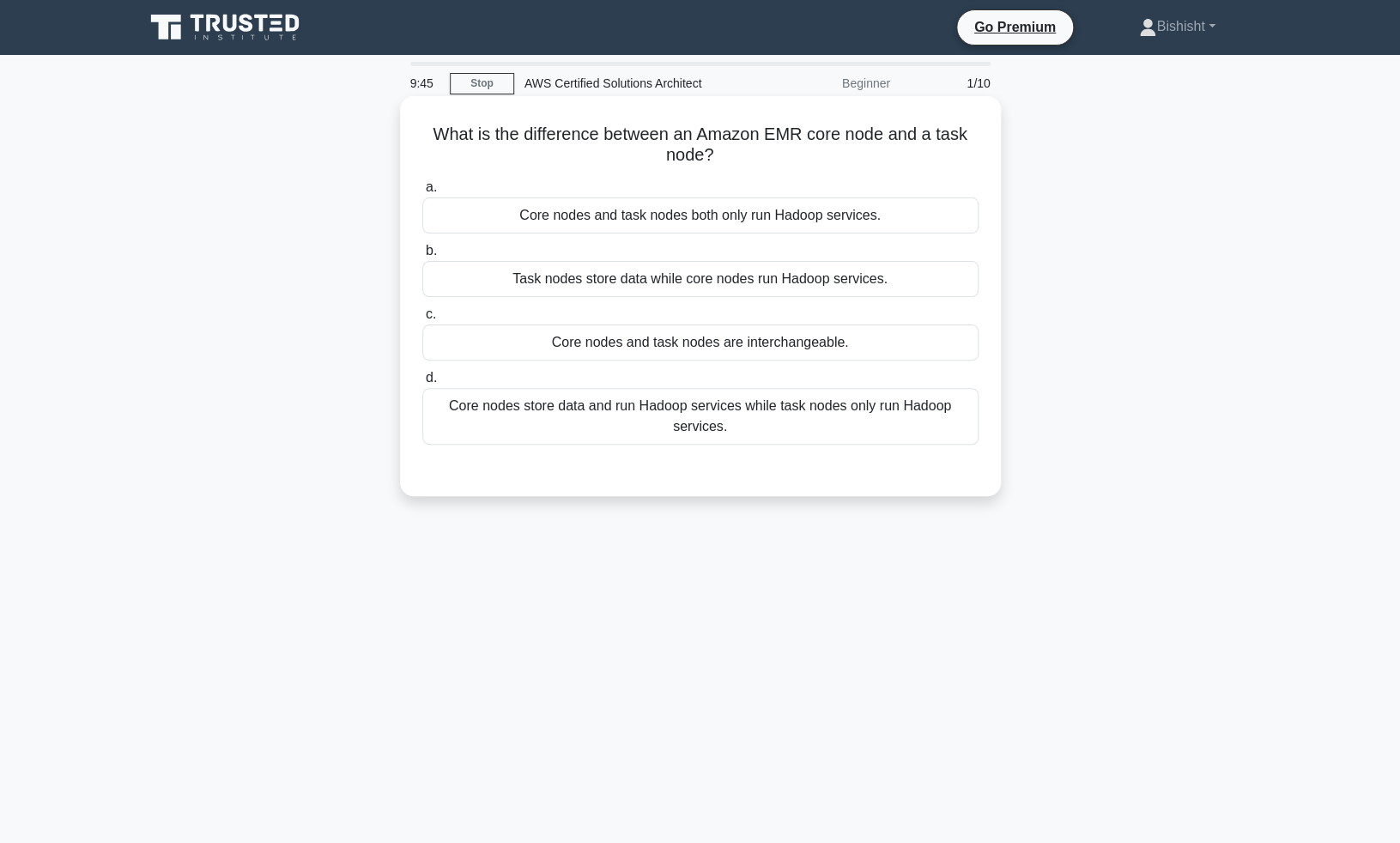
click at [712, 414] on div "Core nodes store data and run Hadoop services while task nodes only run Hadoop …" at bounding box center [701, 416] width 557 height 56
click at [423, 384] on input "d. Core nodes store data and run Hadoop services while task nodes only run Hado…" at bounding box center [423, 378] width 0 height 11
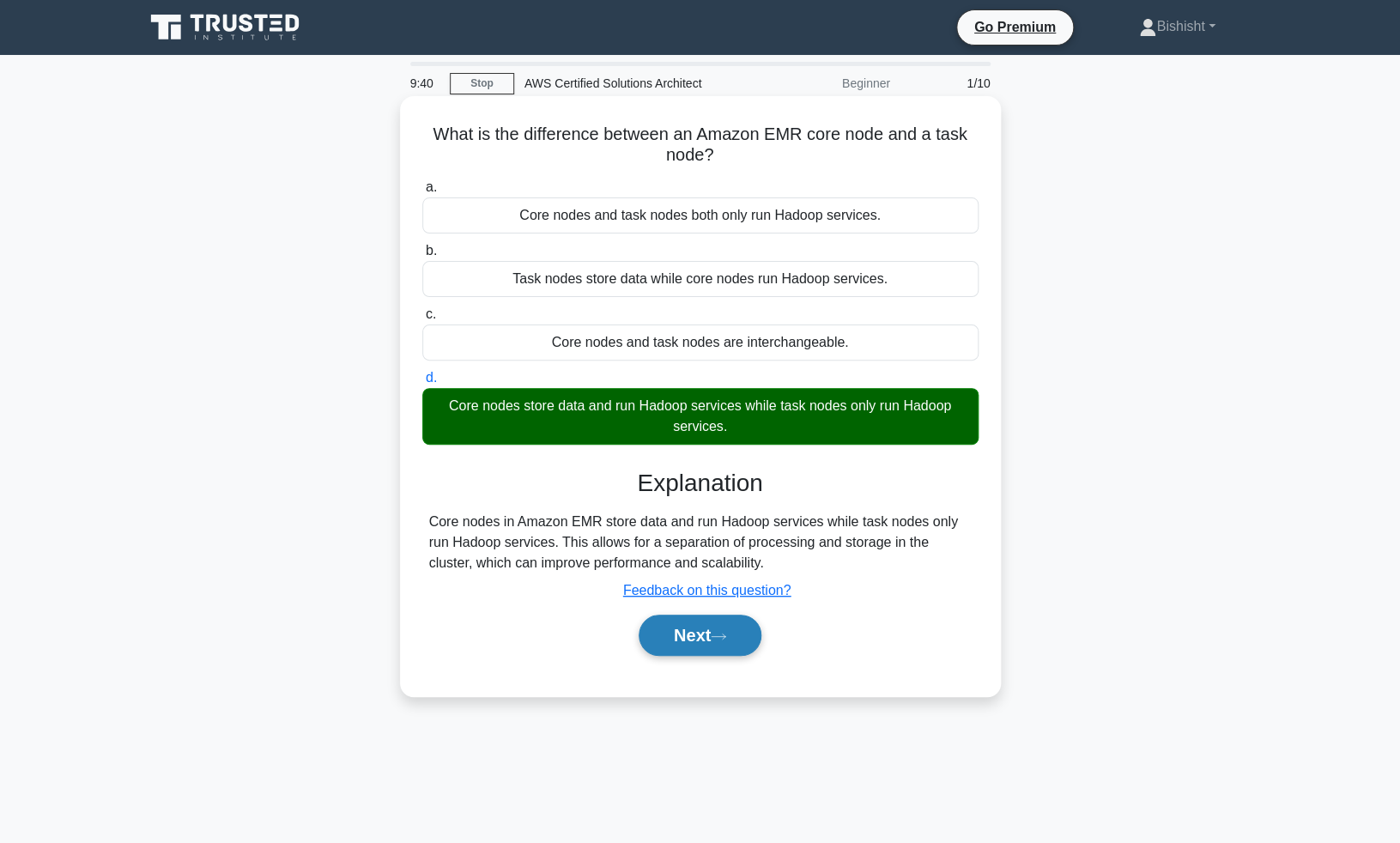
click at [715, 636] on button "Next" at bounding box center [700, 635] width 123 height 41
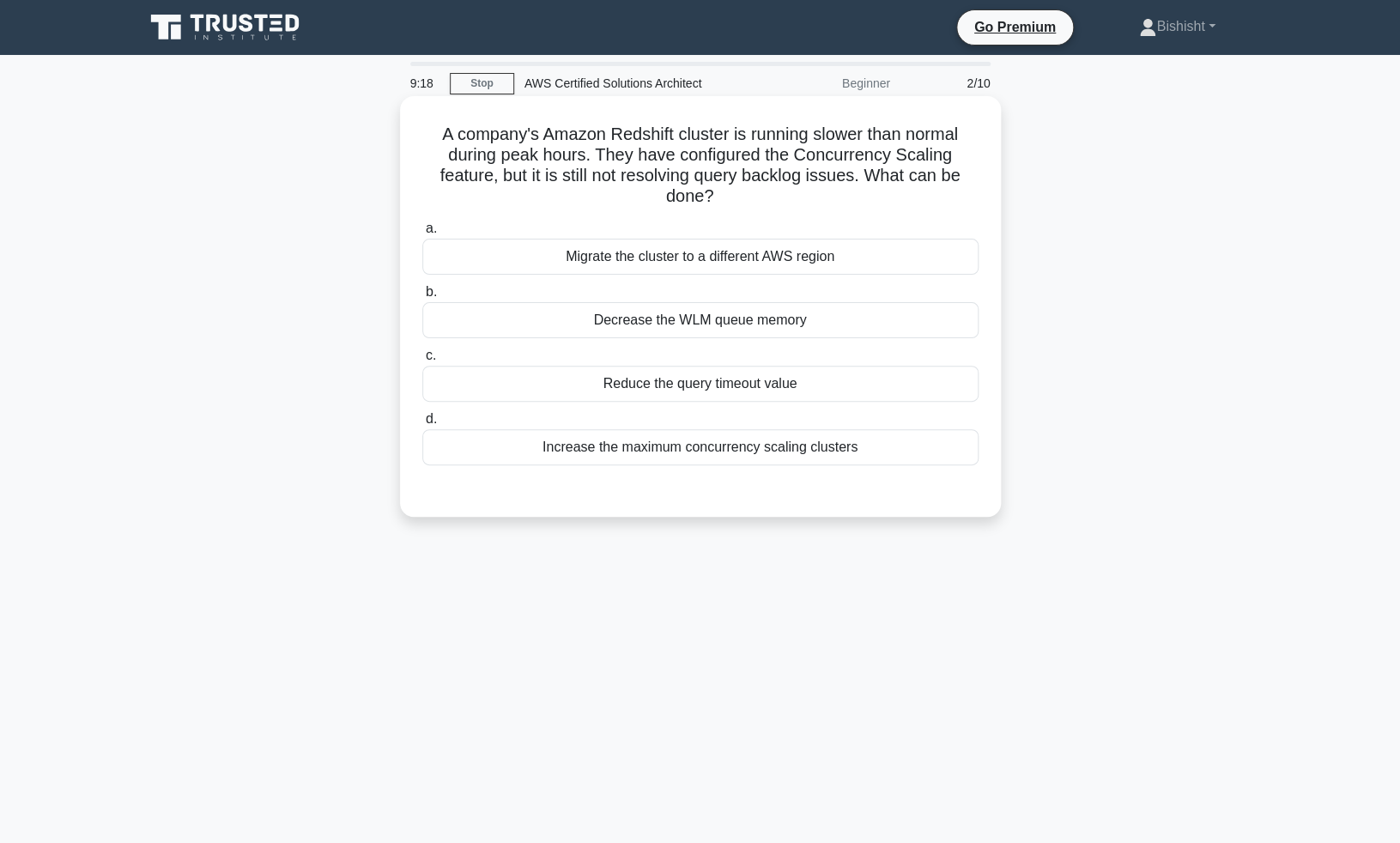
click at [801, 452] on div "Increase the maximum concurrency scaling clusters" at bounding box center [701, 447] width 557 height 36
click at [423, 425] on input "d. Increase the maximum concurrency scaling clusters" at bounding box center [423, 419] width 0 height 11
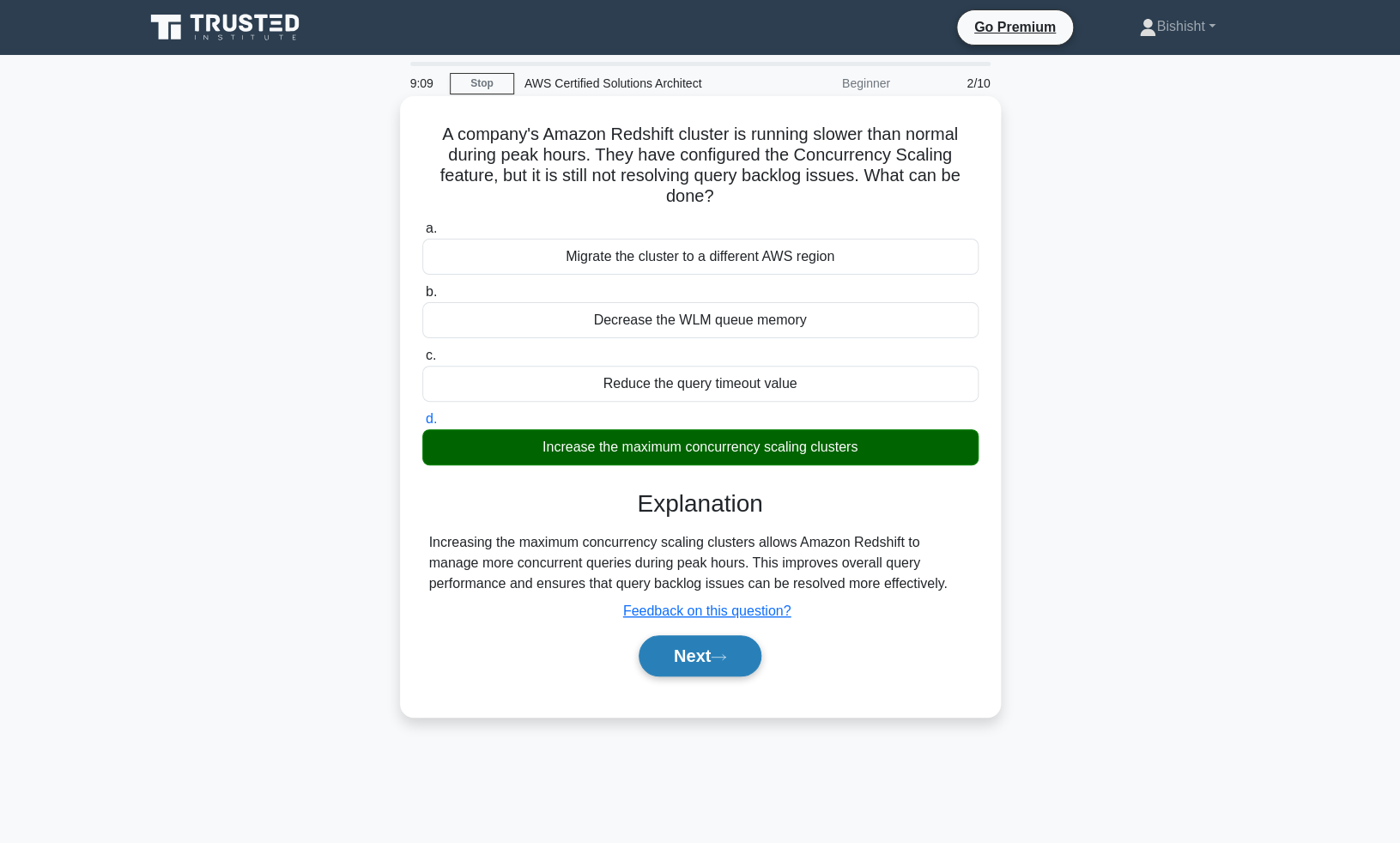
click at [726, 661] on icon at bounding box center [718, 657] width 15 height 10
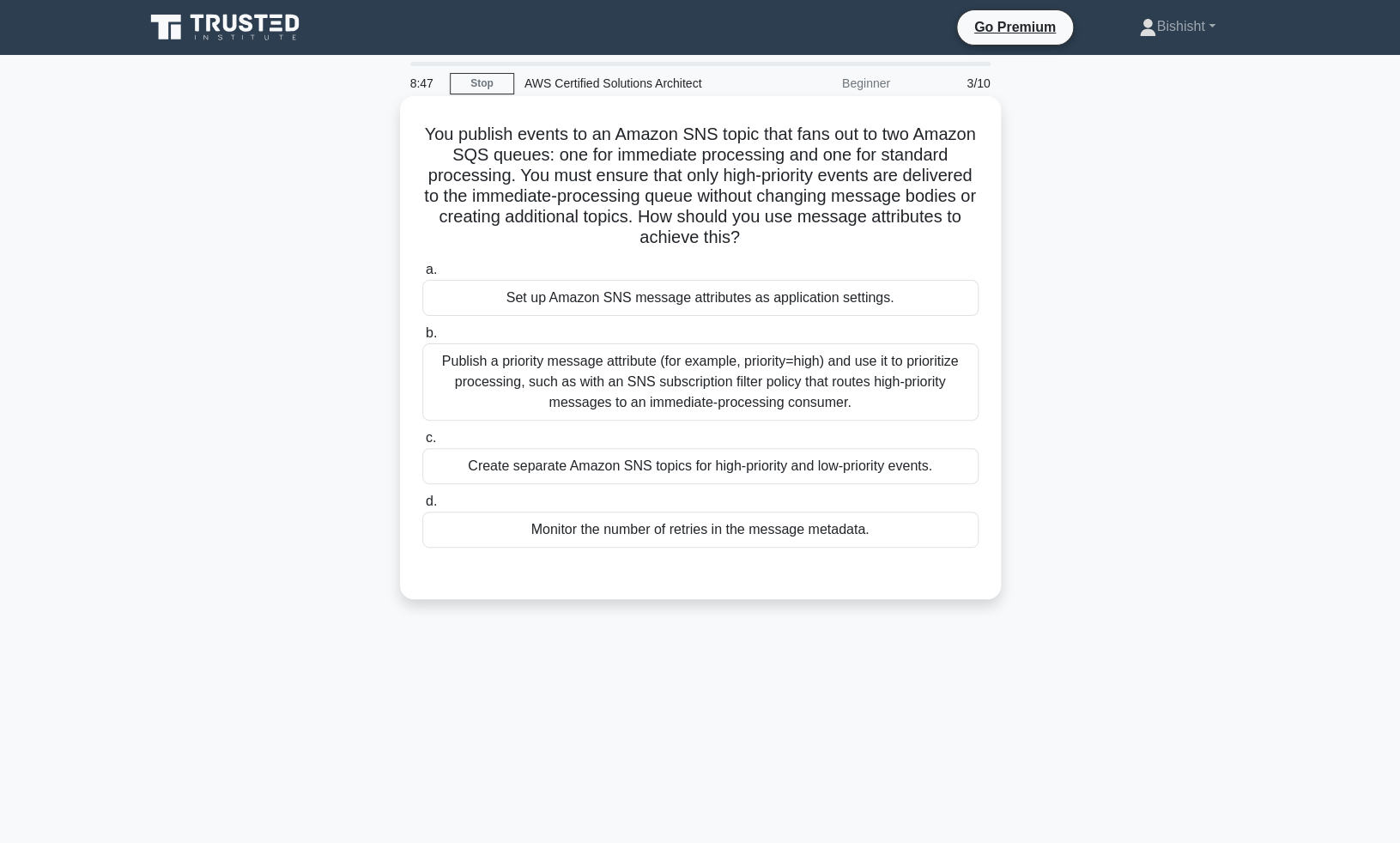
click at [829, 469] on div "Create separate Amazon SNS topics for high-priority and low-priority events." at bounding box center [701, 466] width 557 height 36
click at [423, 444] on input "c. Create separate Amazon SNS topics for high-priority and low-priority events." at bounding box center [423, 438] width 0 height 11
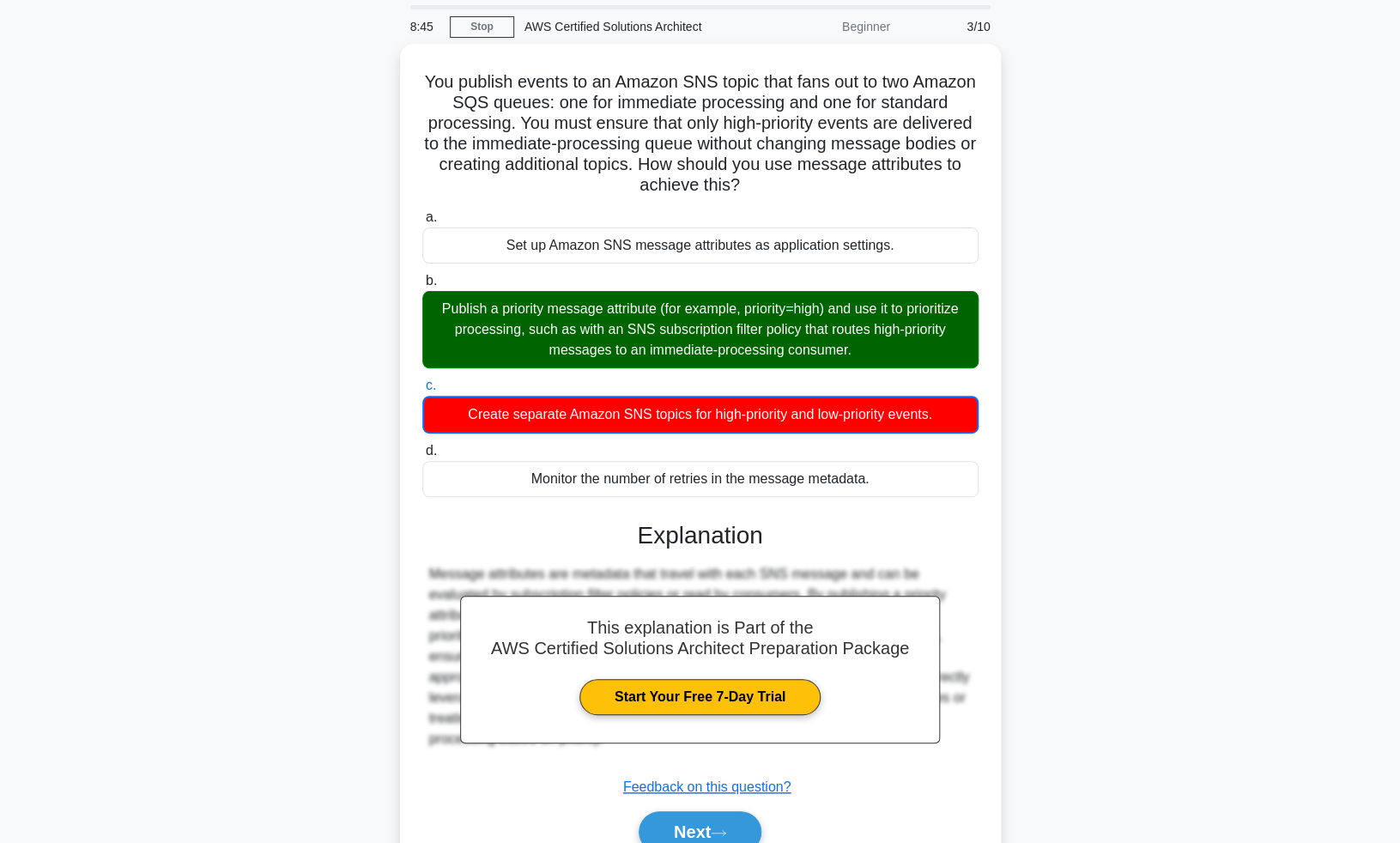
scroll to position [135, 0]
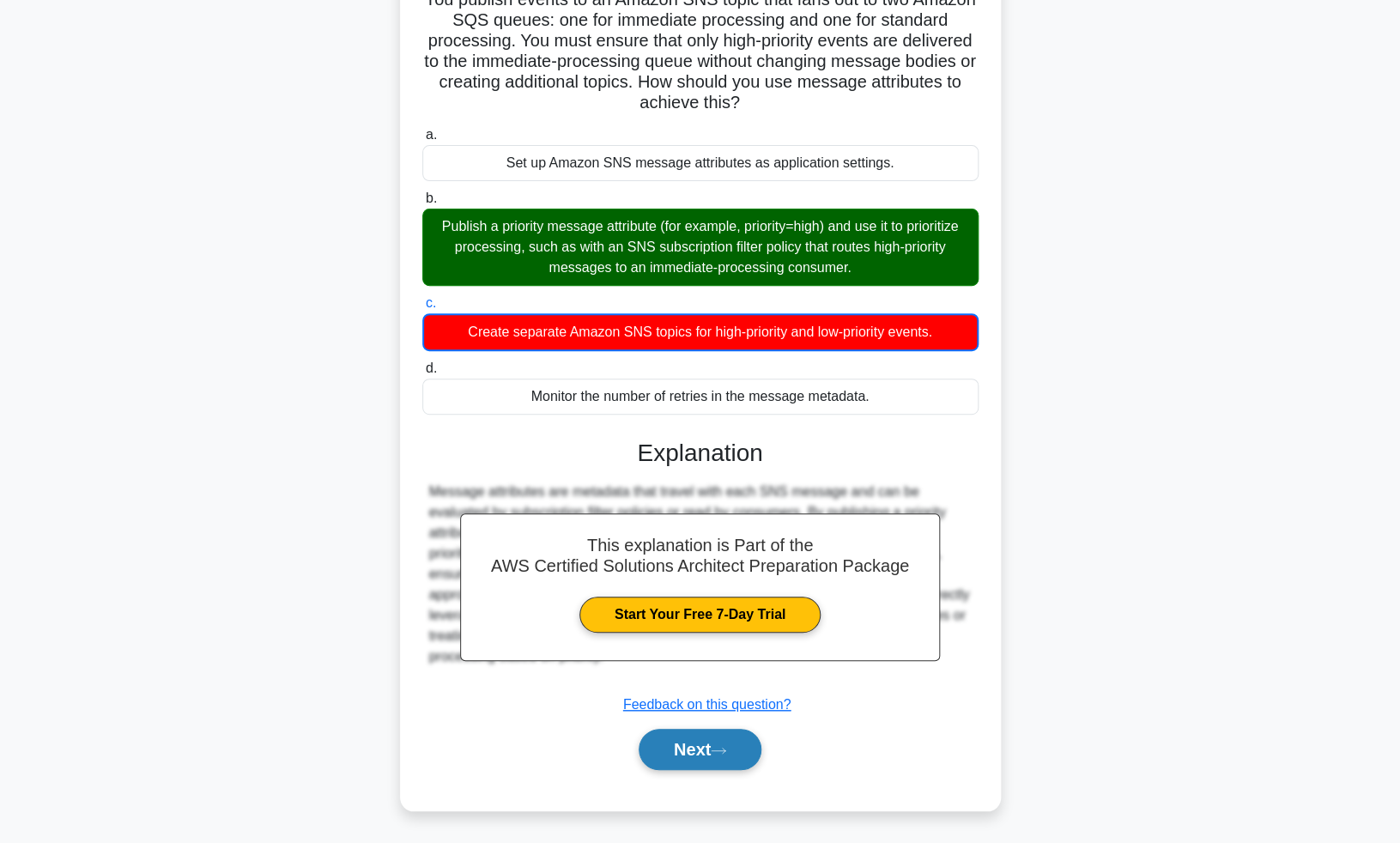
click at [668, 762] on button "Next" at bounding box center [700, 749] width 123 height 41
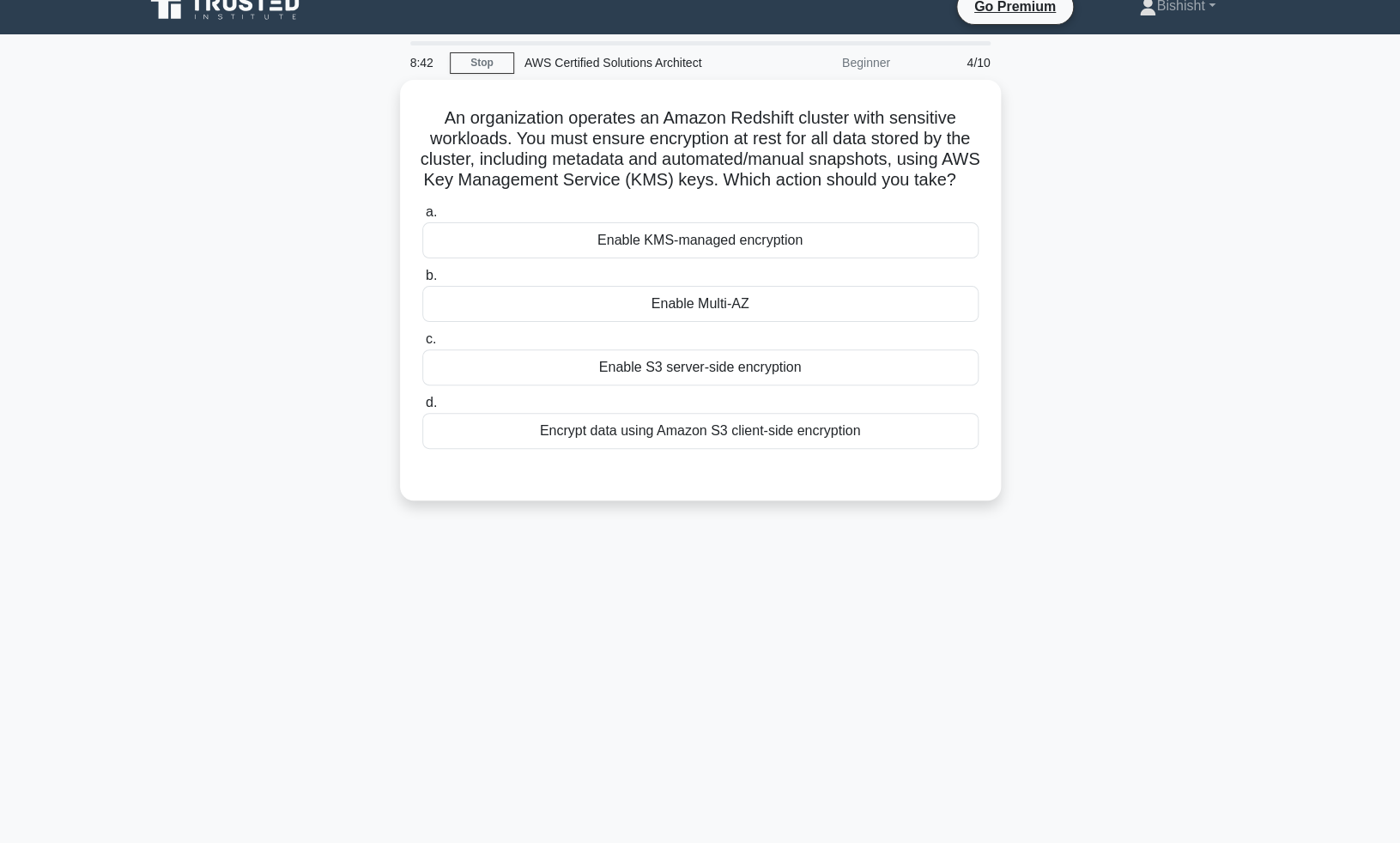
scroll to position [0, 0]
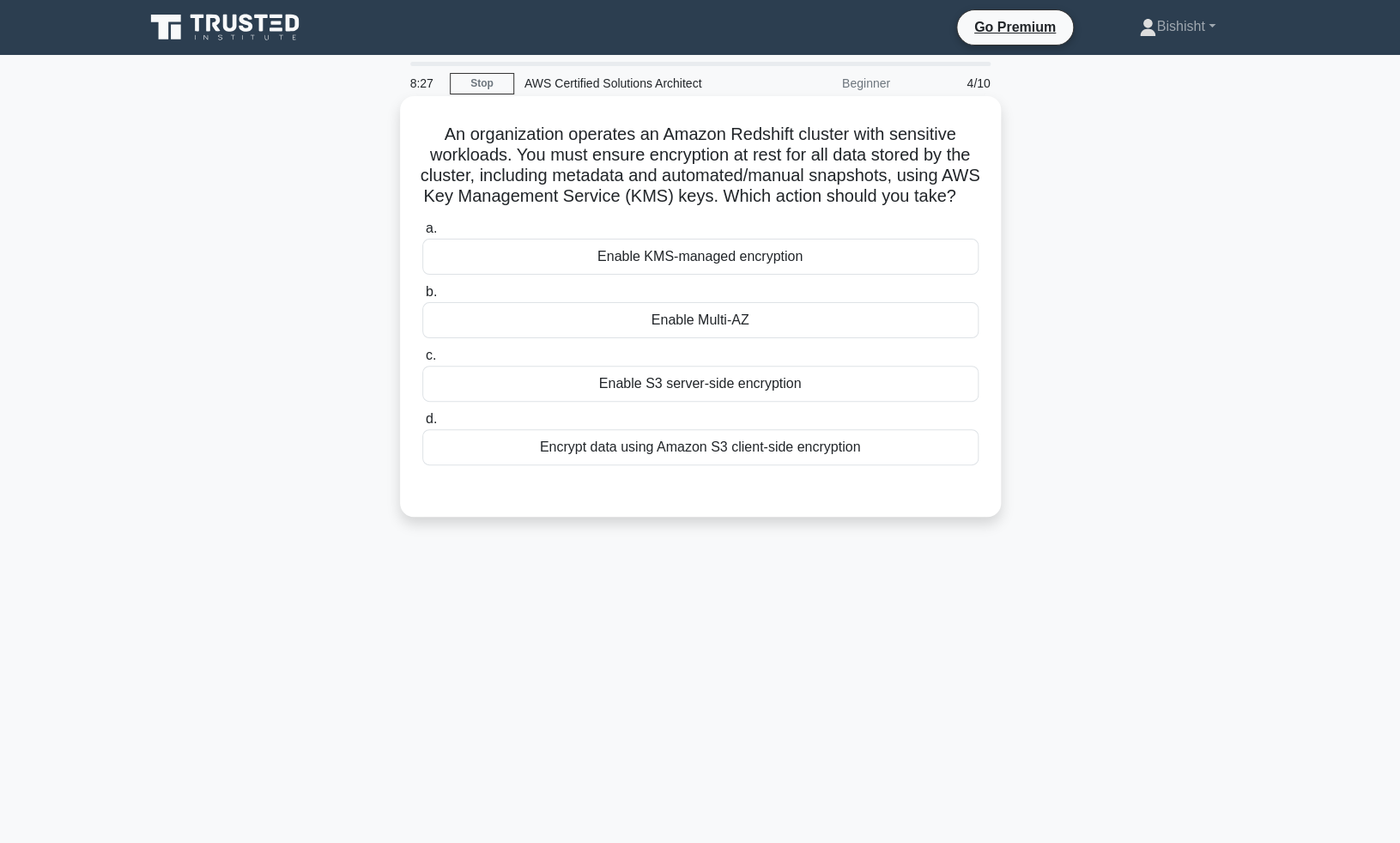
click at [653, 252] on div "Enable KMS-managed encryption" at bounding box center [701, 257] width 557 height 36
click at [423, 234] on input "a. Enable KMS-managed encryption" at bounding box center [423, 228] width 0 height 11
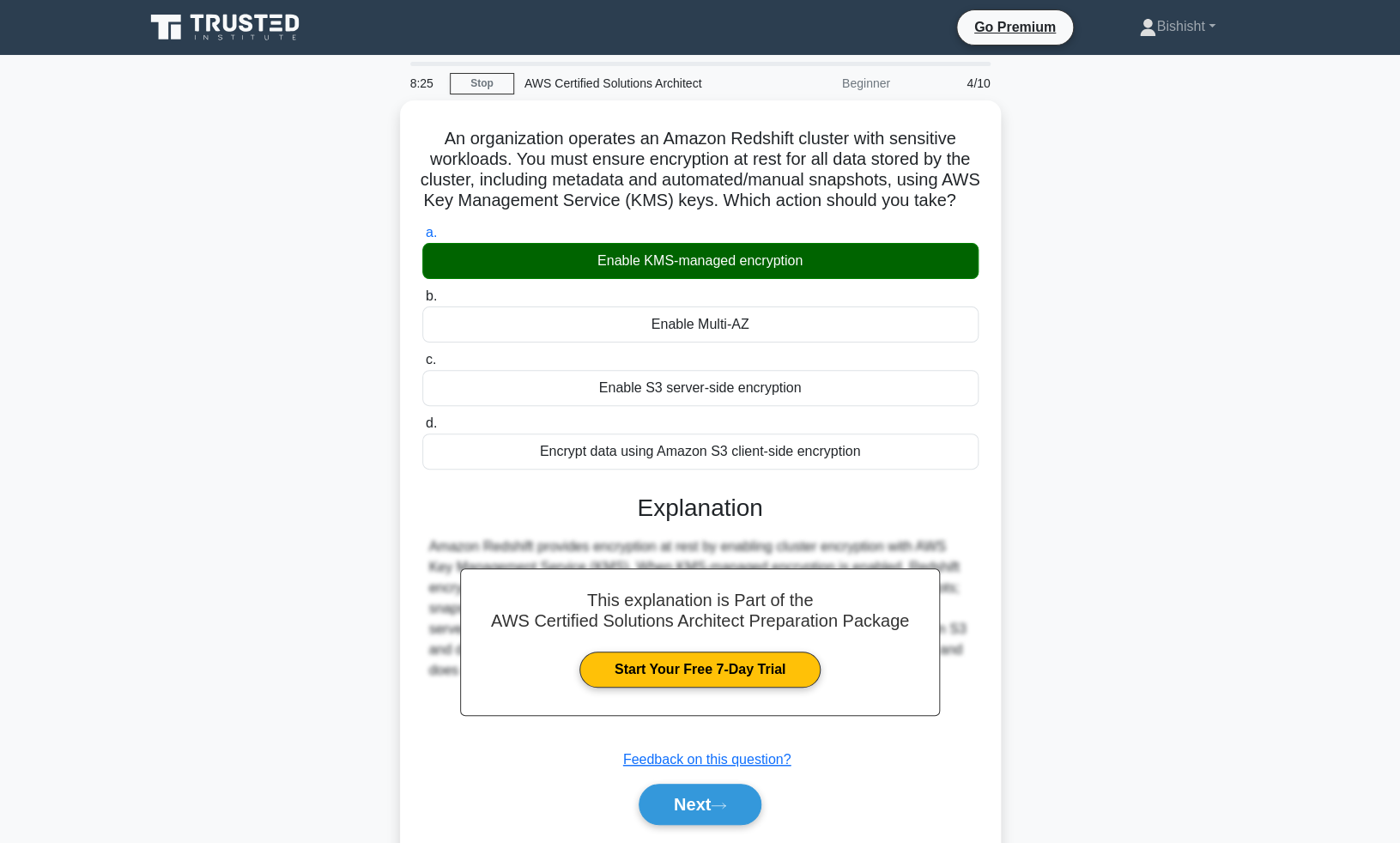
scroll to position [84, 0]
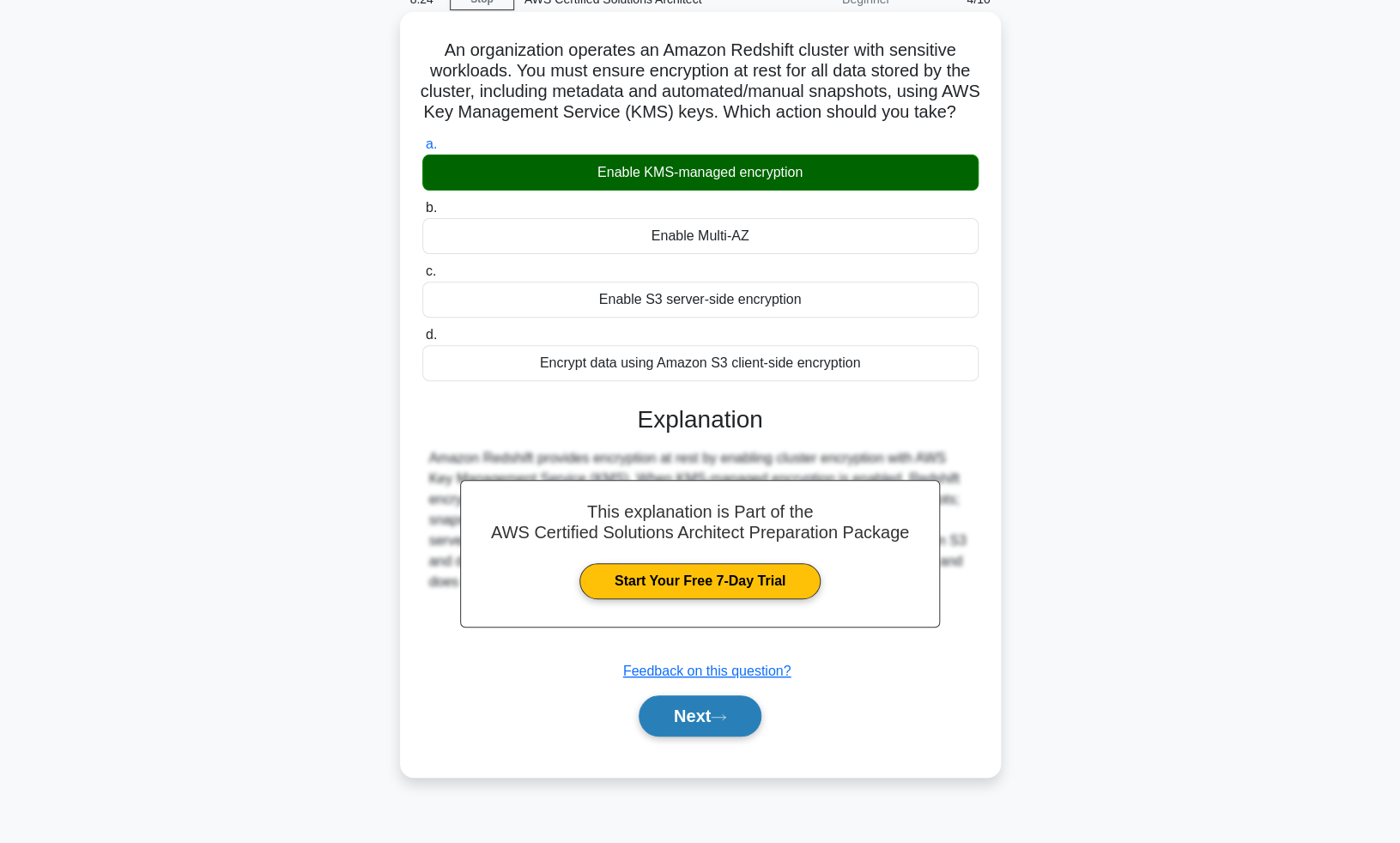
click at [717, 726] on button "Next" at bounding box center [700, 716] width 123 height 41
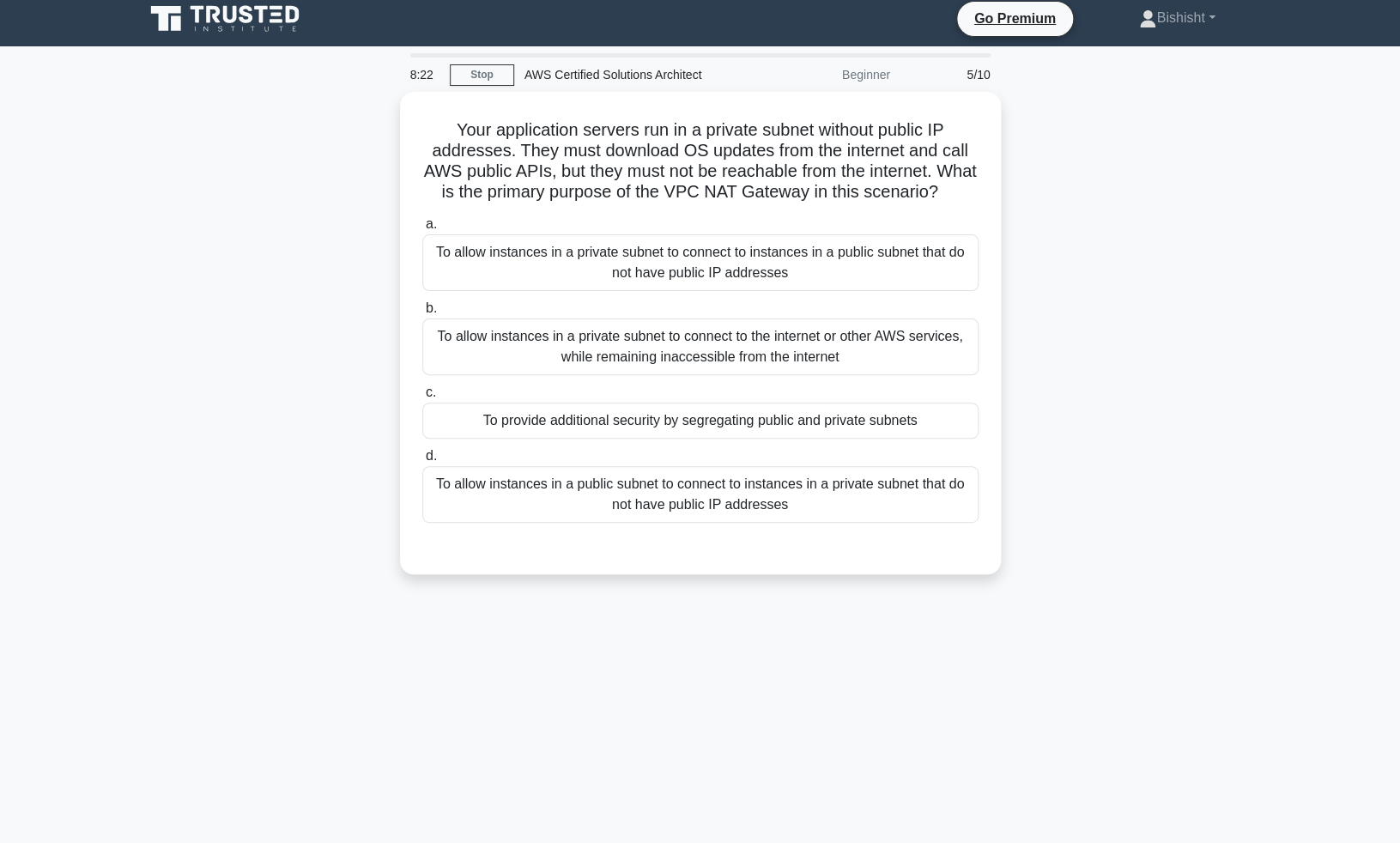
scroll to position [0, 0]
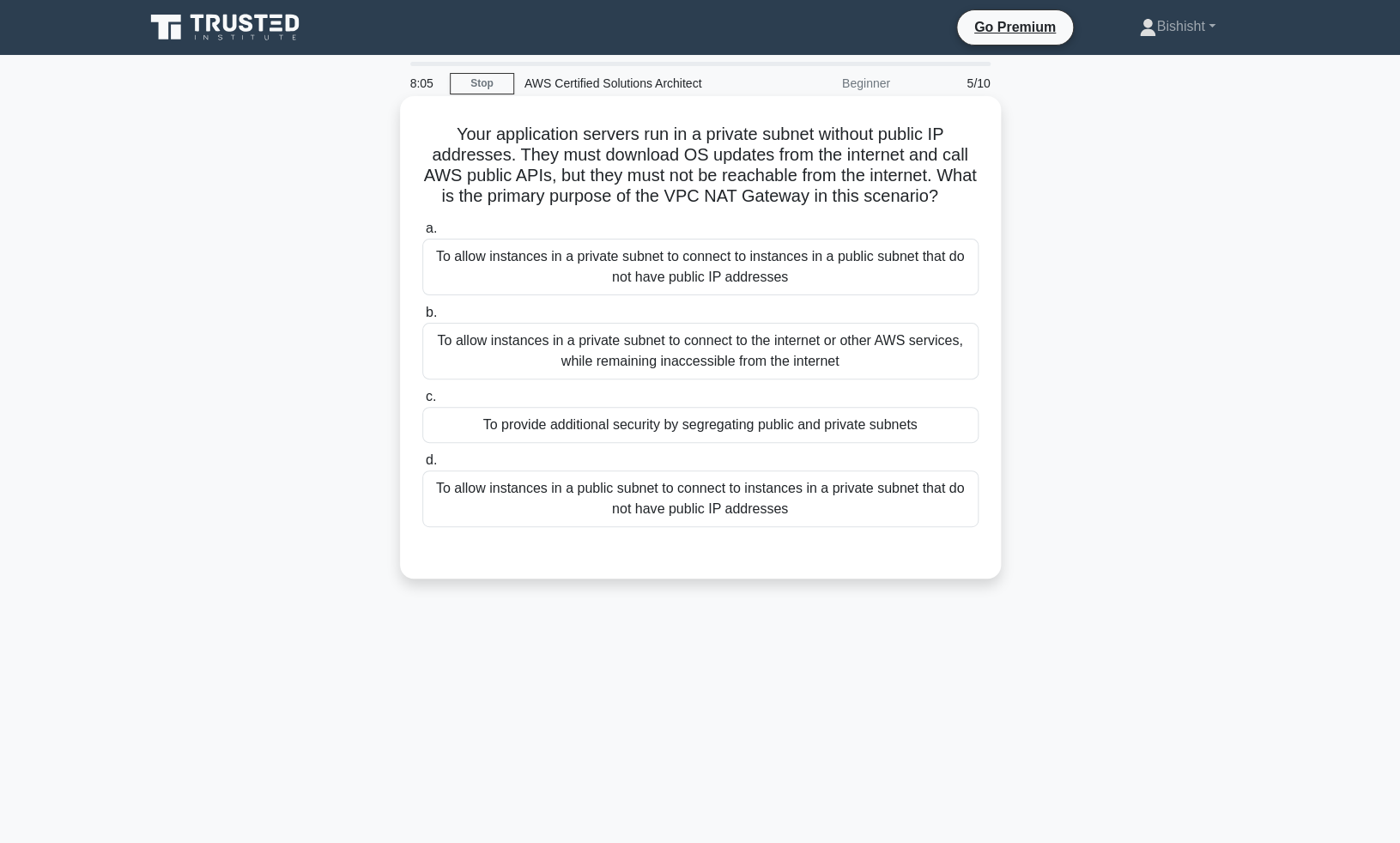
click at [789, 354] on div "To allow instances in a private subnet to connect to the internet or other AWS …" at bounding box center [701, 351] width 557 height 56
click at [423, 319] on input "b. To allow instances in a private subnet to connect to the internet or other A…" at bounding box center [423, 312] width 0 height 11
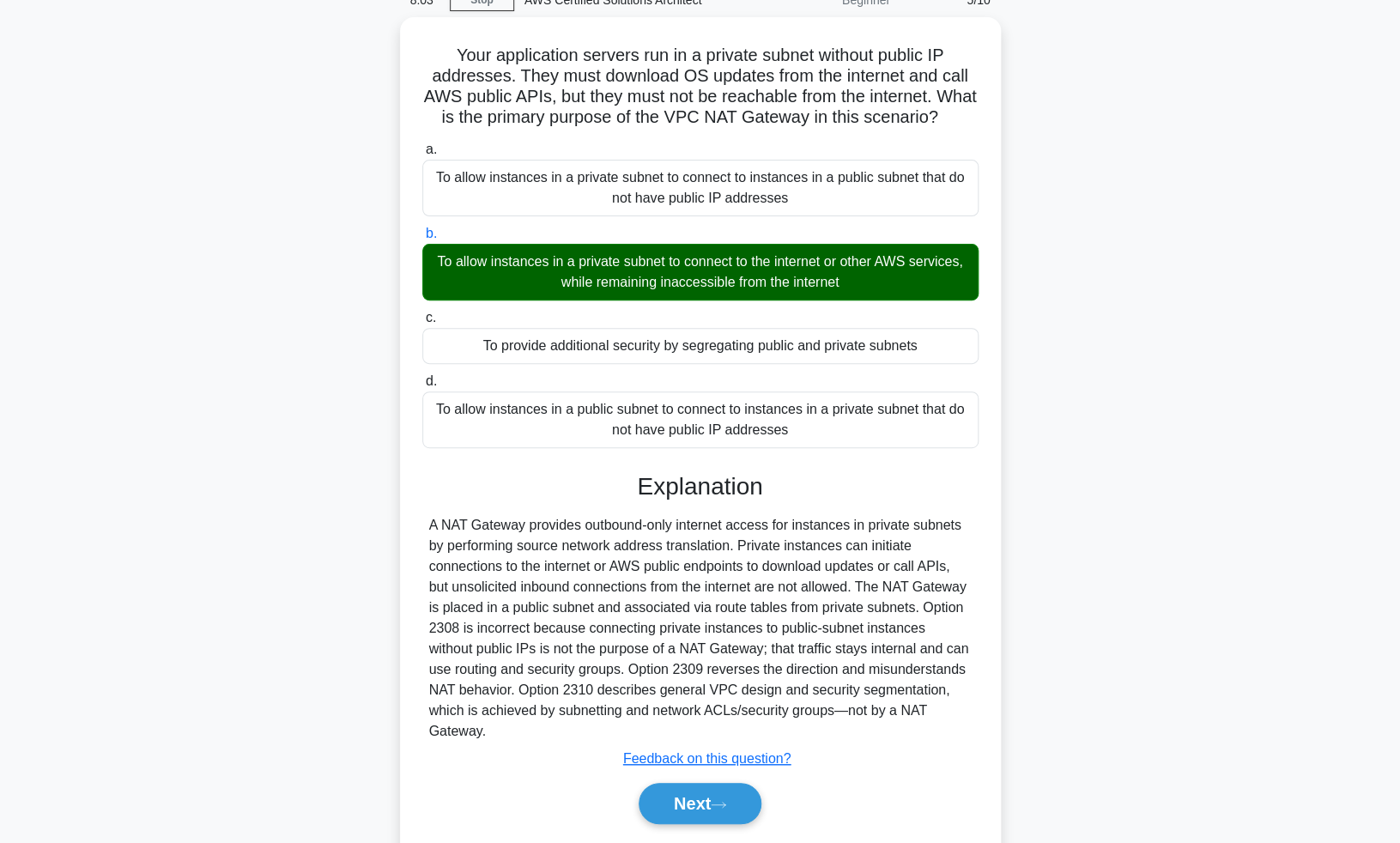
scroll to position [113, 0]
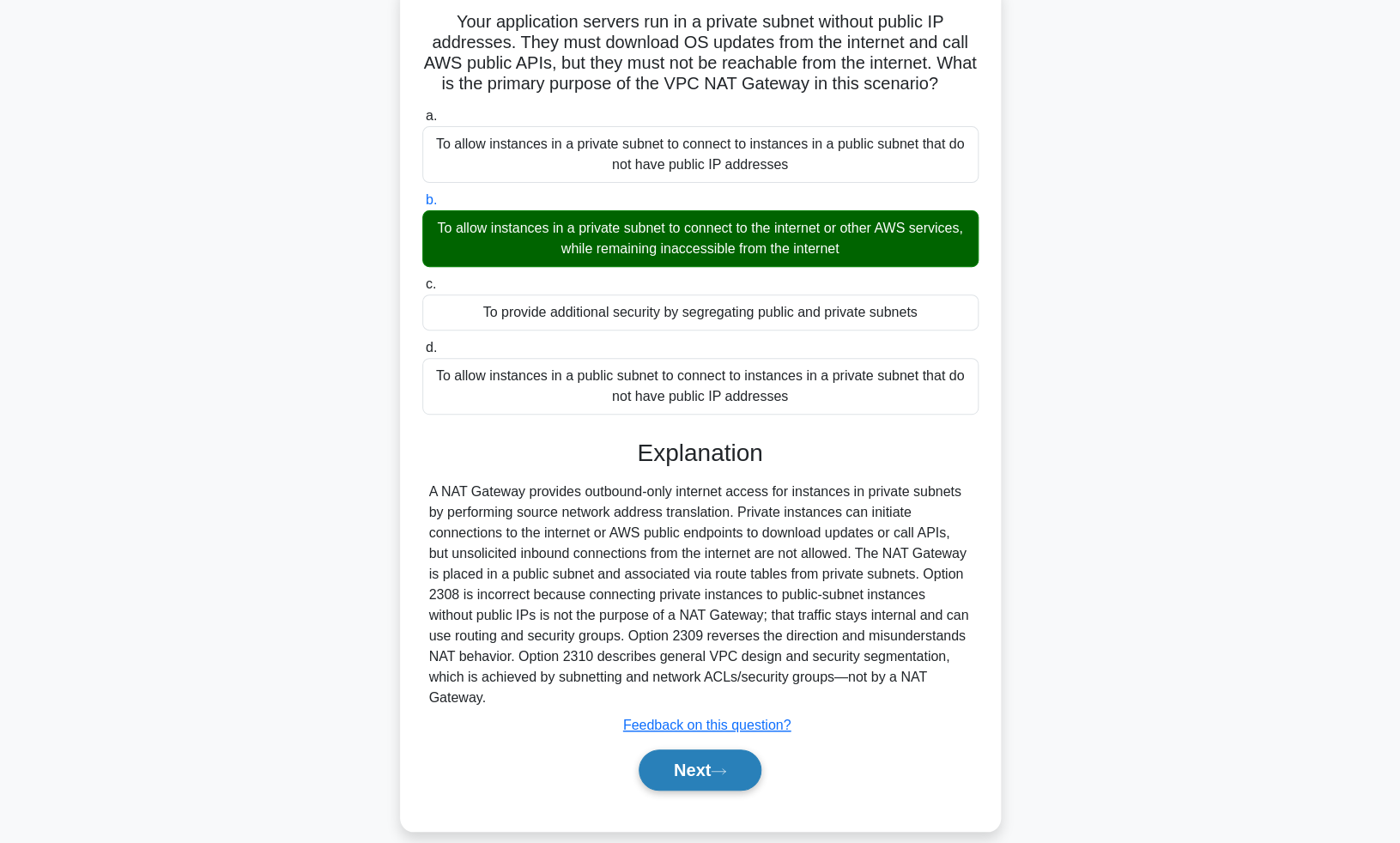
click at [707, 749] on button "Next" at bounding box center [700, 770] width 123 height 41
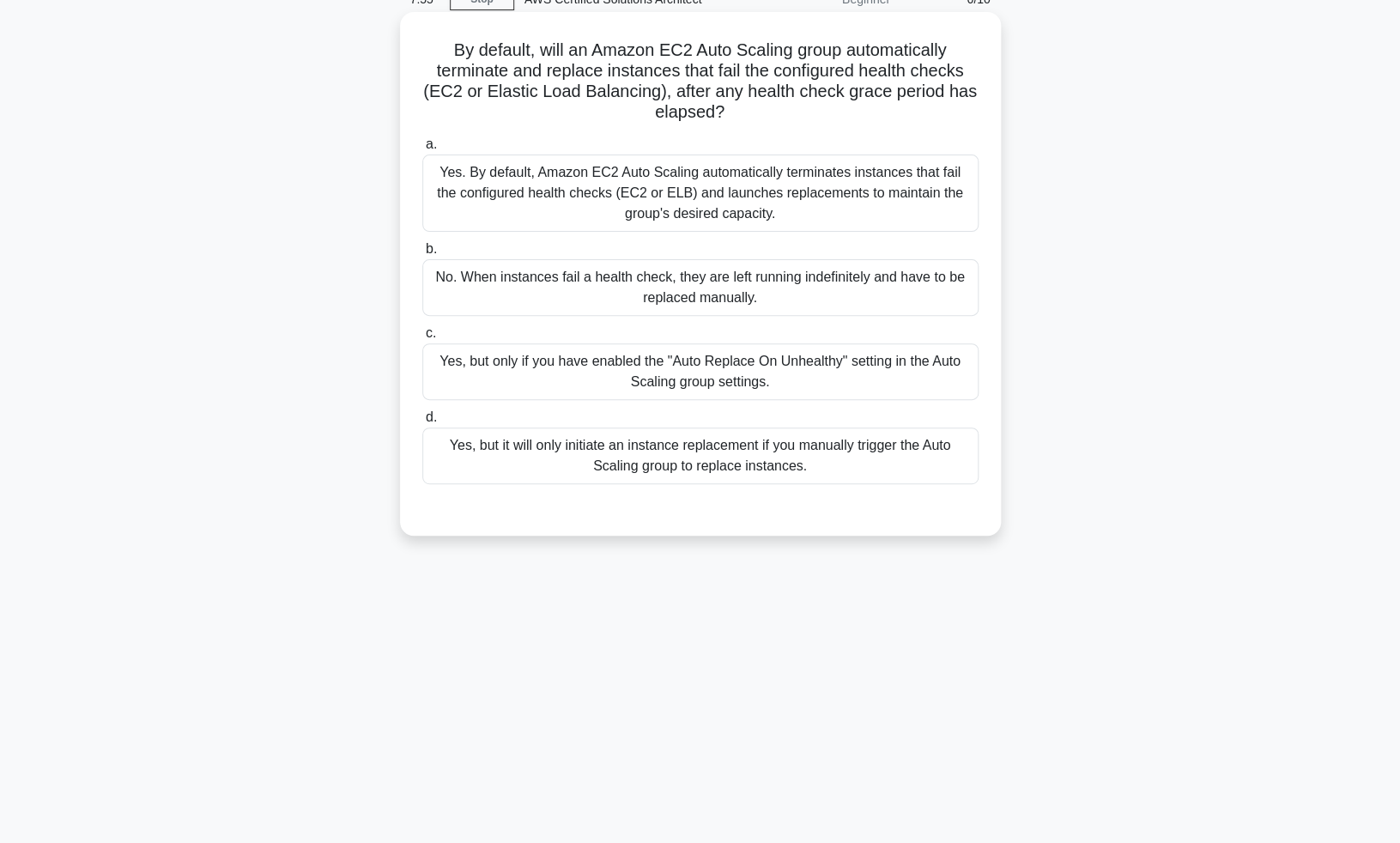
scroll to position [0, 0]
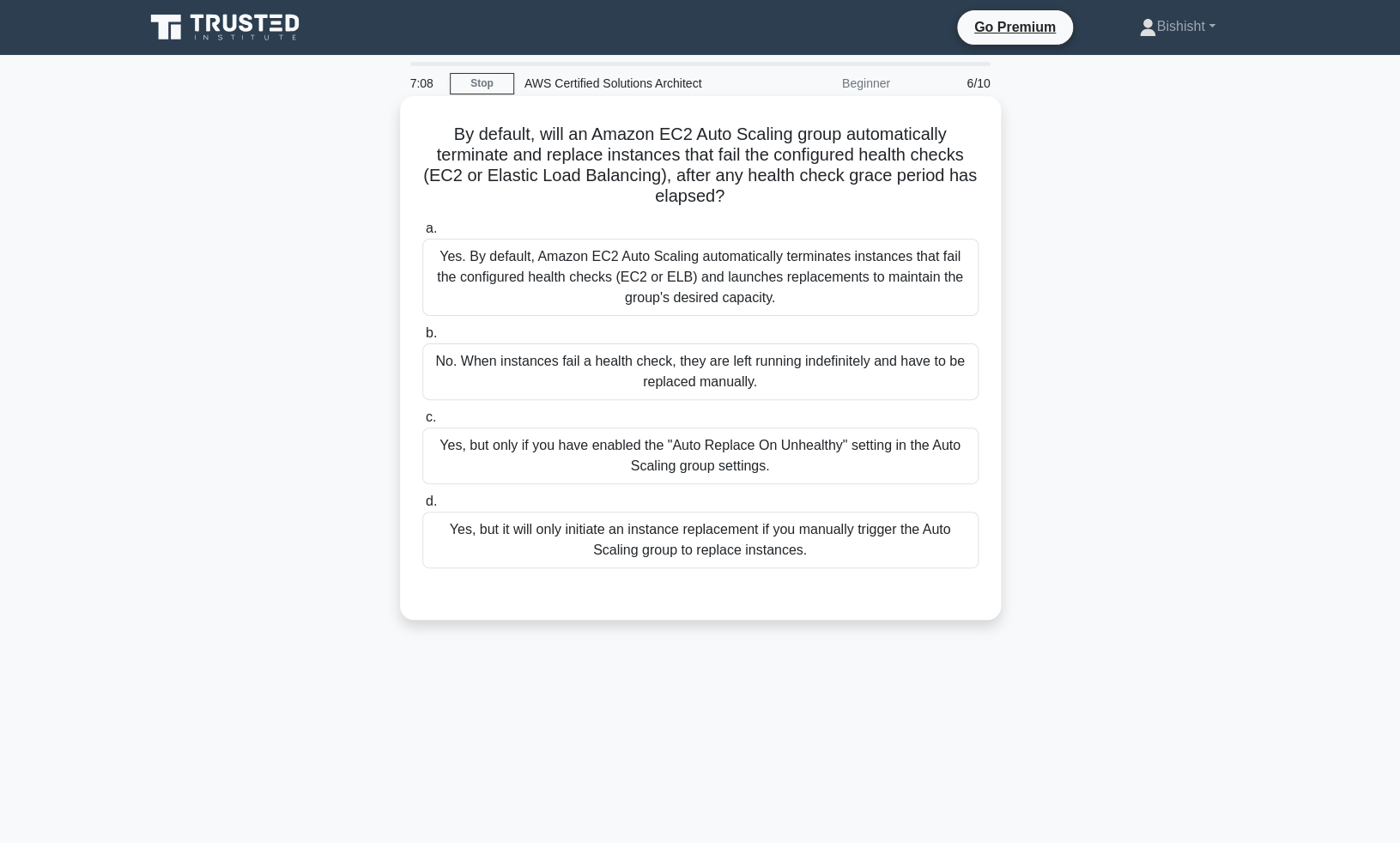
click at [656, 459] on div "Yes, but only if you have enabled the "Auto Replace On Unhealthy" setting in th…" at bounding box center [701, 456] width 557 height 56
click at [423, 423] on input "c. Yes, but only if you have enabled the "Auto Replace On Unhealthy" setting in…" at bounding box center [423, 417] width 0 height 11
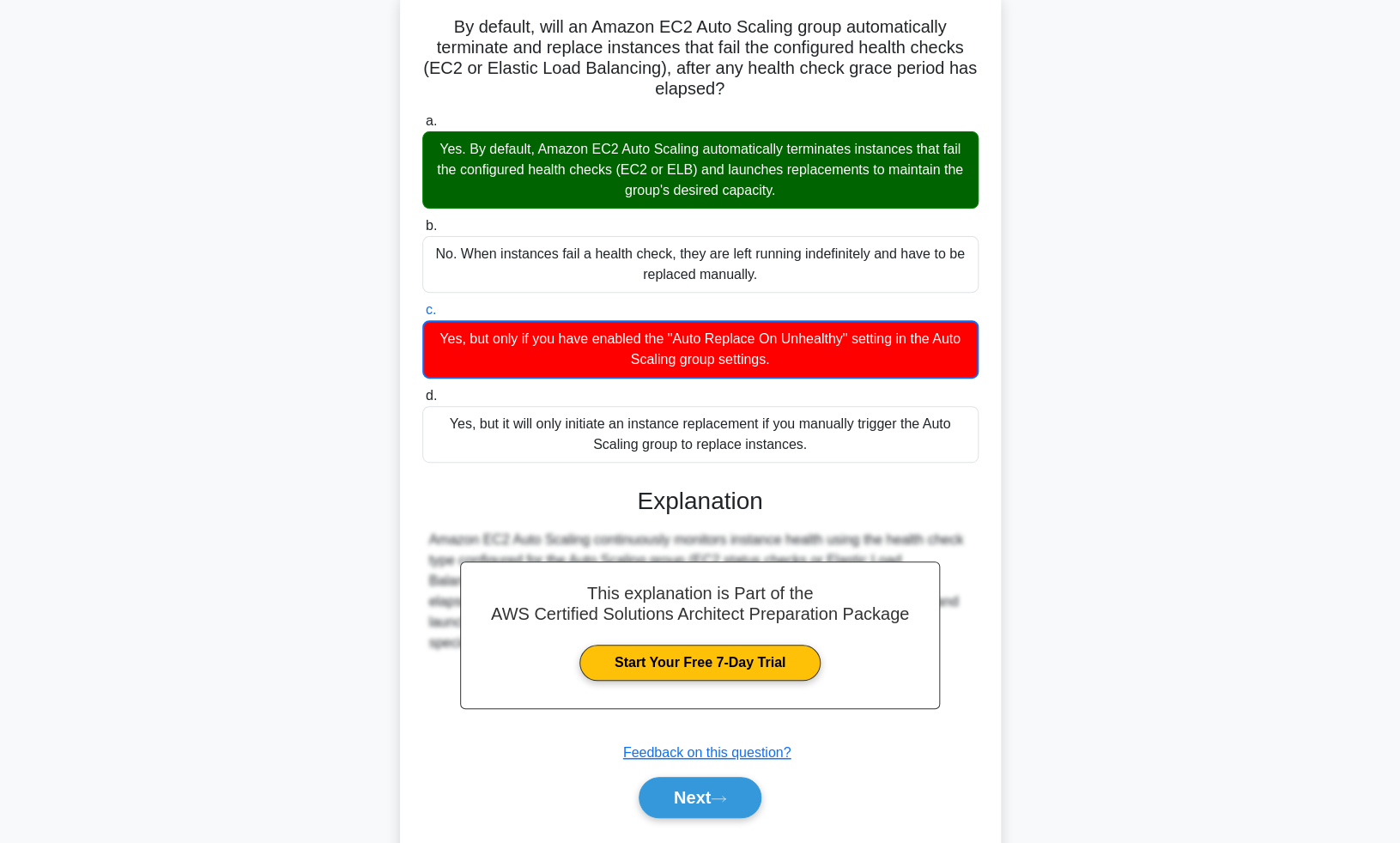
scroll to position [122, 0]
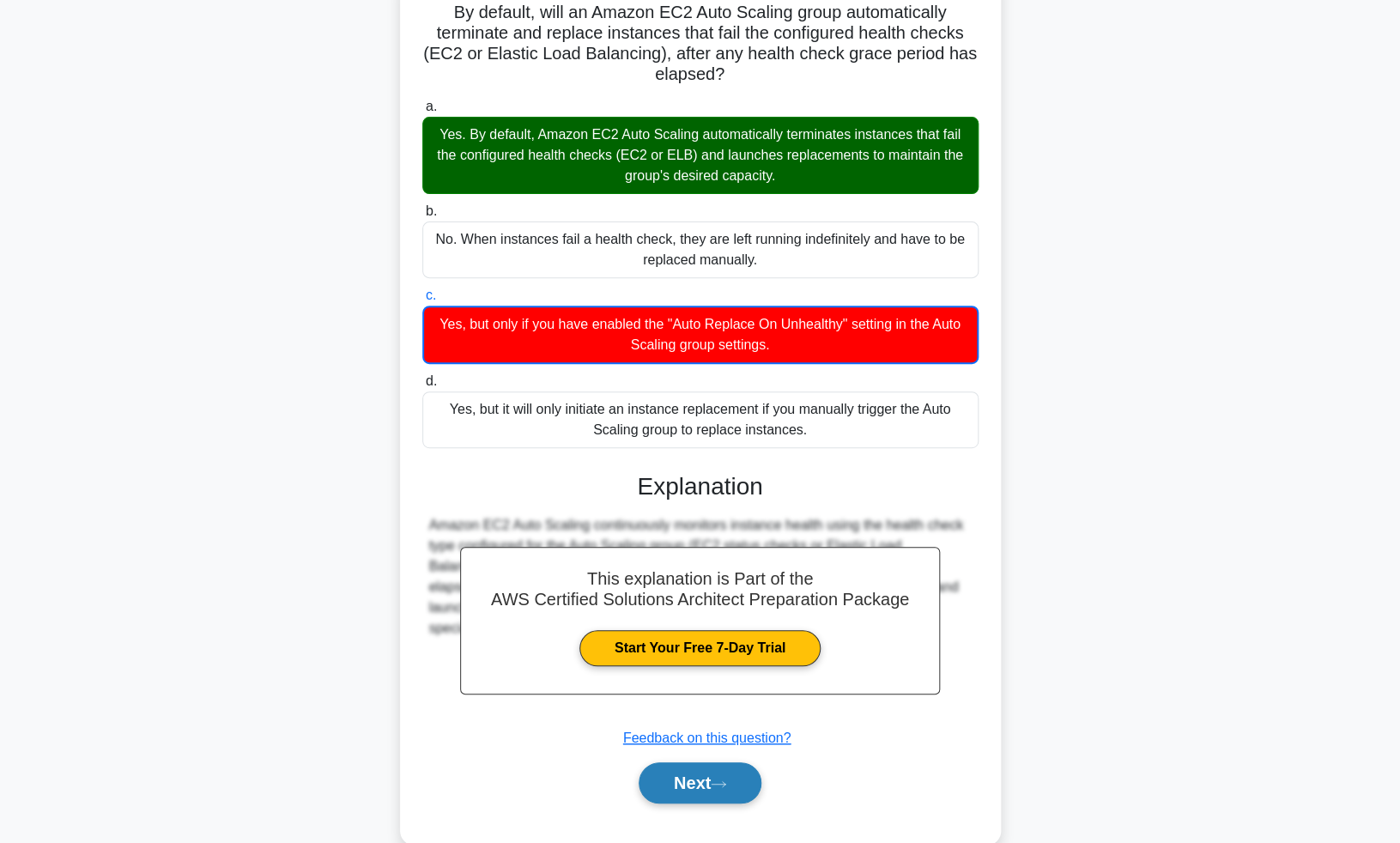
click at [696, 775] on button "Next" at bounding box center [700, 783] width 123 height 41
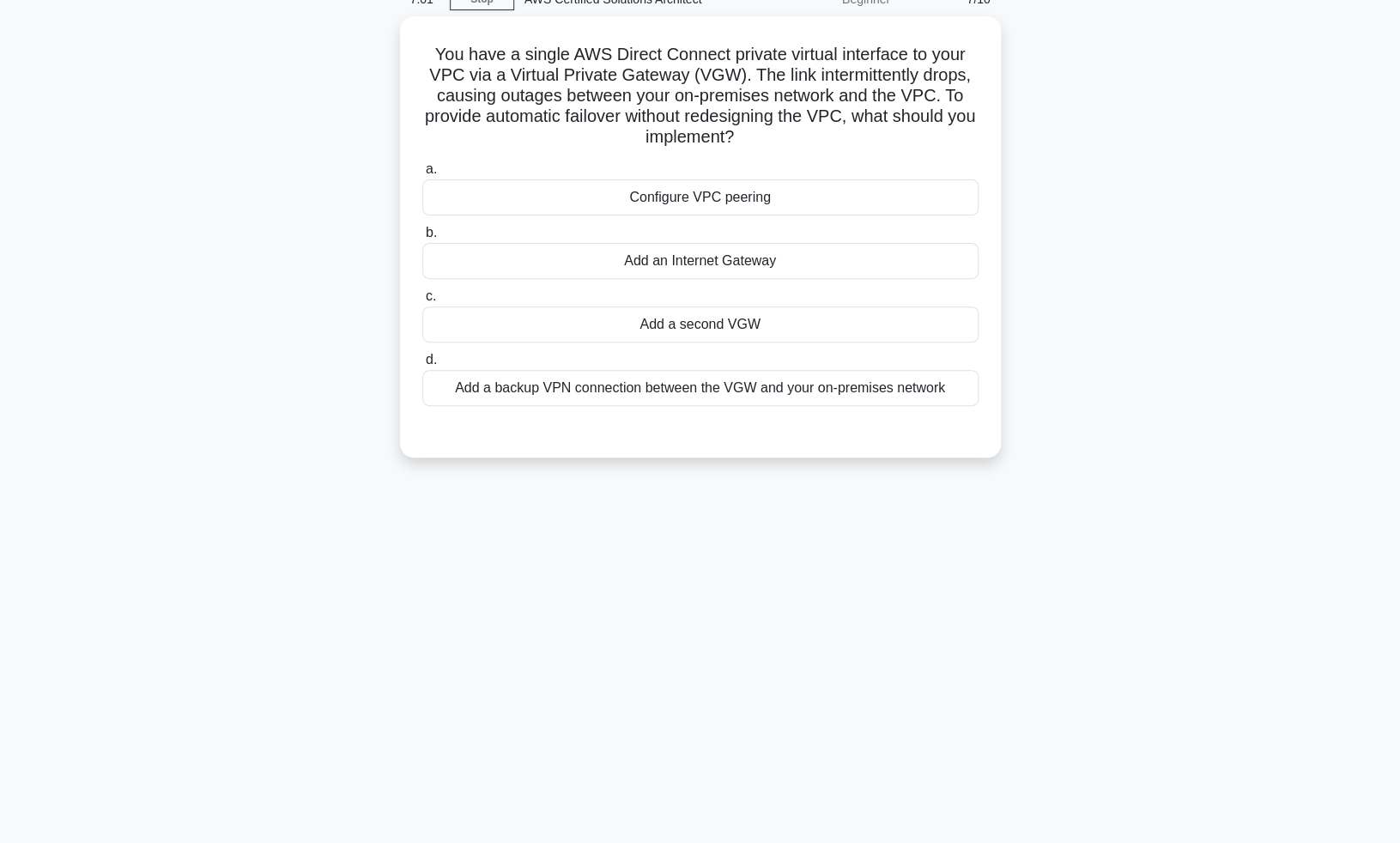
scroll to position [38, 0]
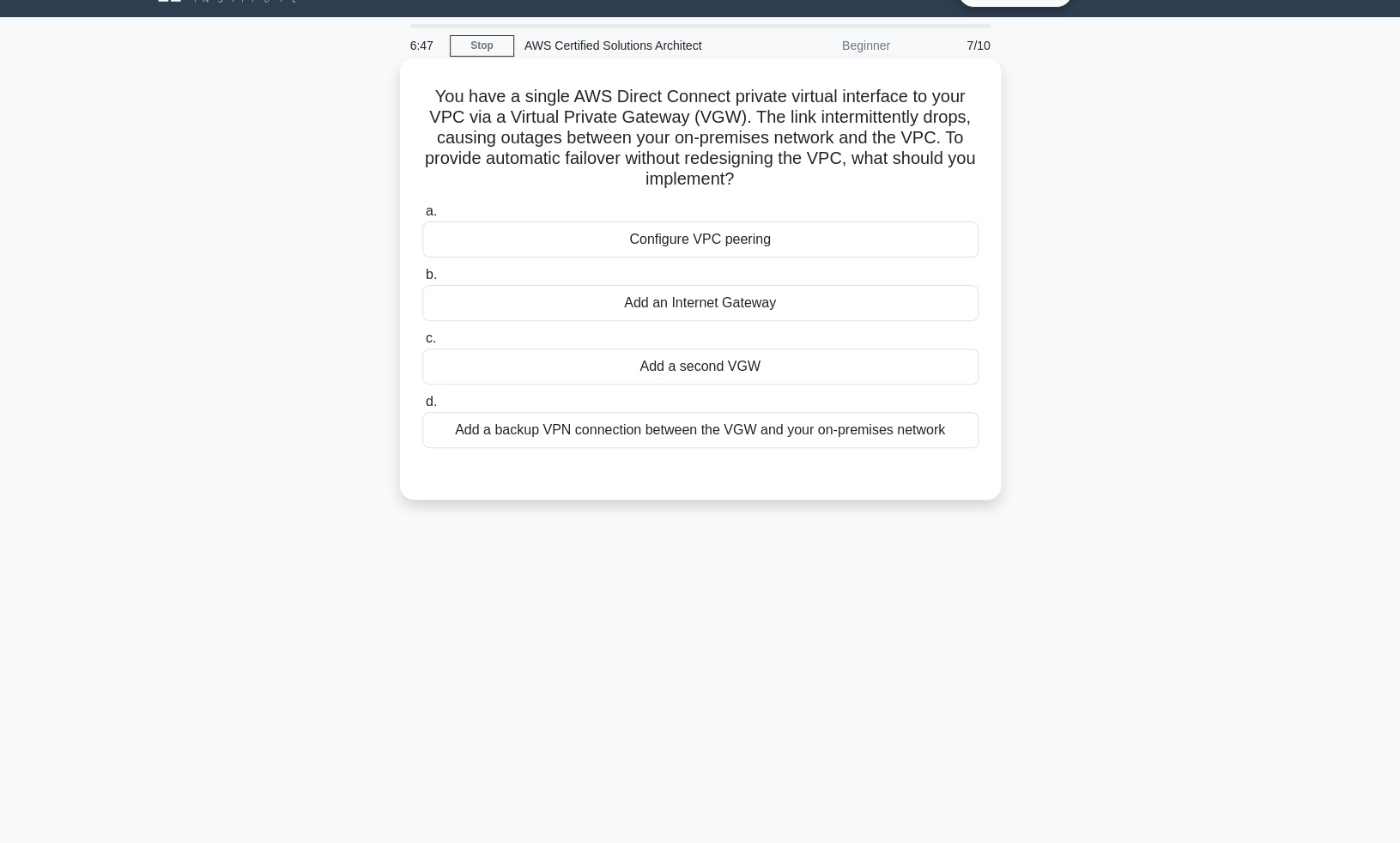
click at [881, 378] on div "Add a second VGW" at bounding box center [701, 366] width 557 height 36
click at [423, 345] on input "c. Add a second VGW" at bounding box center [423, 338] width 0 height 11
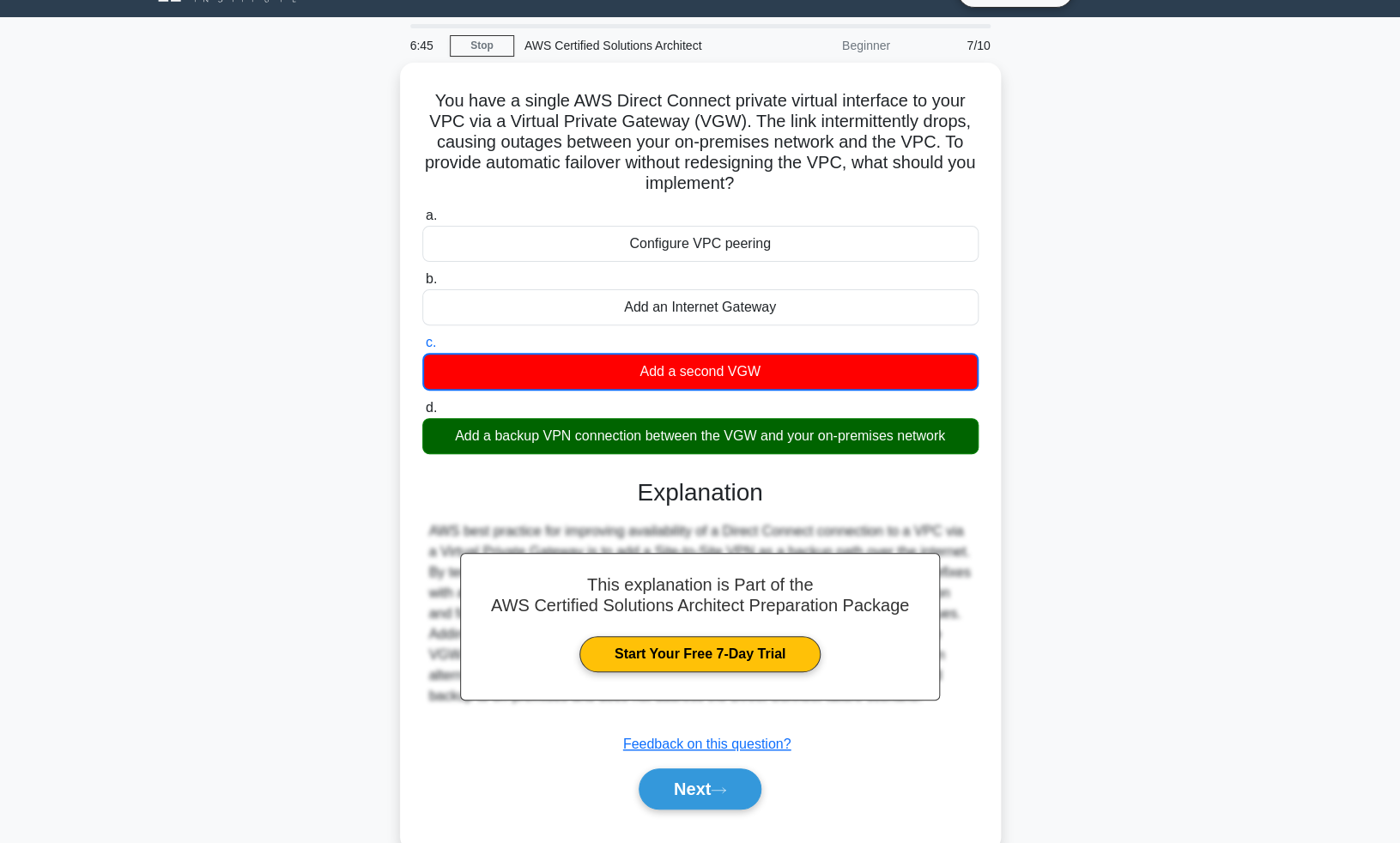
scroll to position [84, 0]
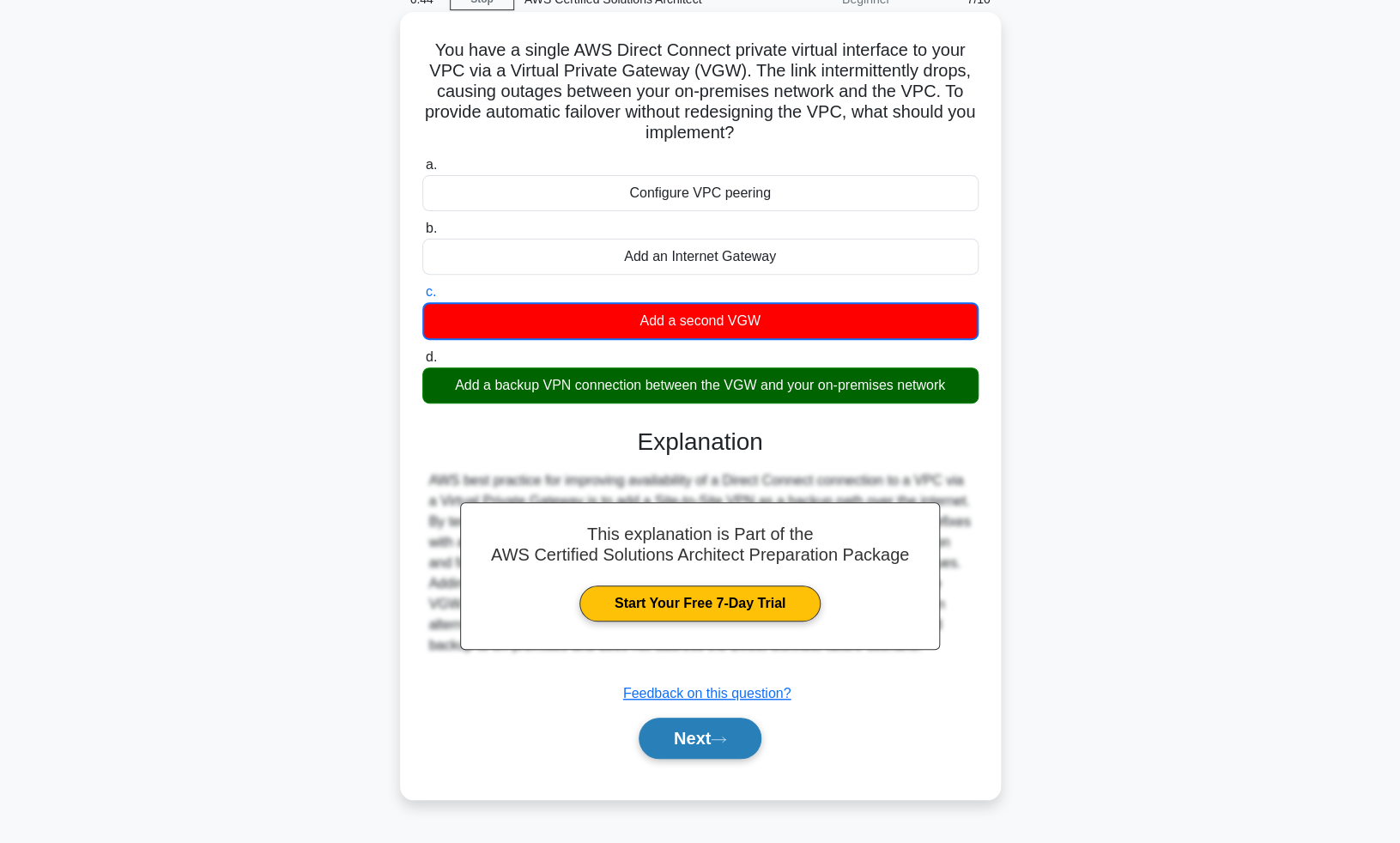
click at [670, 741] on button "Next" at bounding box center [700, 738] width 123 height 41
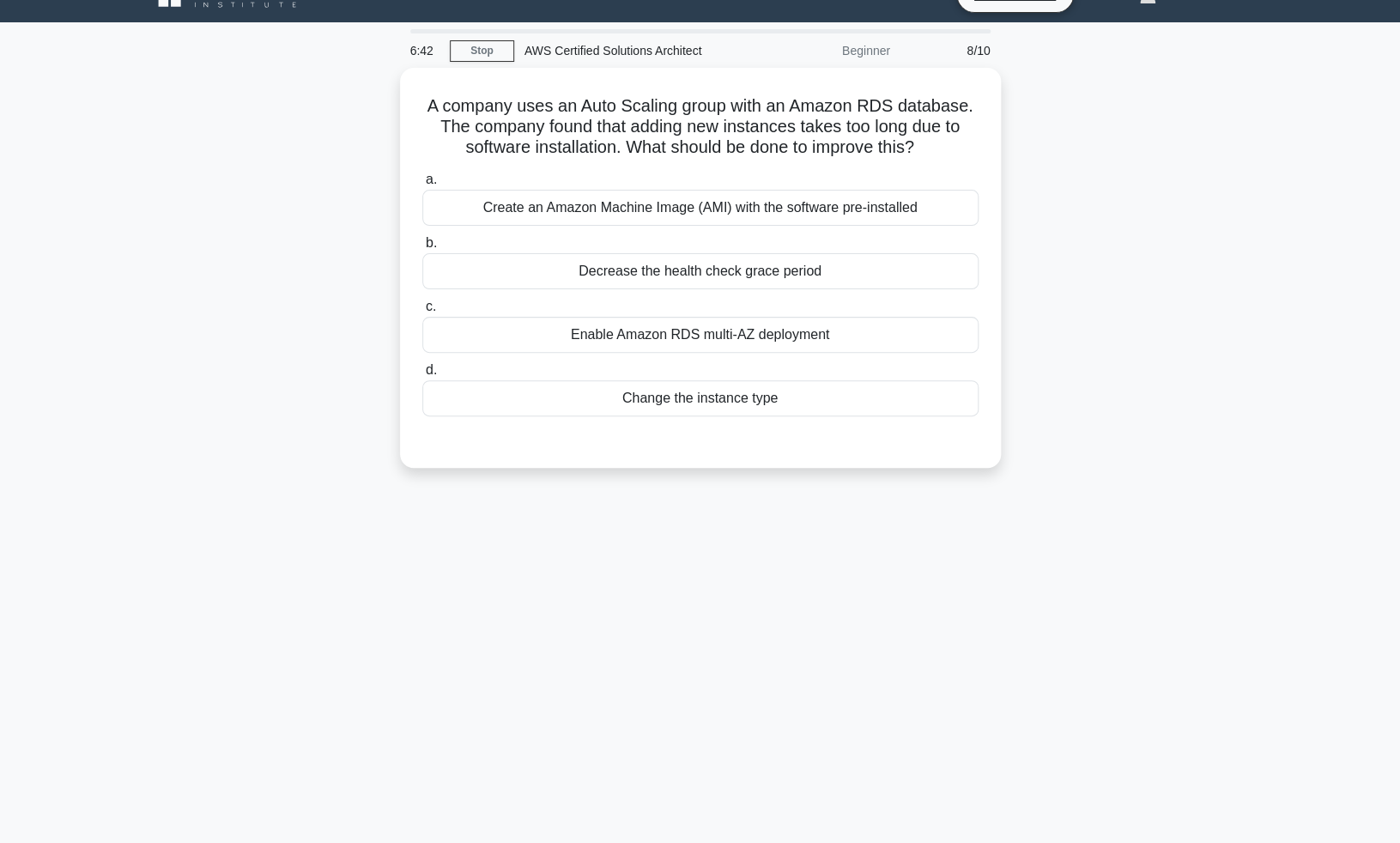
scroll to position [0, 0]
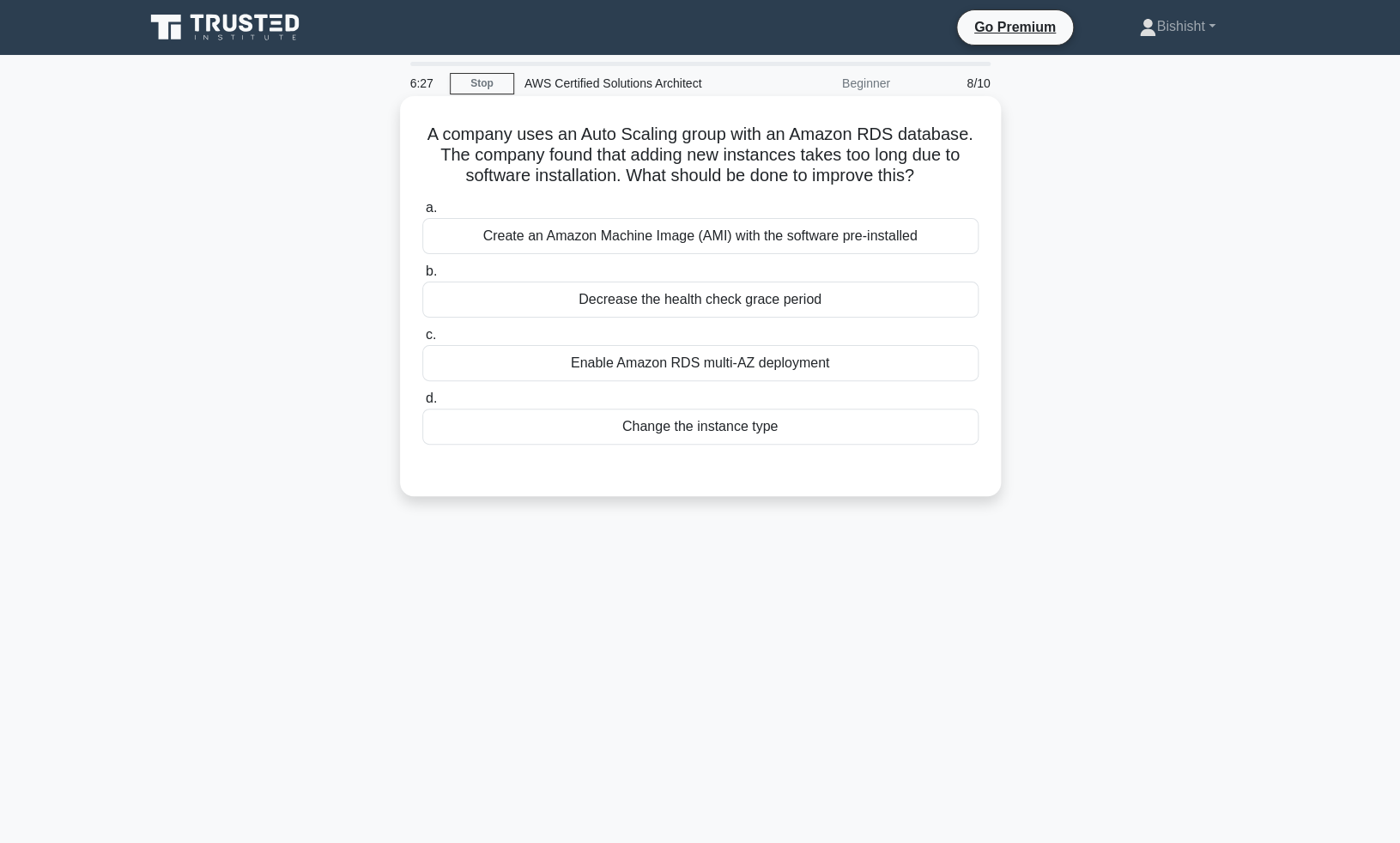
click at [789, 236] on div "Create an Amazon Machine Image (AMI) with the software pre-installed" at bounding box center [701, 236] width 557 height 36
click at [423, 214] on input "a. Create an Amazon Machine Image (AMI) with the software pre-installed" at bounding box center [423, 208] width 0 height 11
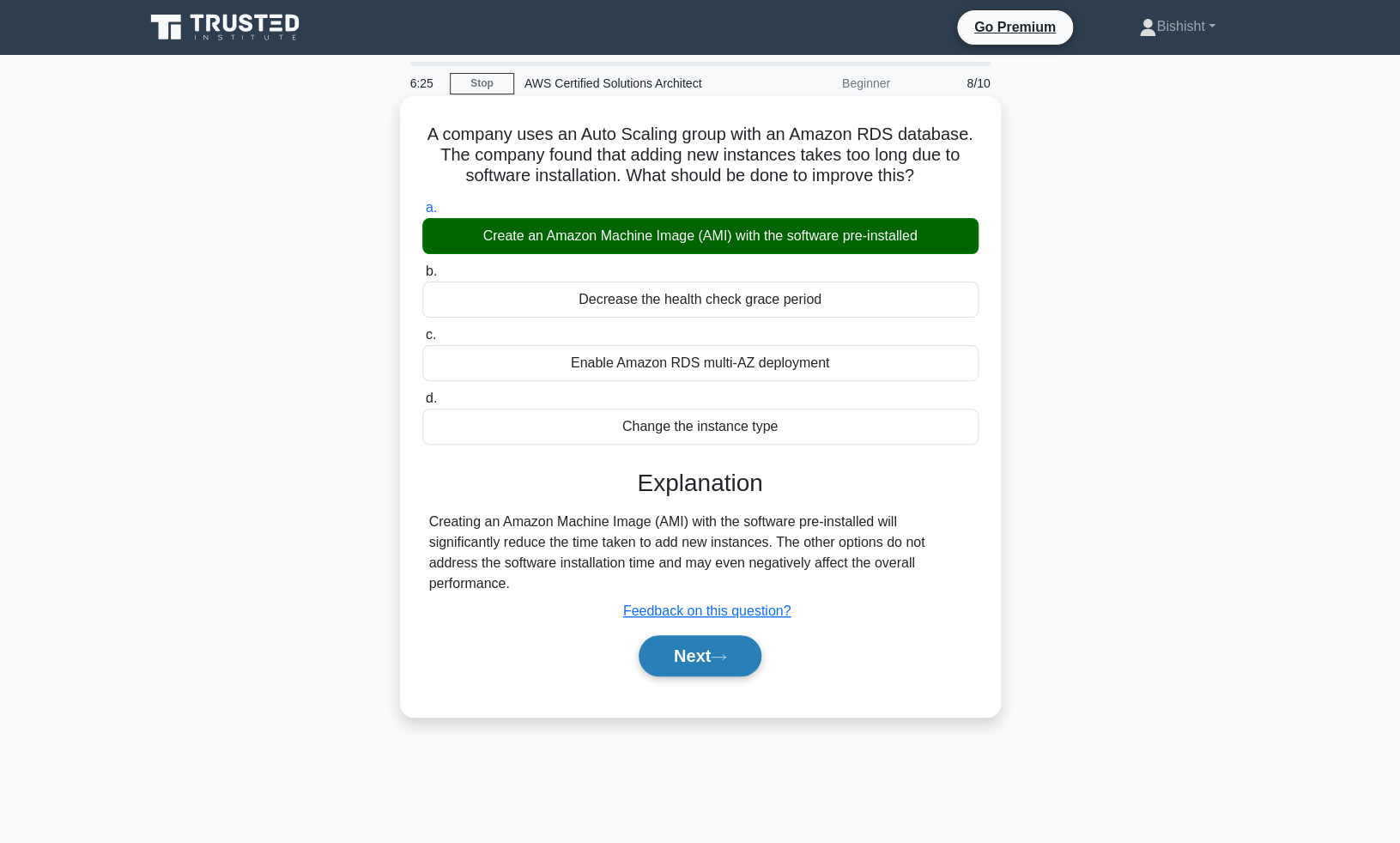
click at [721, 662] on button "Next" at bounding box center [700, 656] width 123 height 41
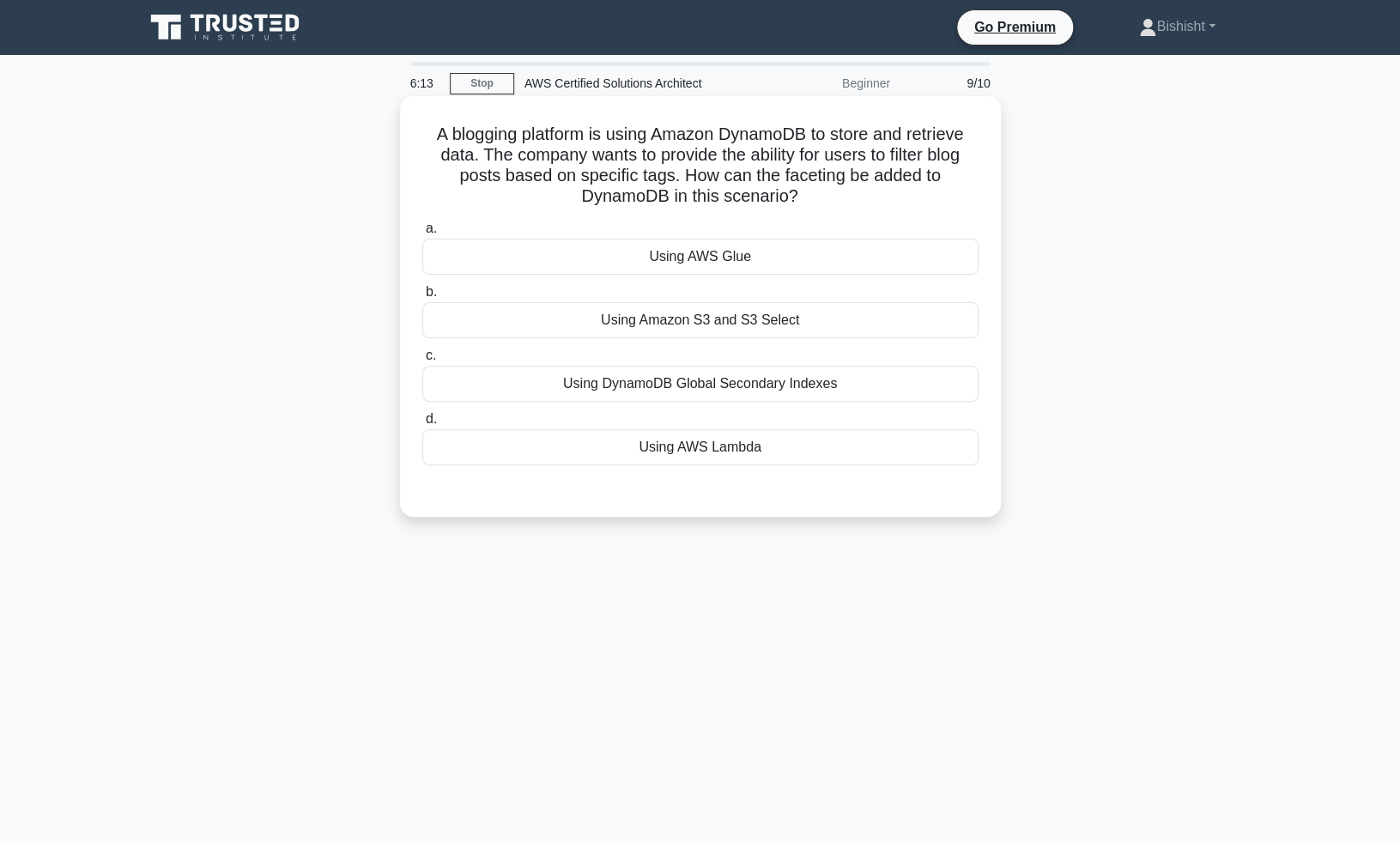
click at [696, 379] on div "Using DynamoDB Global Secondary Indexes" at bounding box center [701, 384] width 557 height 36
click at [423, 362] on input "c. Using DynamoDB Global Secondary Indexes" at bounding box center [423, 355] width 0 height 11
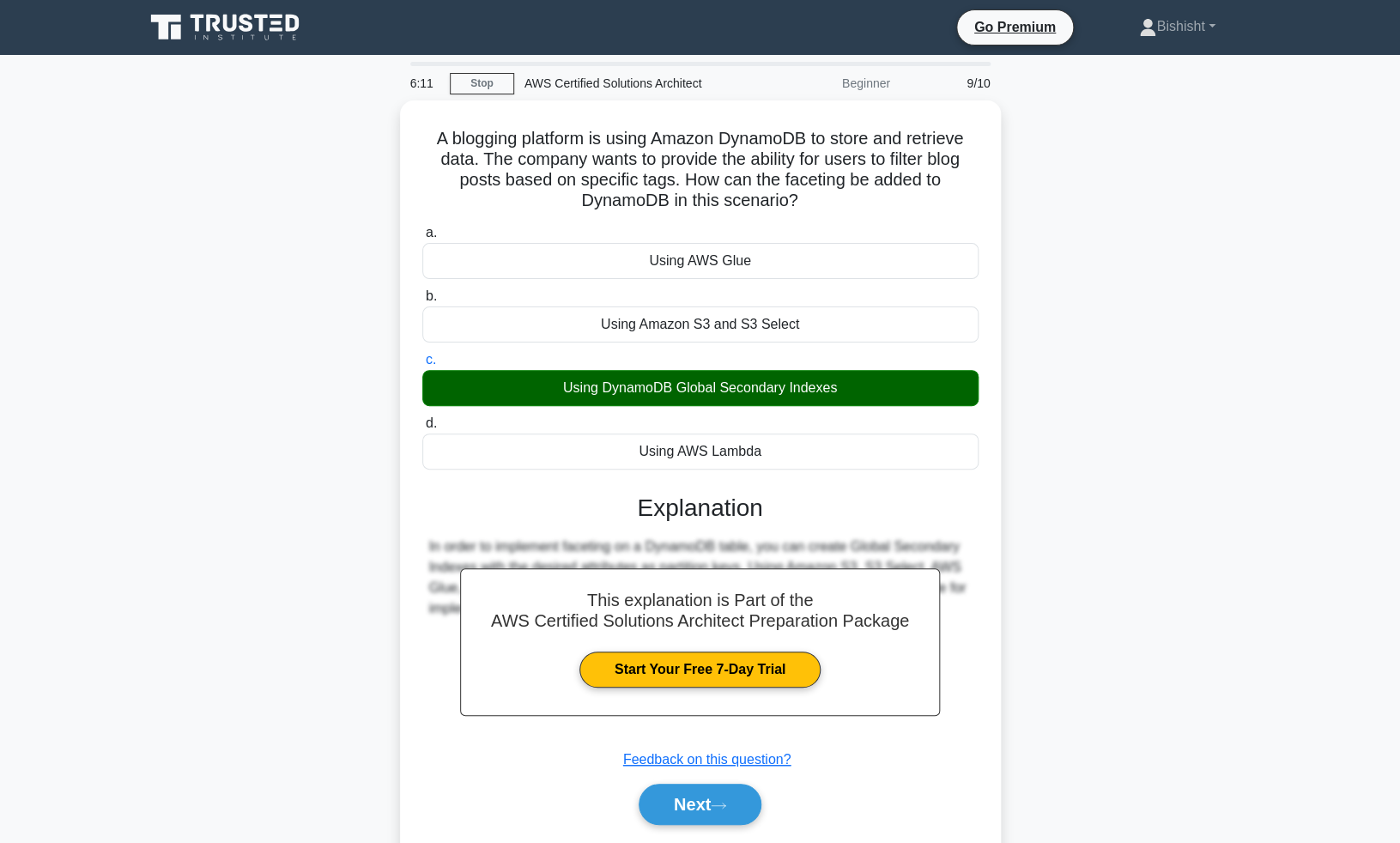
scroll to position [66, 0]
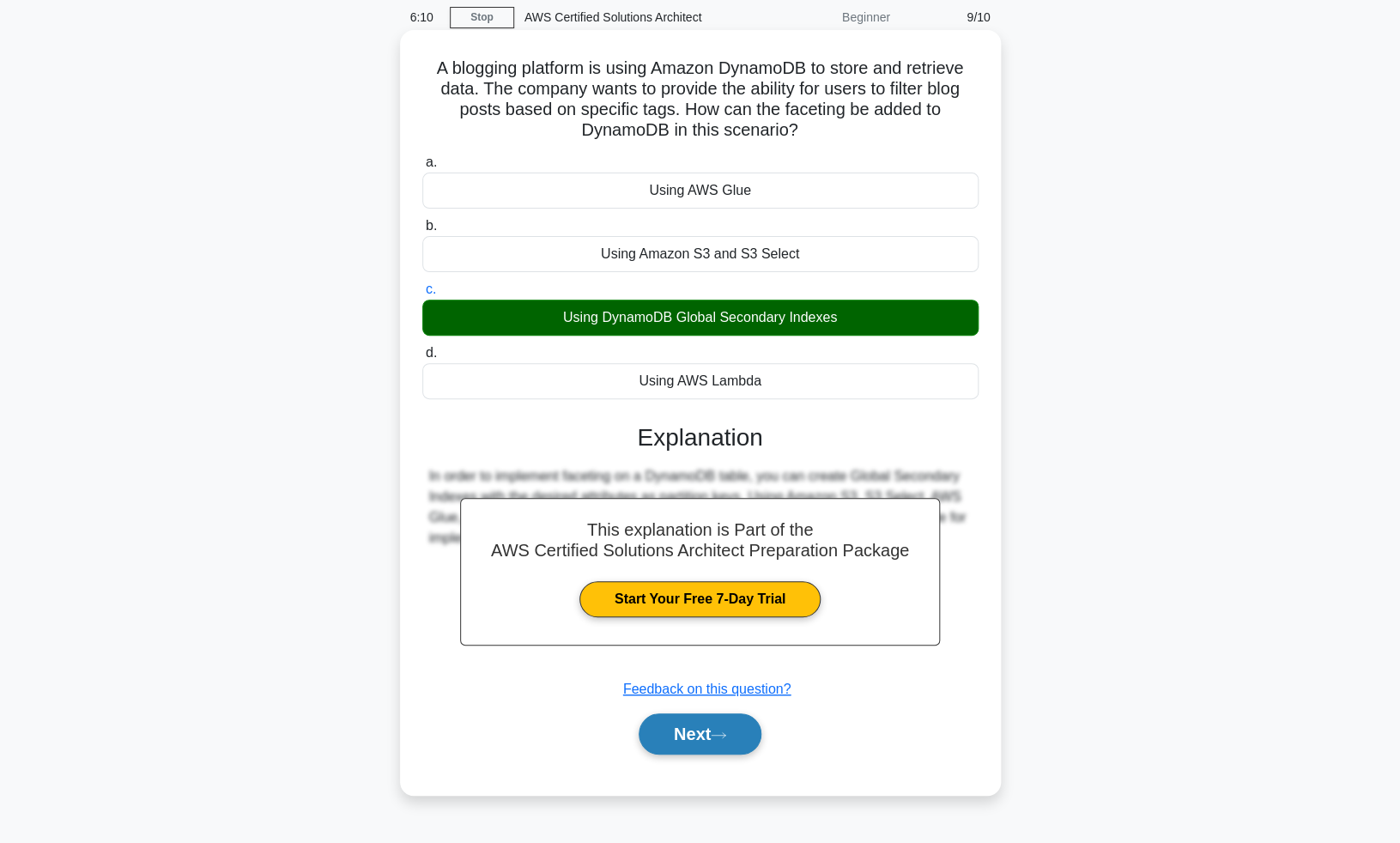
click at [735, 751] on button "Next" at bounding box center [700, 734] width 123 height 41
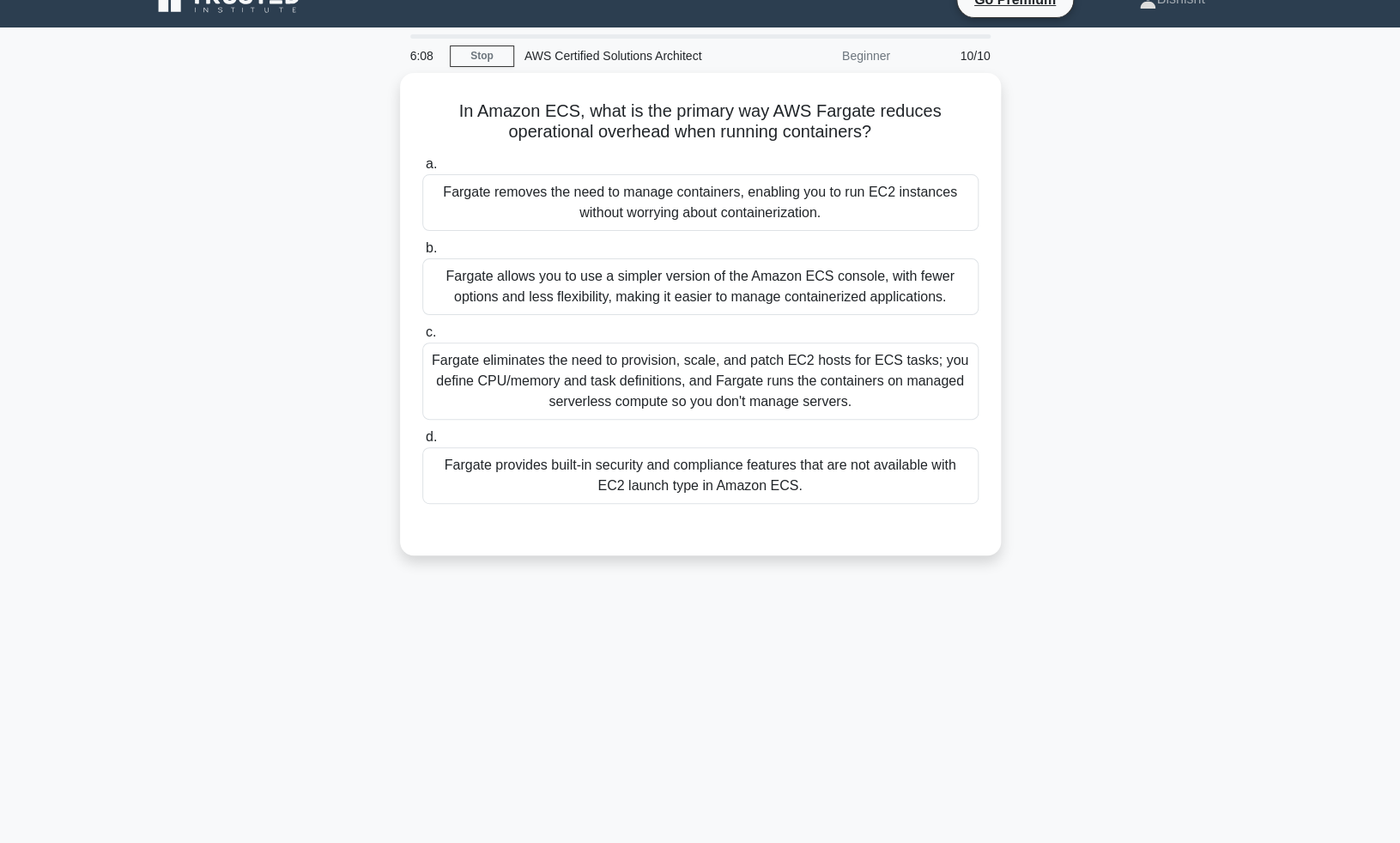
scroll to position [0, 0]
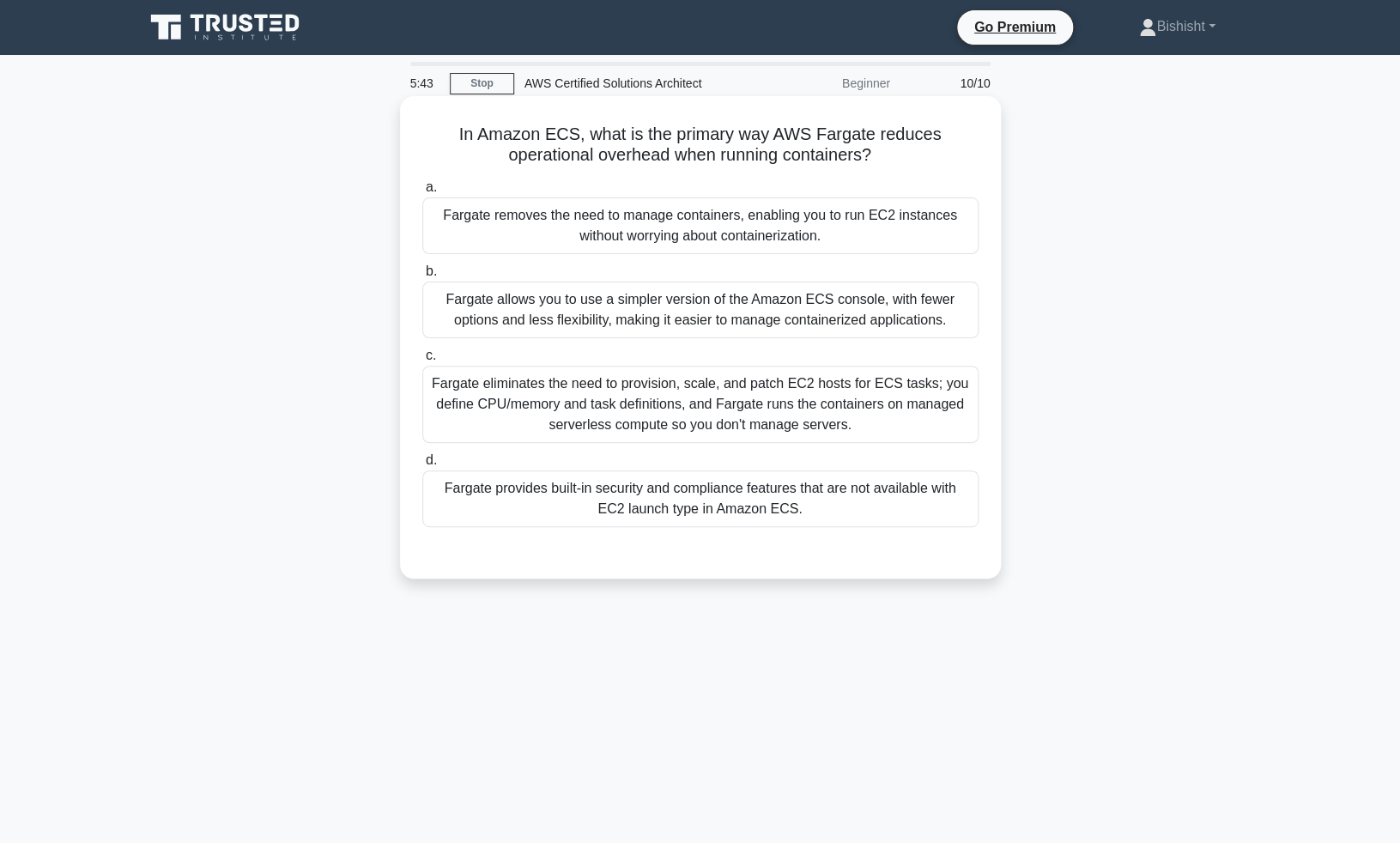
click at [693, 407] on div "Fargate eliminates the need to provision, scale, and patch EC2 hosts for ECS ta…" at bounding box center [701, 404] width 557 height 77
click at [423, 362] on input "c. Fargate eliminates the need to provision, scale, and patch EC2 hosts for ECS…" at bounding box center [423, 355] width 0 height 11
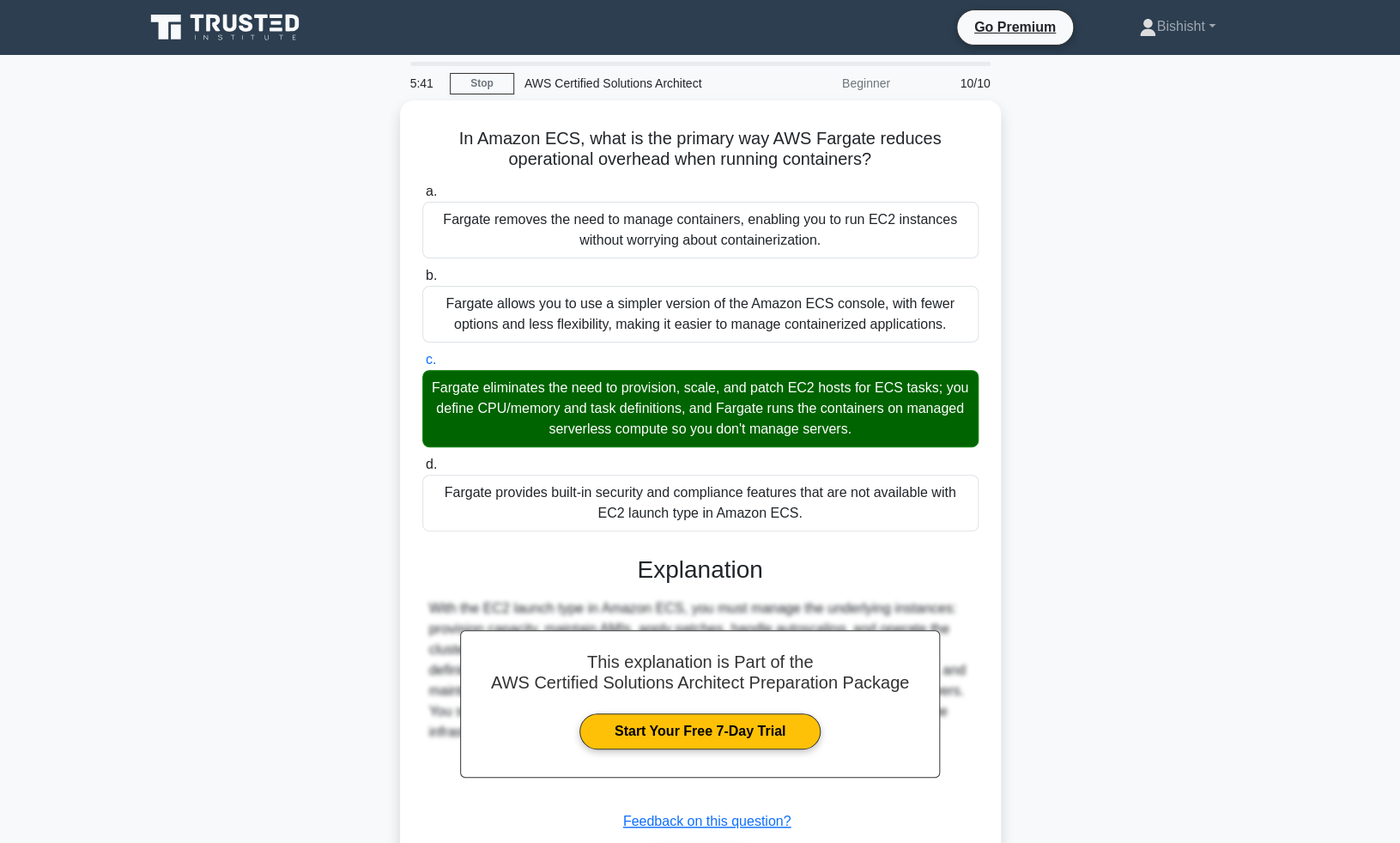
scroll to position [113, 0]
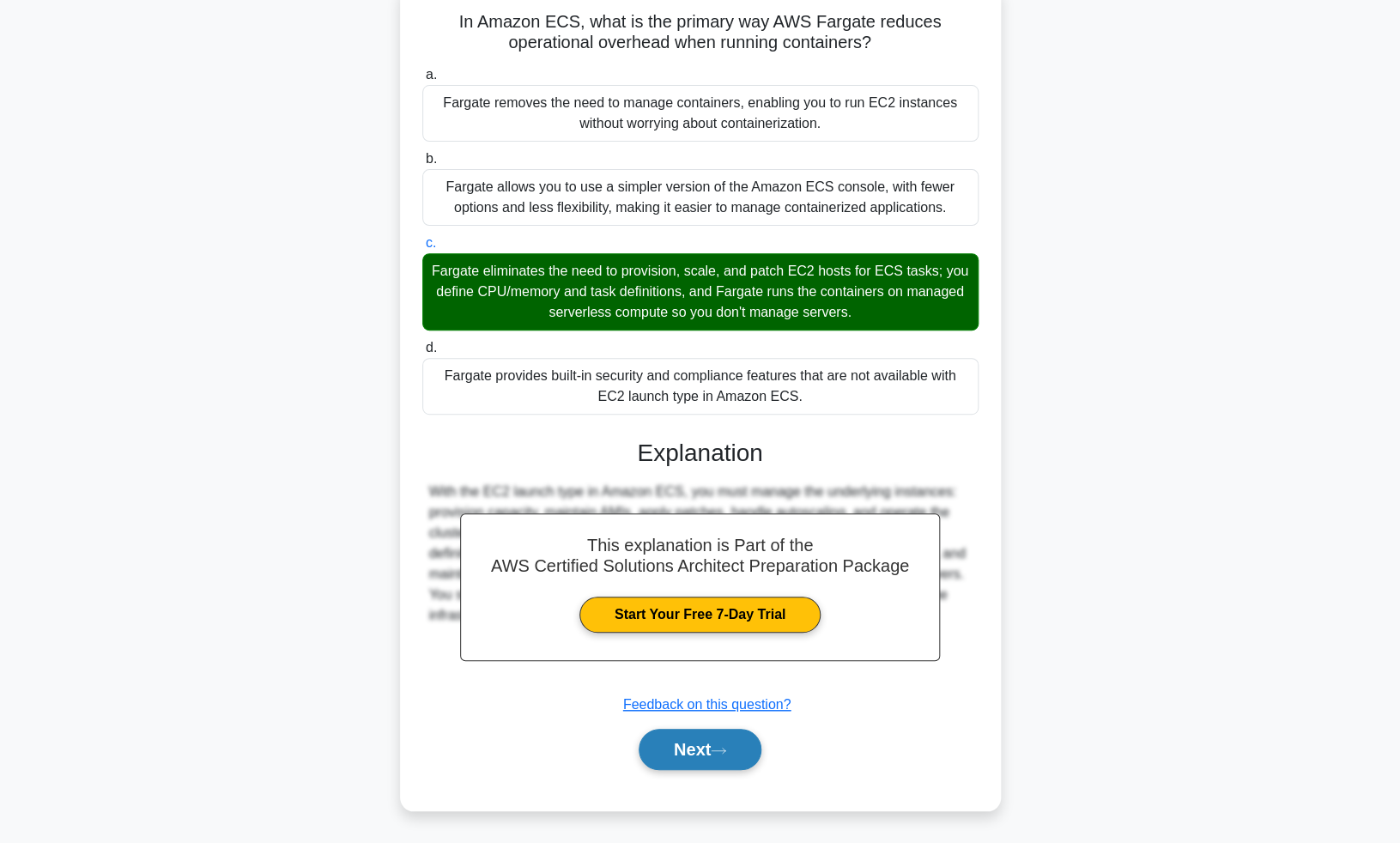
click at [696, 755] on button "Next" at bounding box center [700, 749] width 123 height 41
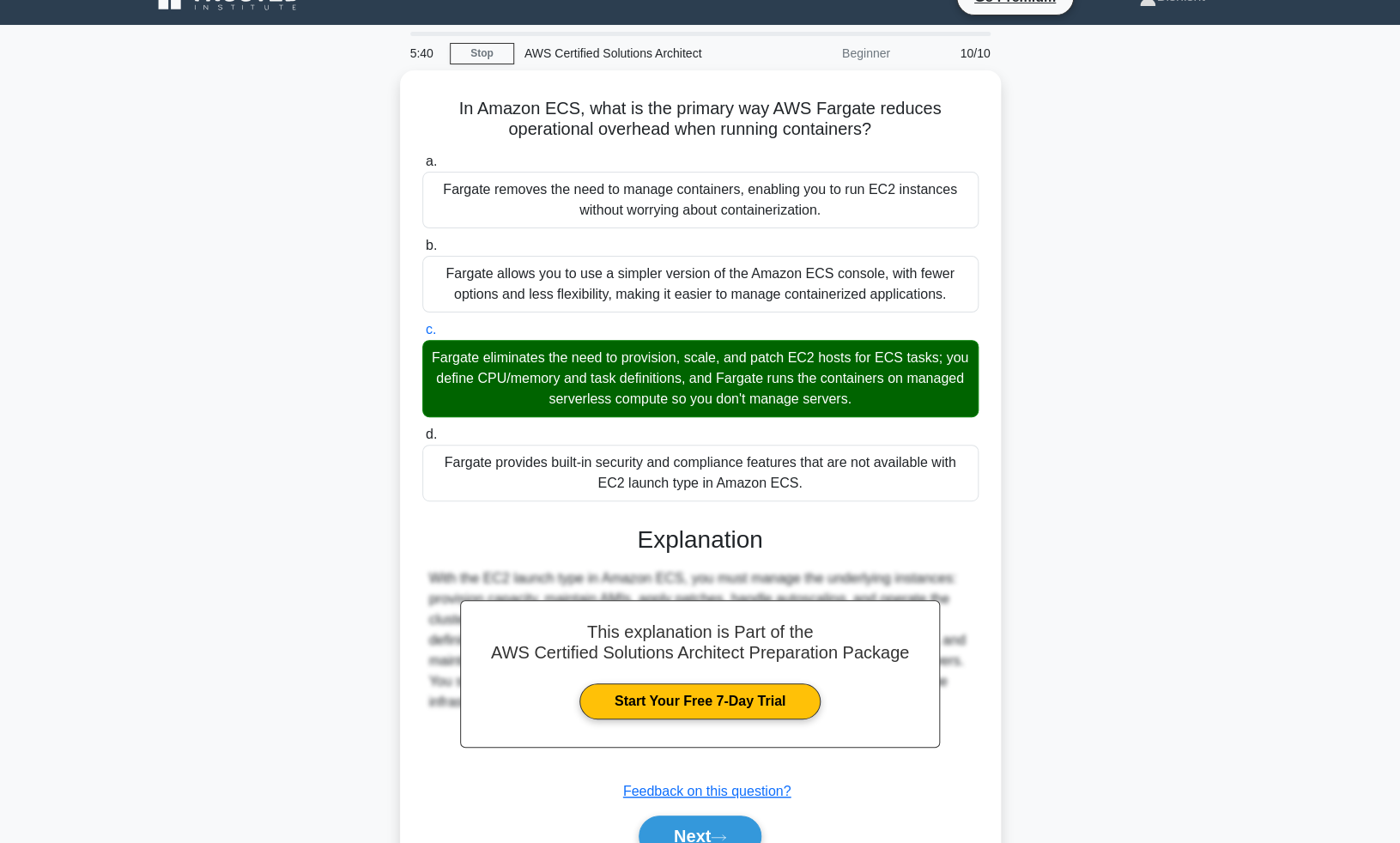
scroll to position [0, 0]
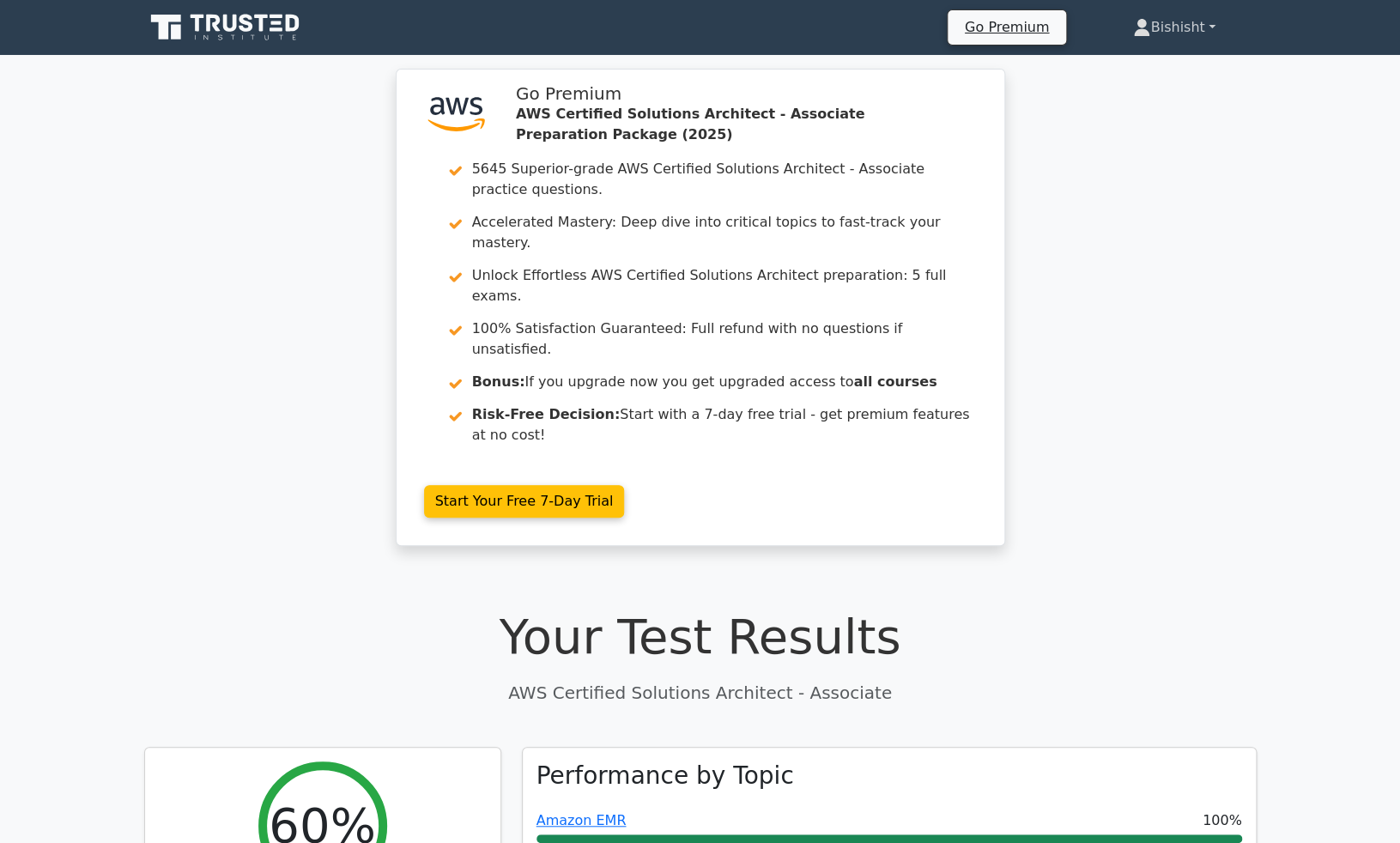
click at [1197, 27] on link "Bishisht" at bounding box center [1174, 28] width 164 height 34
click at [1123, 66] on link "Profile" at bounding box center [1161, 67] width 136 height 28
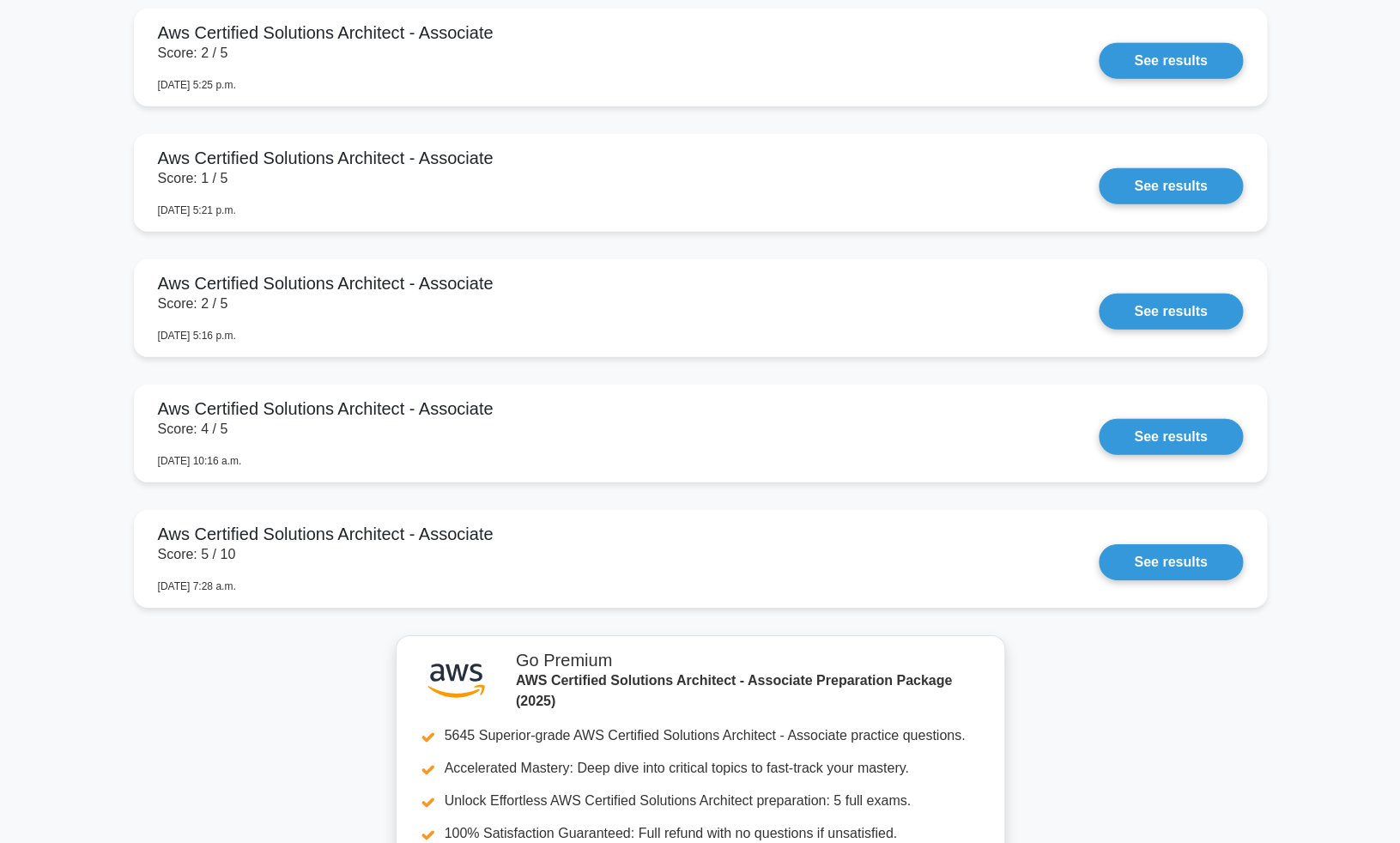
scroll to position [2529, 0]
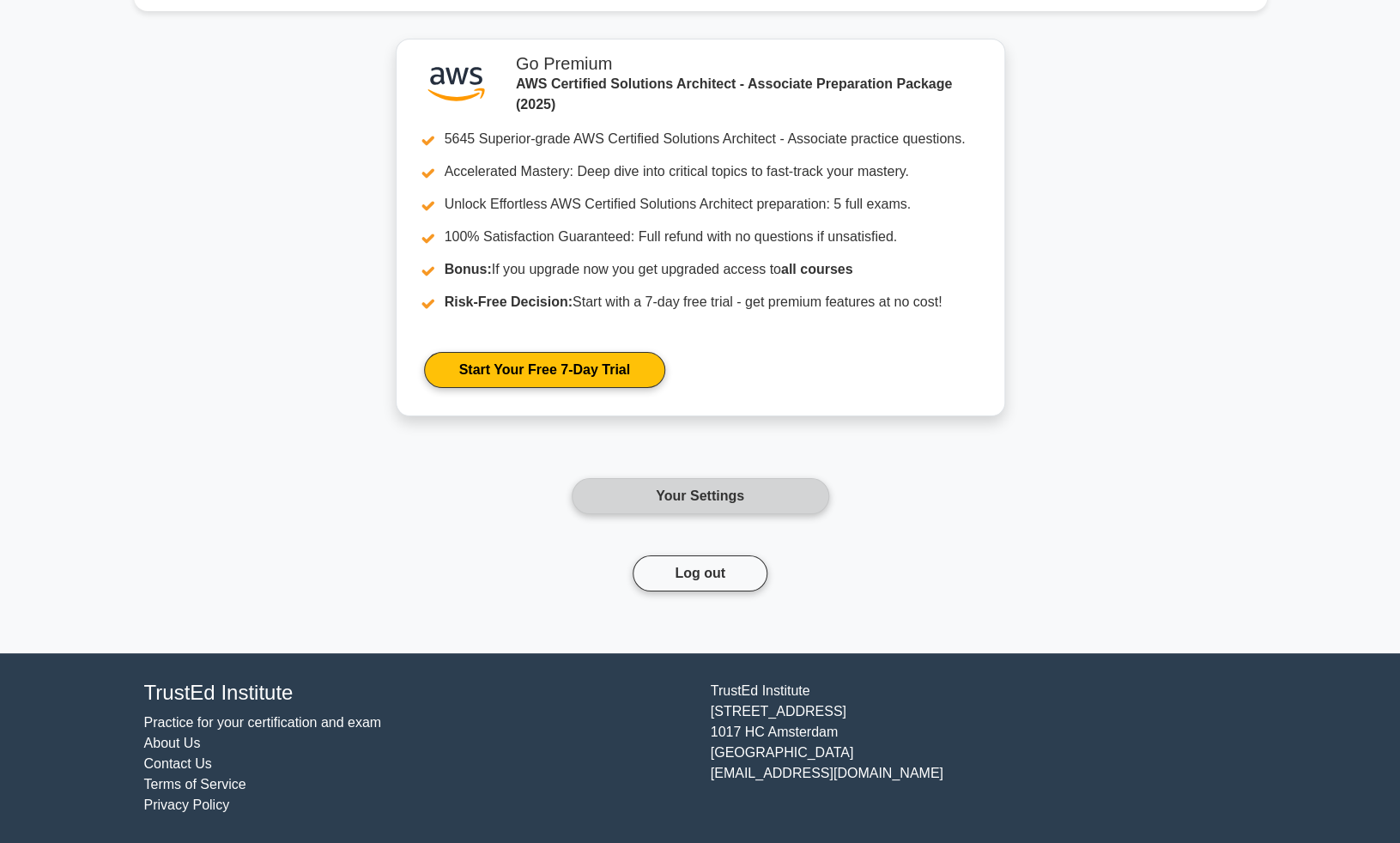
click at [651, 503] on link "Your Settings" at bounding box center [701, 496] width 258 height 36
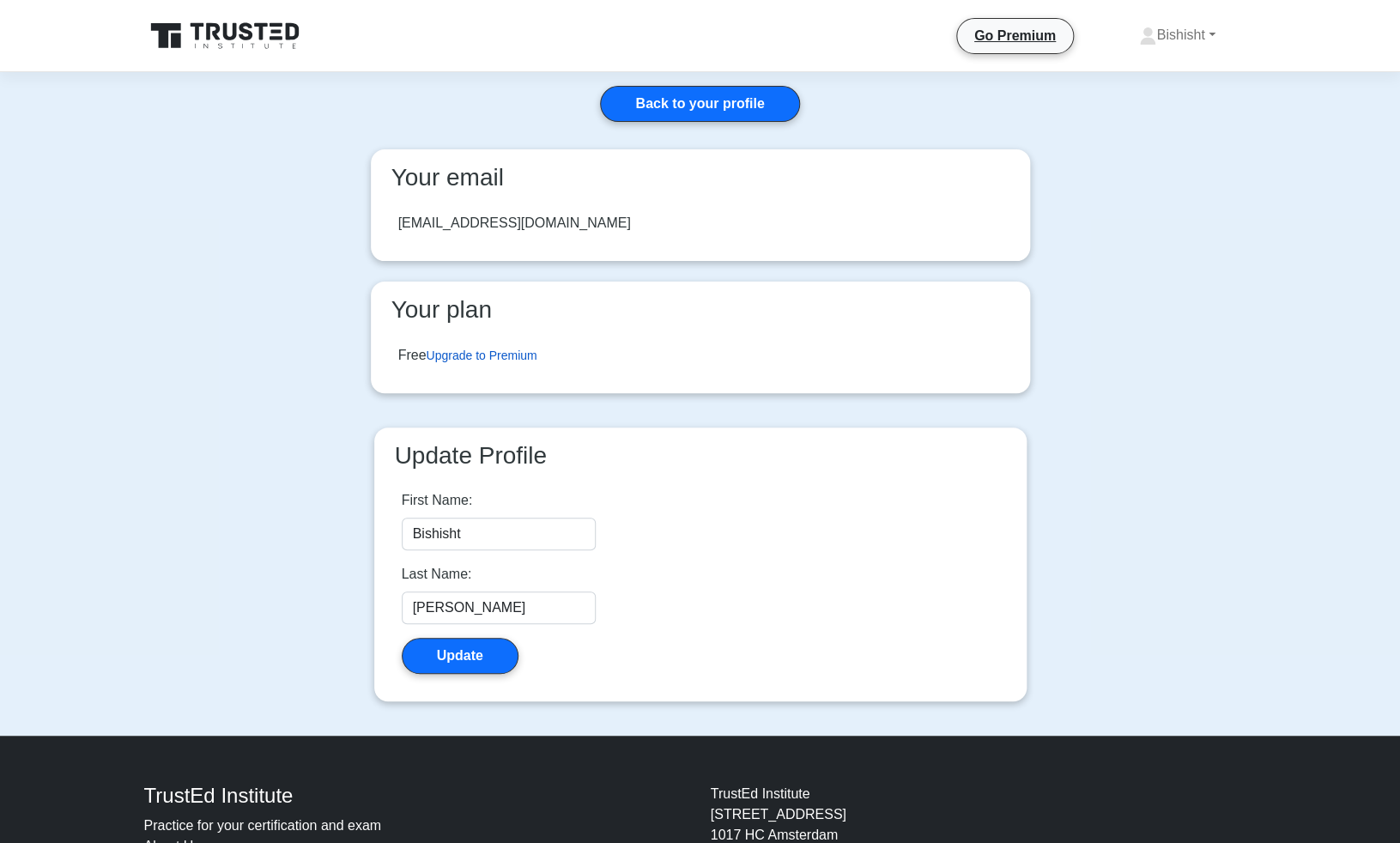
click at [467, 359] on link "Upgrade to Premium" at bounding box center [482, 354] width 111 height 13
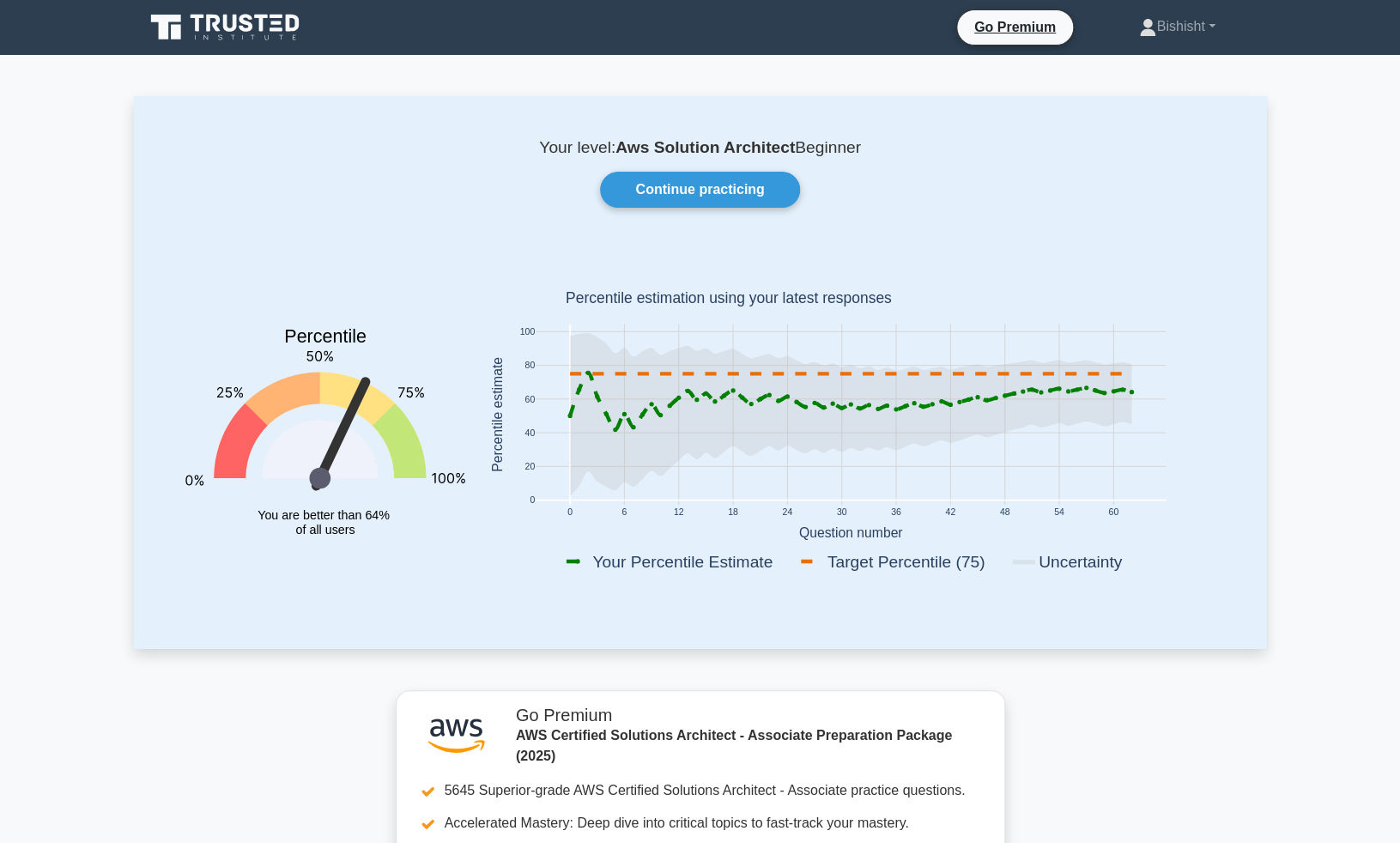
click at [253, 36] on icon at bounding box center [253, 38] width 4 height 5
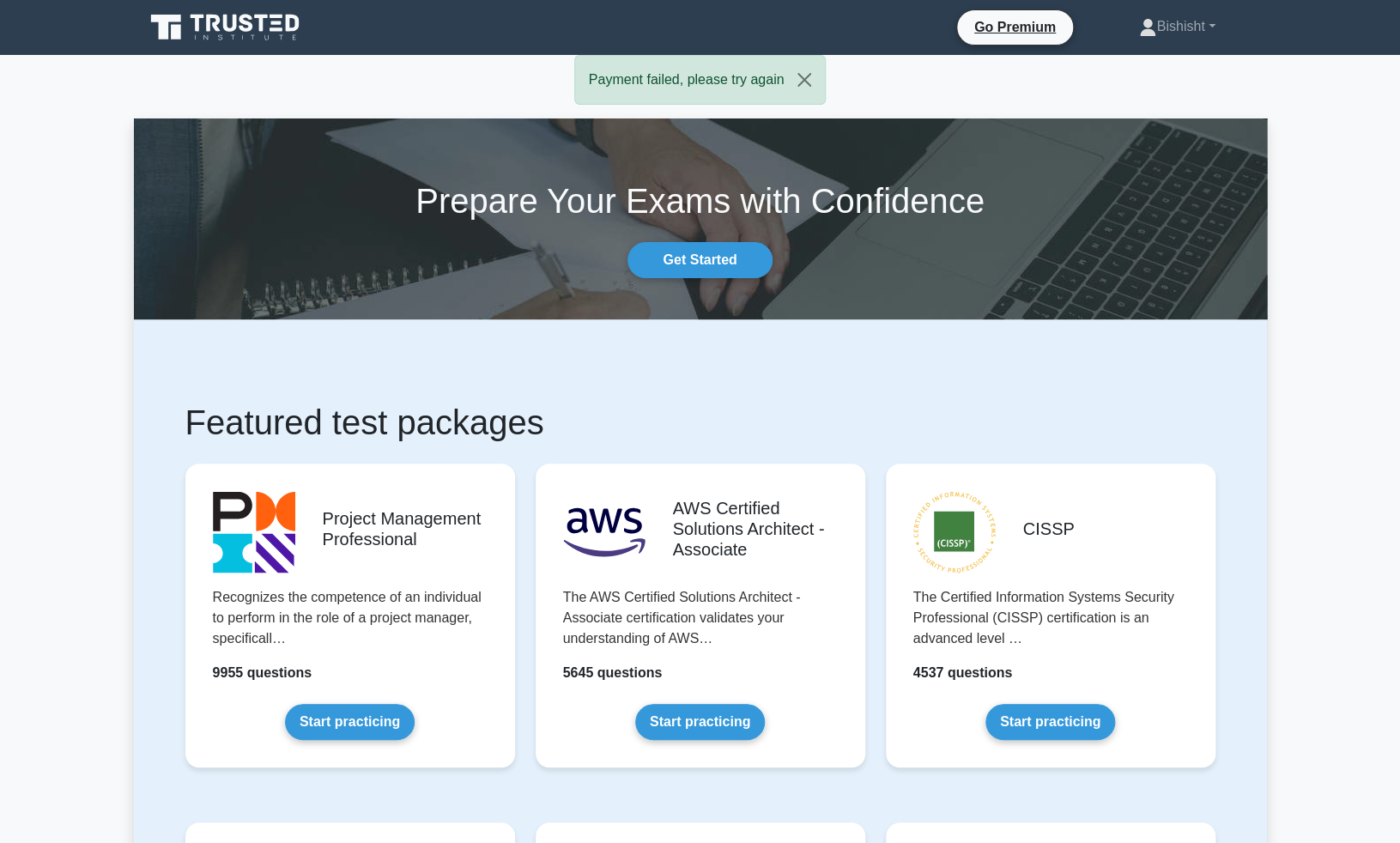
click at [805, 80] on button "Close" at bounding box center [805, 80] width 41 height 48
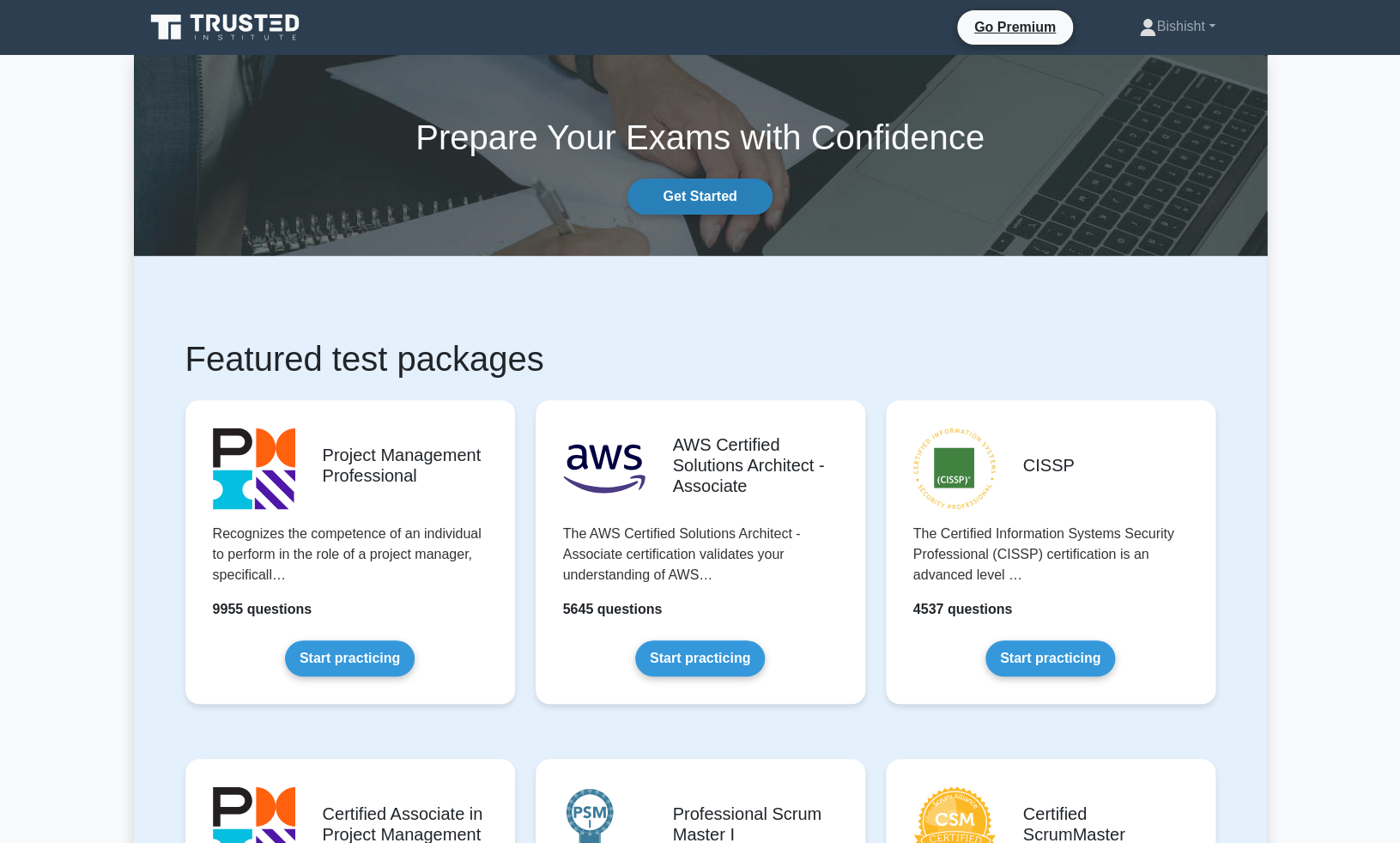
click at [703, 200] on link "Get Started" at bounding box center [699, 197] width 144 height 36
